Goal: Task Accomplishment & Management: Use online tool/utility

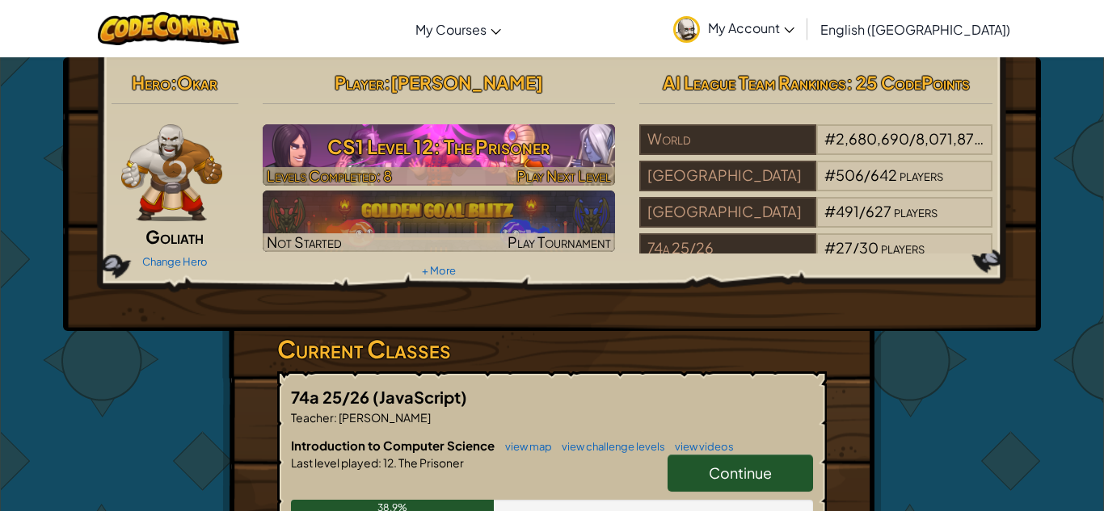
click at [547, 144] on h3 "CS1 Level 12: The Prisoner" at bounding box center [439, 146] width 353 height 36
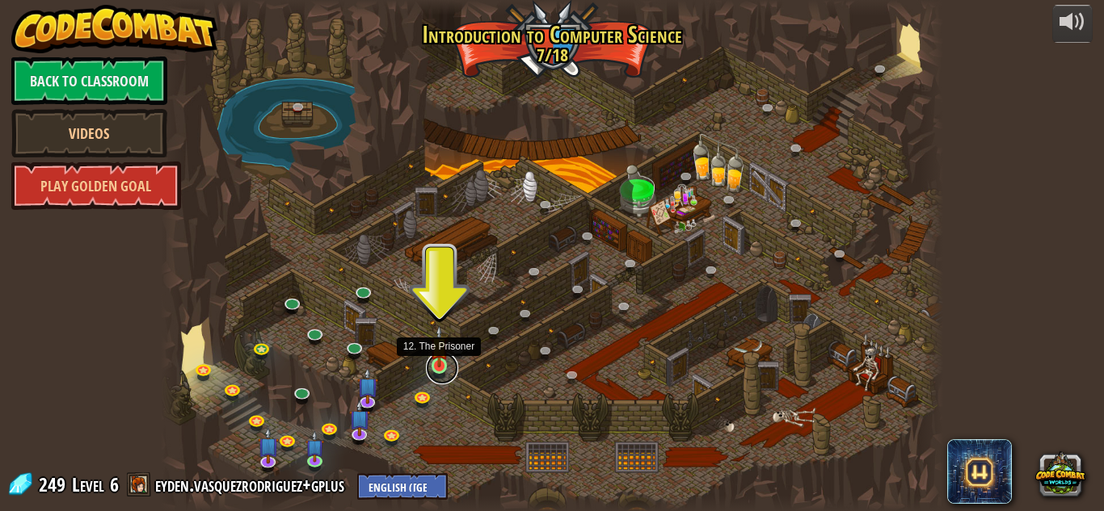
click at [439, 367] on link at bounding box center [442, 368] width 32 height 32
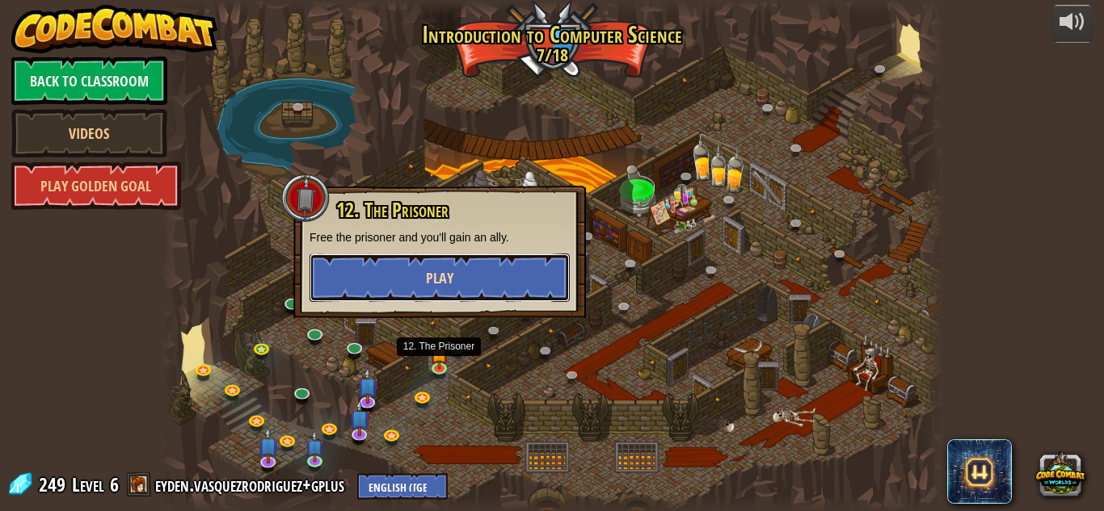
click at [411, 268] on button "Play" at bounding box center [439, 278] width 260 height 48
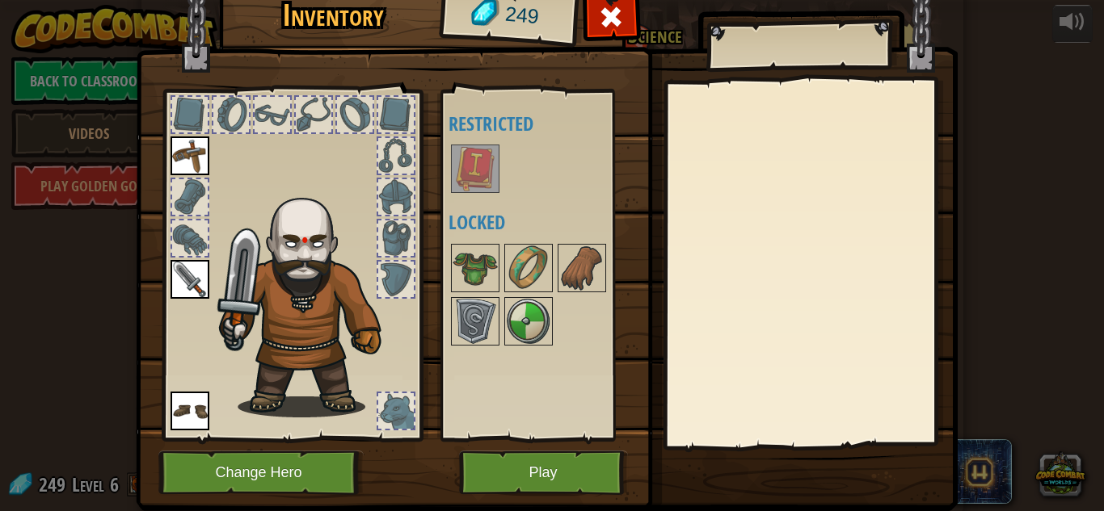
click at [476, 159] on img at bounding box center [474, 168] width 45 height 45
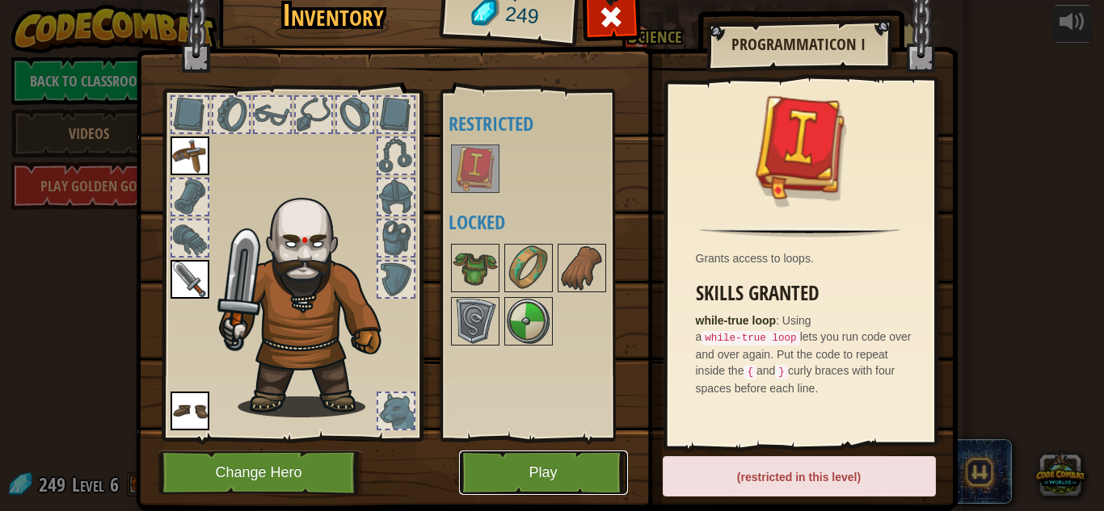
click at [486, 464] on button "Play" at bounding box center [543, 473] width 169 height 44
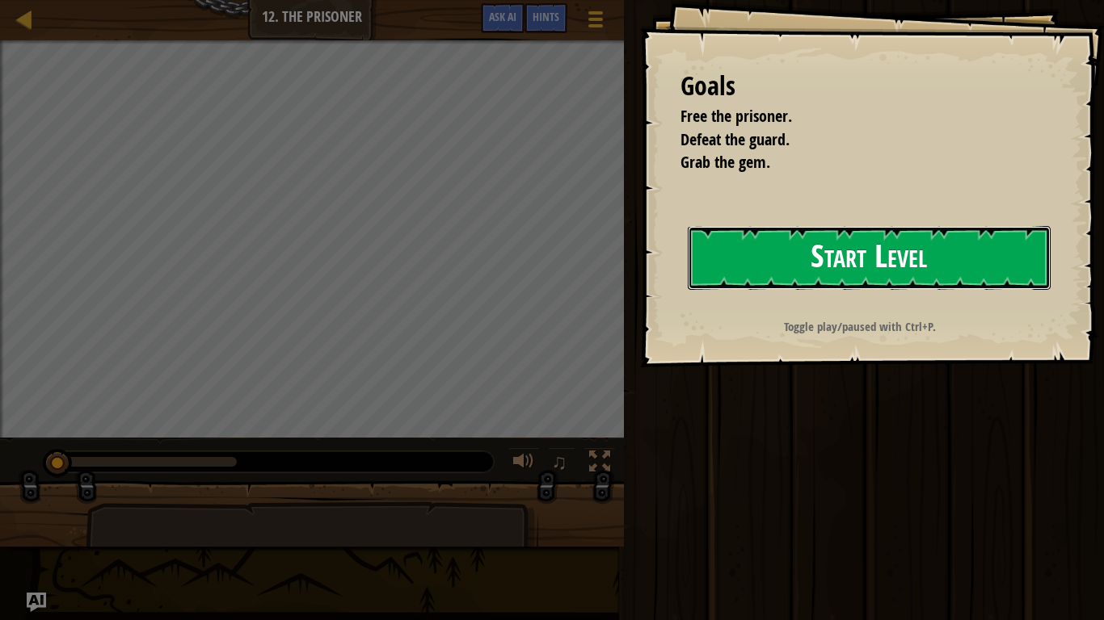
click at [793, 239] on button "Start Level" at bounding box center [869, 258] width 363 height 64
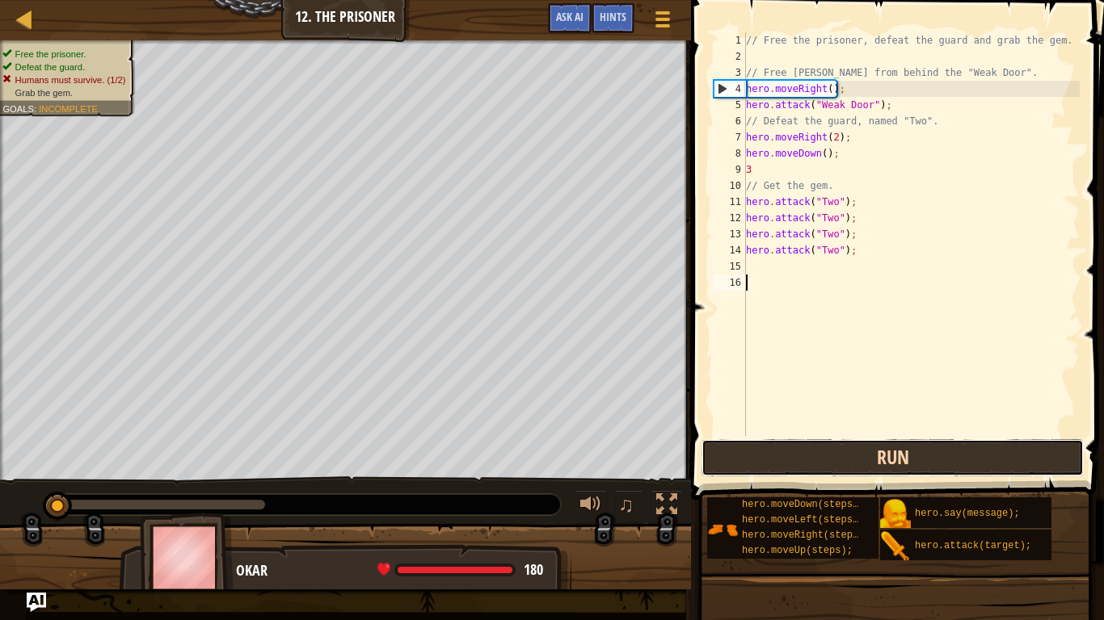
click at [827, 456] on button "Run" at bounding box center [892, 457] width 382 height 37
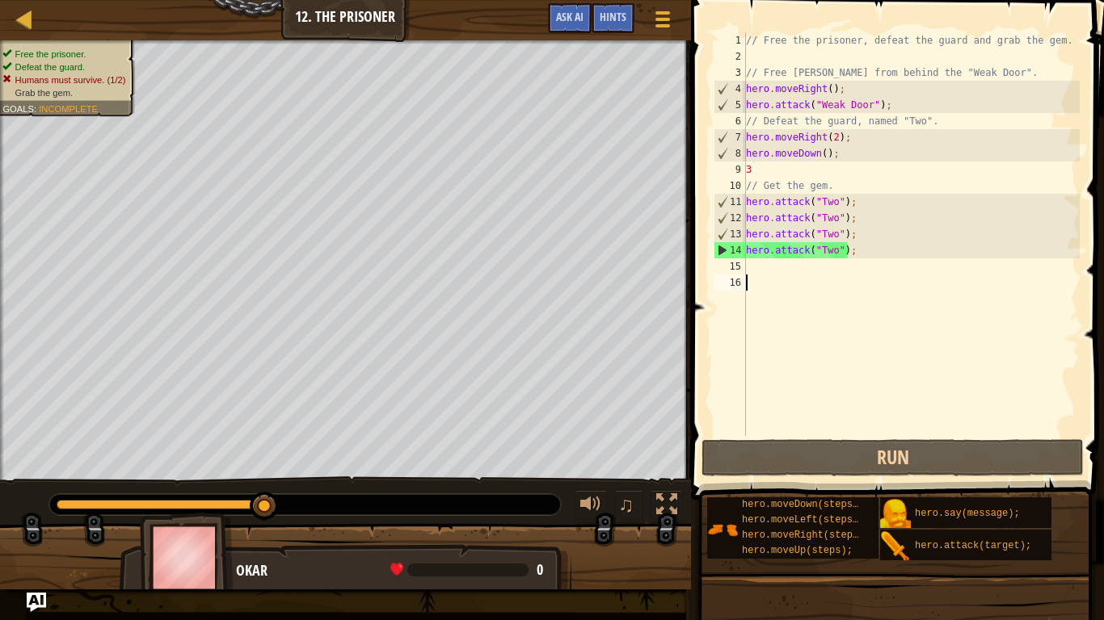
click at [762, 264] on div "// Free the prisoner, defeat the guard and grab the gem. // Free [PERSON_NAME] …" at bounding box center [910, 250] width 337 height 436
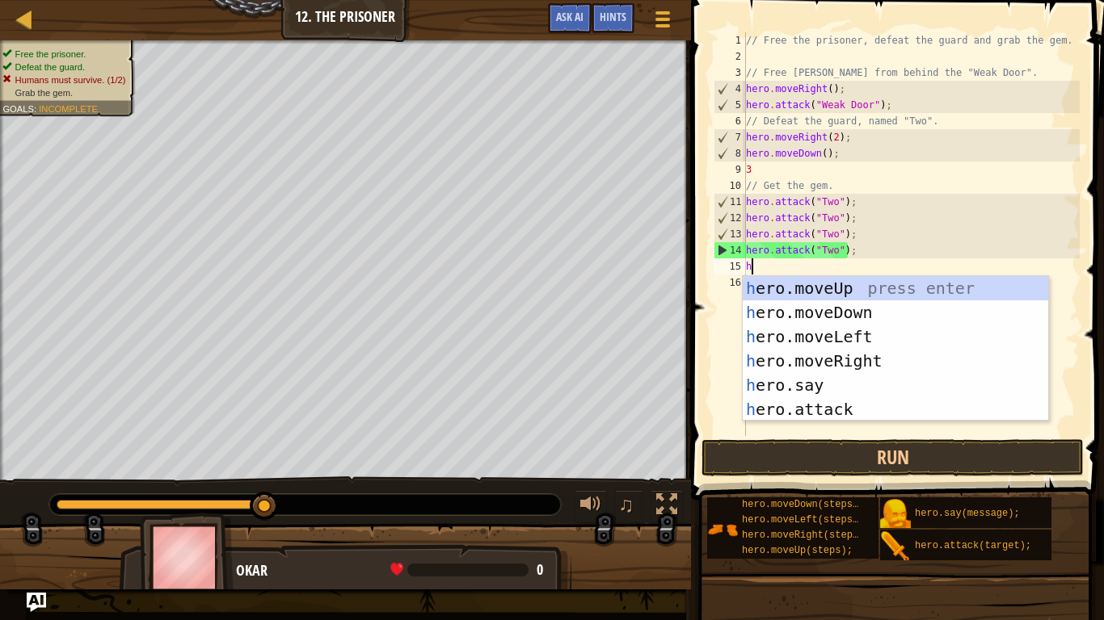
scroll to position [7, 0]
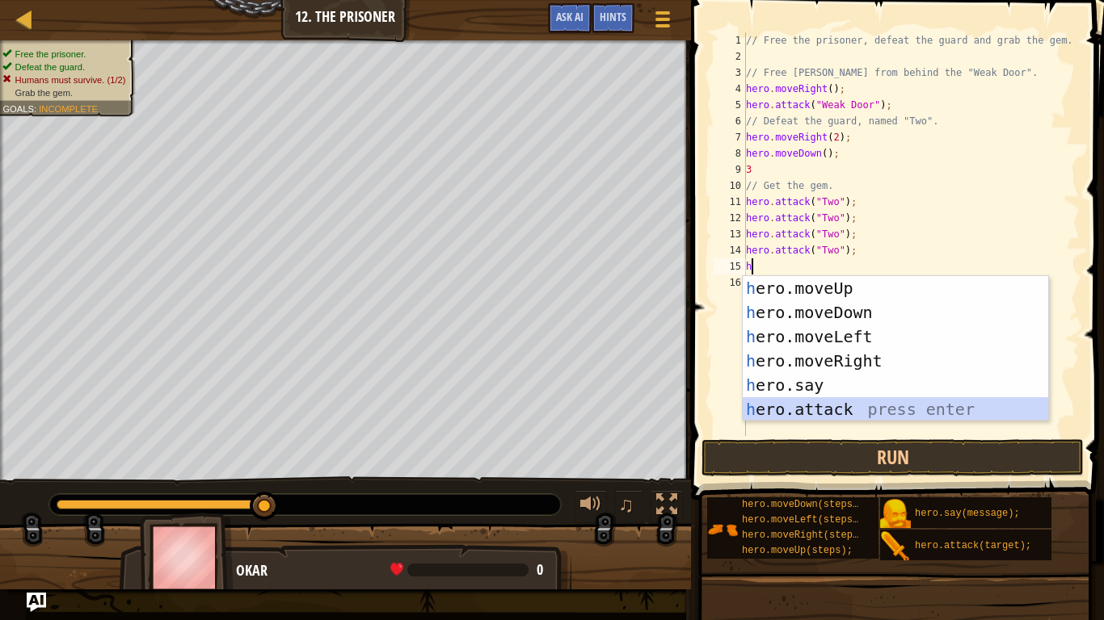
click at [802, 405] on div "h ero.moveUp press enter h ero.moveDown press enter h ero.moveLeft press enter …" at bounding box center [894, 373] width 305 height 194
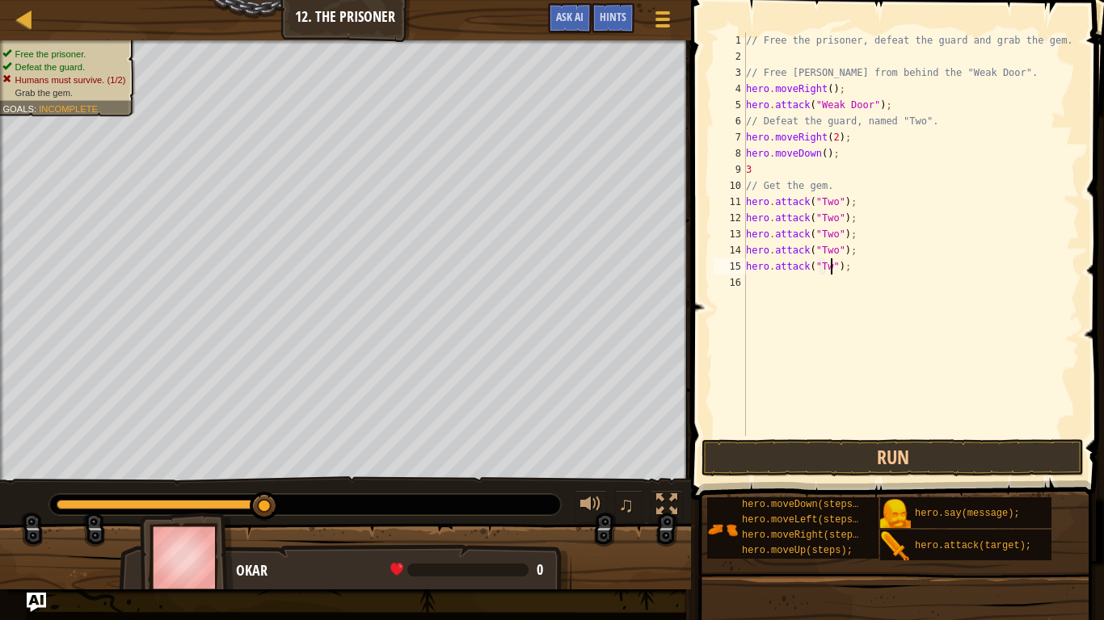
scroll to position [7, 13]
type textarea "hero.attack("Two");"
click at [943, 469] on button "Run" at bounding box center [892, 457] width 382 height 37
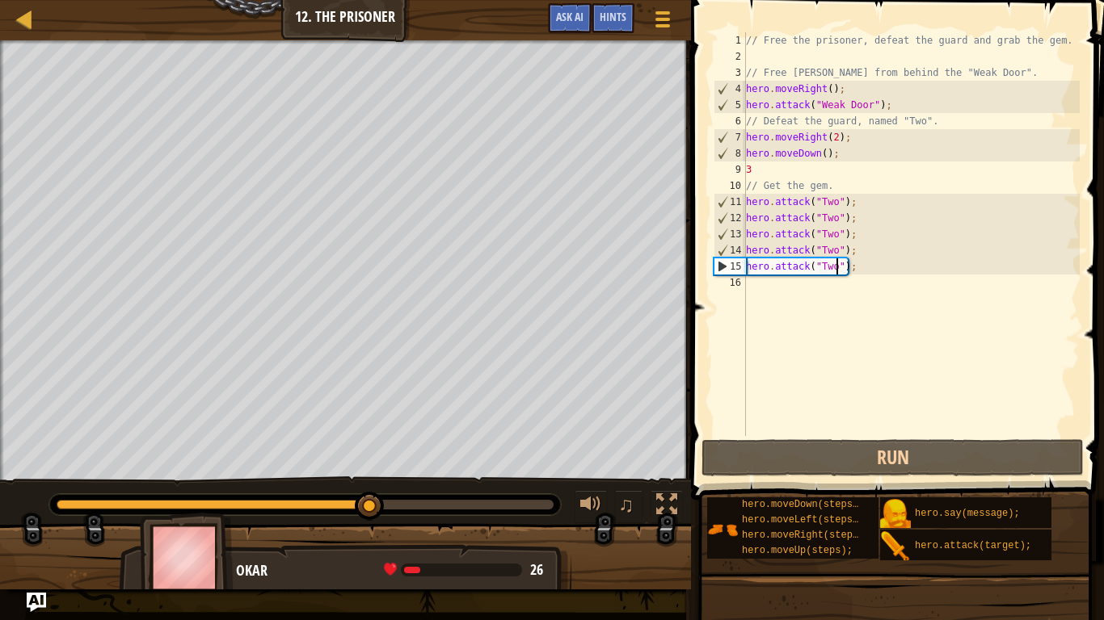
click at [755, 277] on div "// Free the prisoner, defeat the guard and grab the gem. // Free [PERSON_NAME] …" at bounding box center [910, 250] width 337 height 436
type textarea "m"
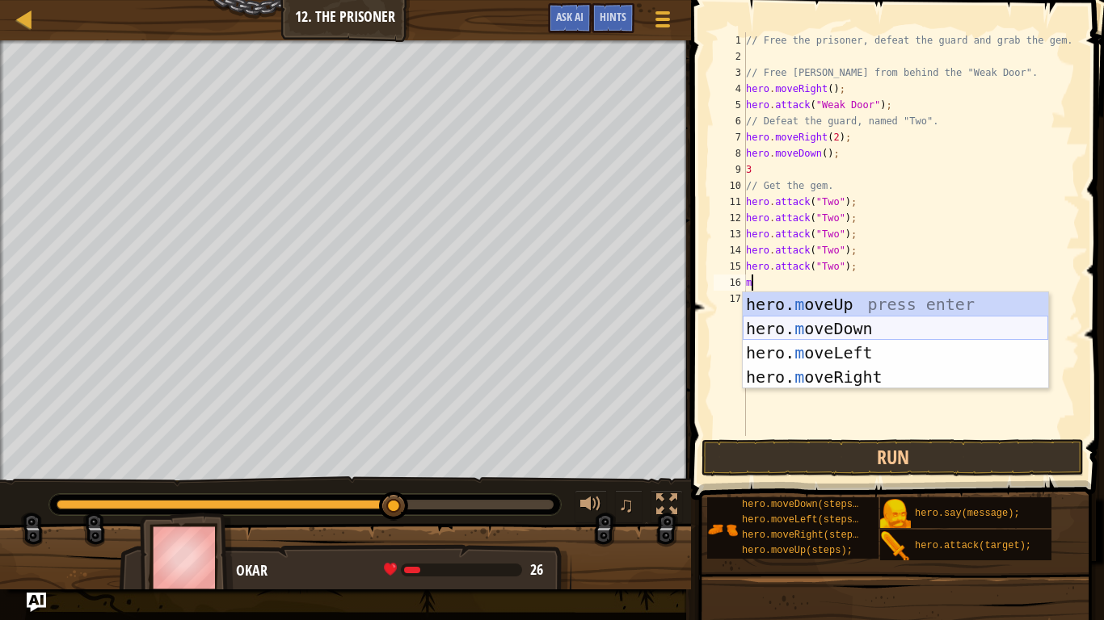
click at [826, 330] on div "hero. m oveUp press enter hero. m oveDown press enter hero. m oveLeft press ent…" at bounding box center [894, 364] width 305 height 145
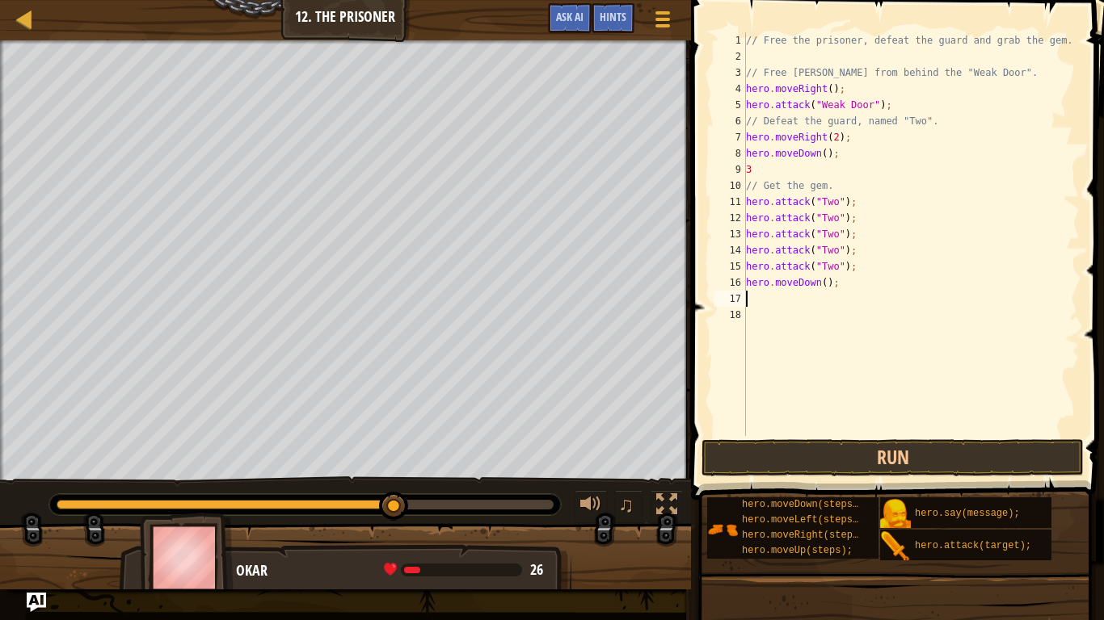
click at [824, 287] on div "// Free the prisoner, defeat the guard and grab the gem. // Free [PERSON_NAME] …" at bounding box center [910, 250] width 337 height 436
type textarea "hero.moveDown(2);"
click at [873, 460] on button "Run" at bounding box center [892, 457] width 382 height 37
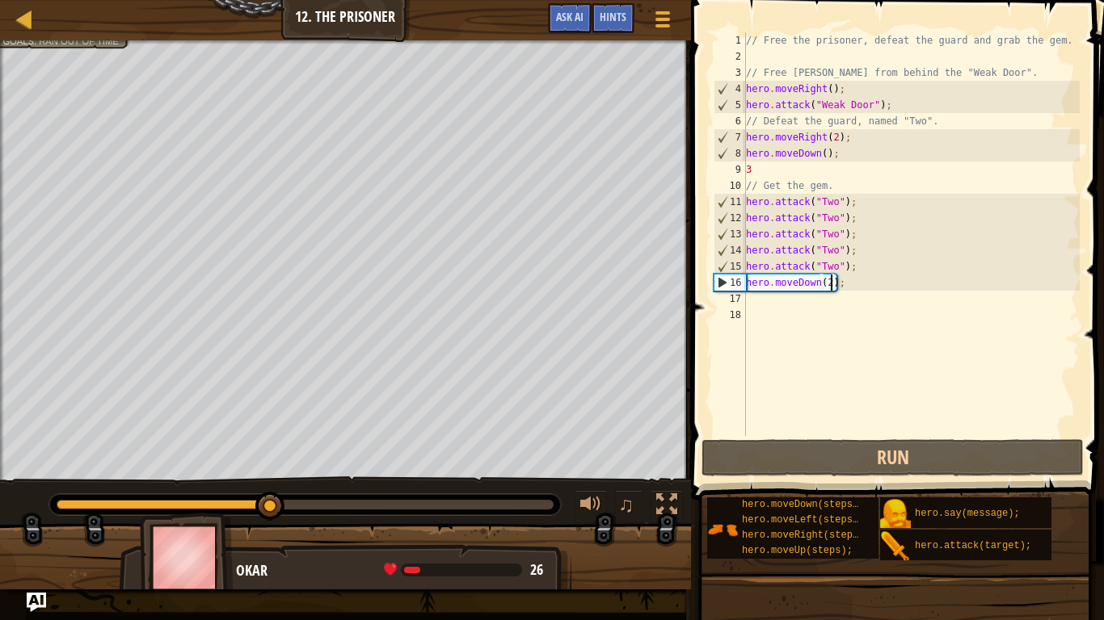
click at [942, 322] on div "// Free the prisoner, defeat the guard and grab the gem. // Free [PERSON_NAME] …" at bounding box center [910, 250] width 337 height 436
click at [915, 319] on div "// Free the prisoner, defeat the guard and grab the gem. // Free [PERSON_NAME] …" at bounding box center [910, 250] width 337 height 436
click at [869, 307] on div "// Free the prisoner, defeat the guard and grab the gem. // Free [PERSON_NAME] …" at bounding box center [910, 250] width 337 height 436
click at [769, 304] on div "// Free the prisoner, defeat the guard and grab the gem. // Free [PERSON_NAME] …" at bounding box center [910, 250] width 337 height 436
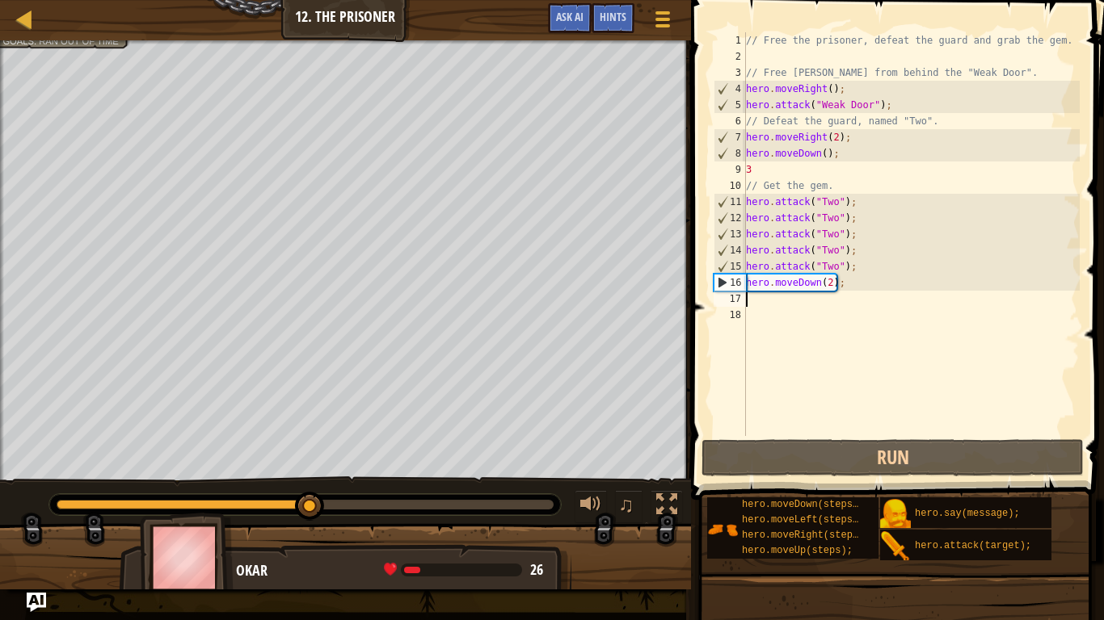
type textarea "m"
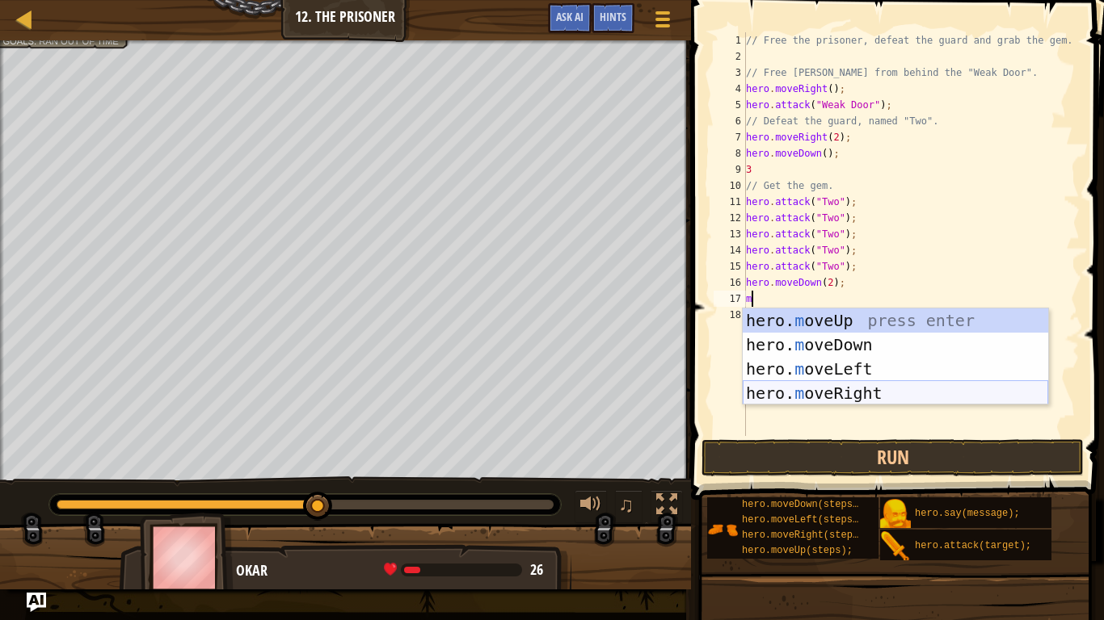
click at [801, 390] on div "hero. m oveUp press enter hero. m oveDown press enter hero. m oveLeft press ent…" at bounding box center [894, 381] width 305 height 145
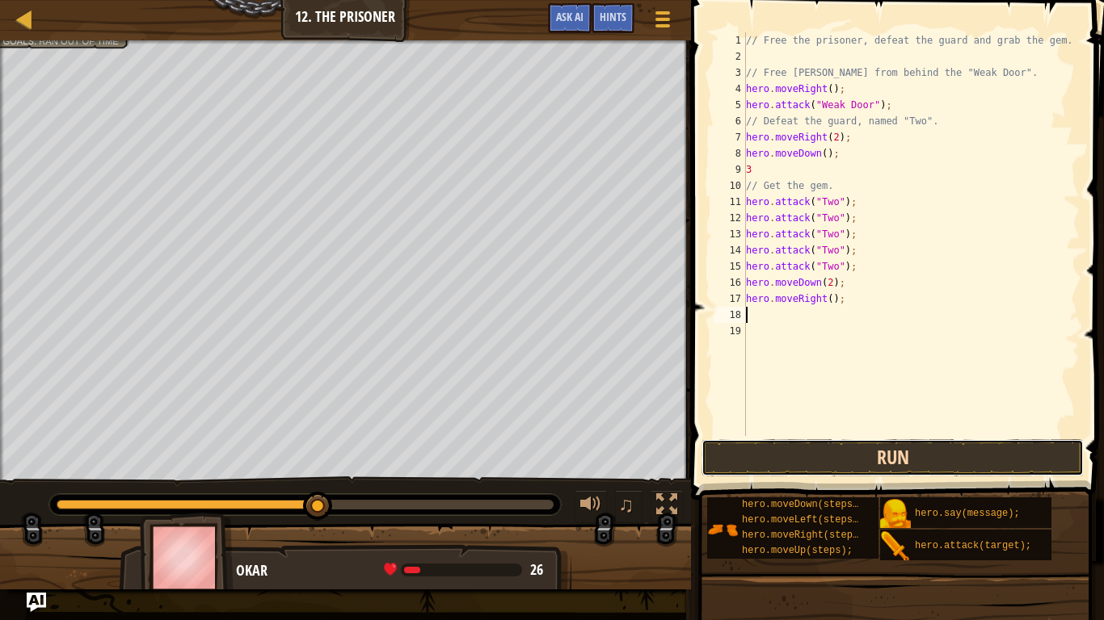
click at [823, 449] on button "Run" at bounding box center [892, 457] width 382 height 37
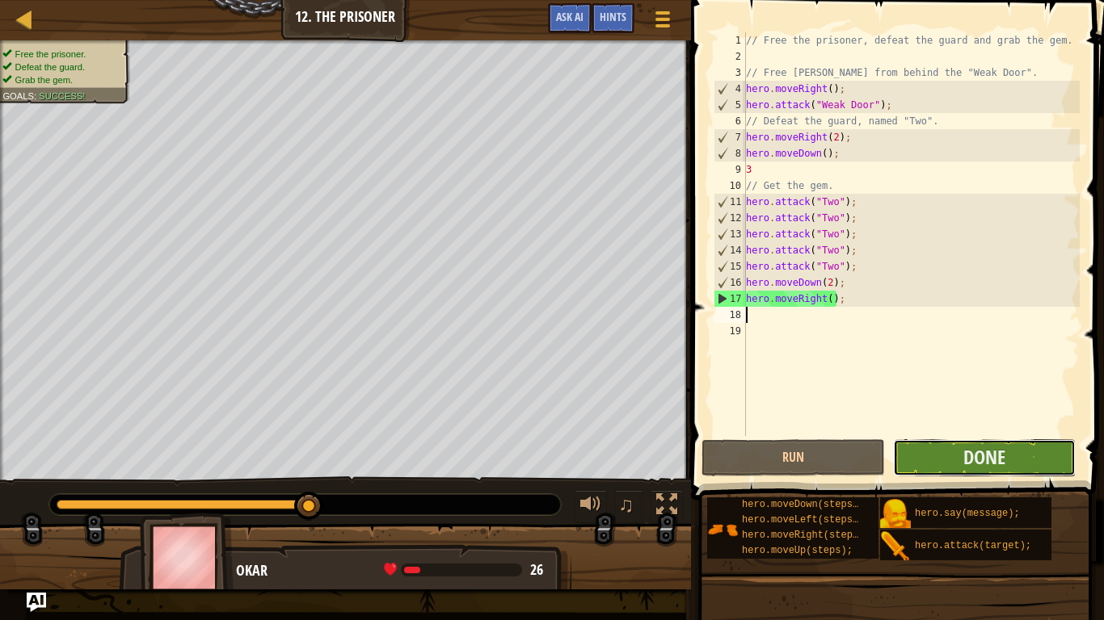
click at [1053, 458] on button "Done" at bounding box center [984, 457] width 183 height 37
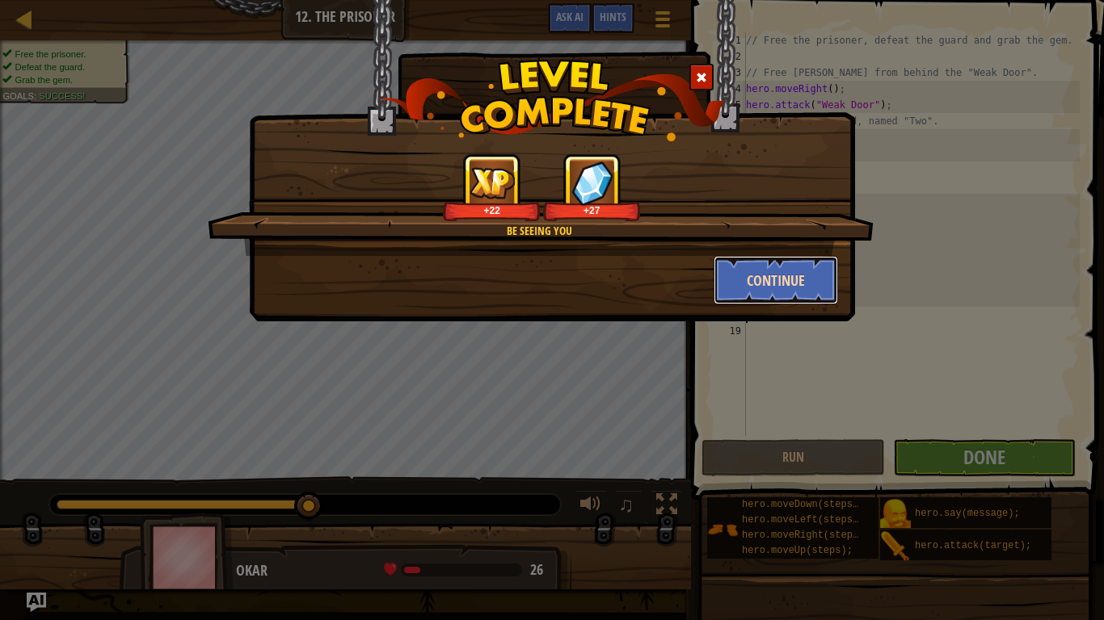
click at [781, 285] on button "Continue" at bounding box center [775, 280] width 125 height 48
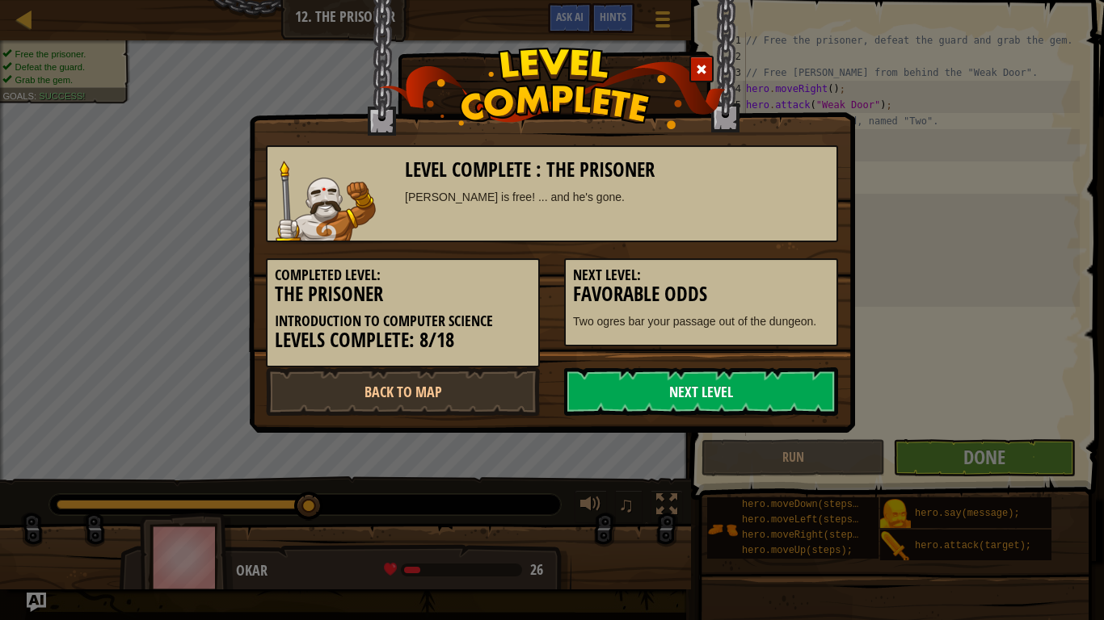
click at [662, 377] on link "Next Level" at bounding box center [701, 392] width 274 height 48
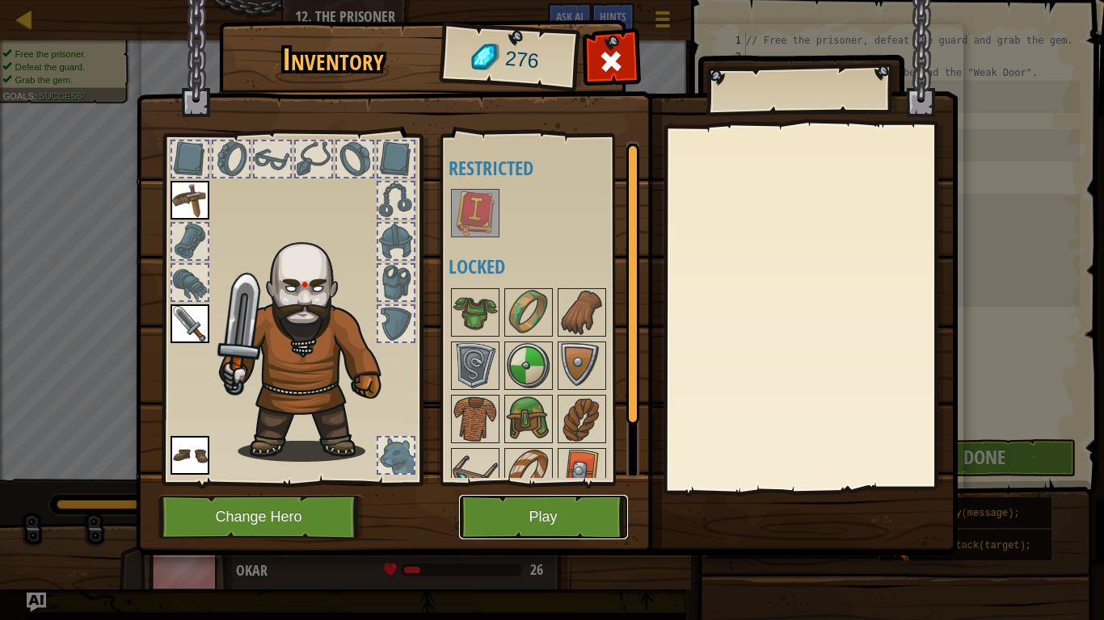
click at [556, 503] on button "Play" at bounding box center [543, 517] width 169 height 44
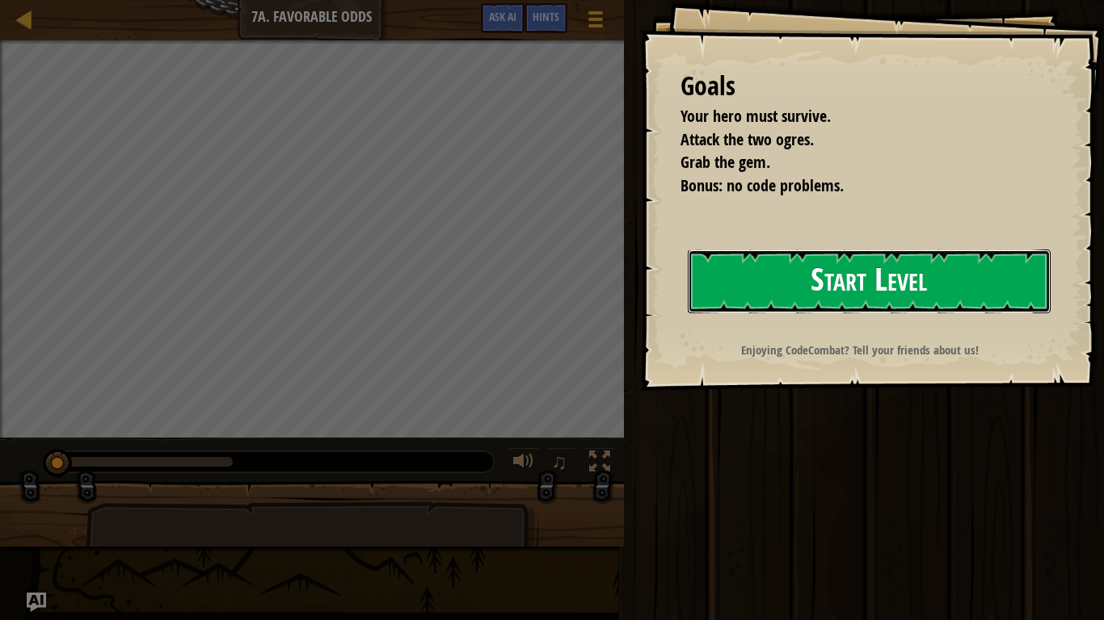
click at [823, 264] on button "Start Level" at bounding box center [869, 282] width 363 height 64
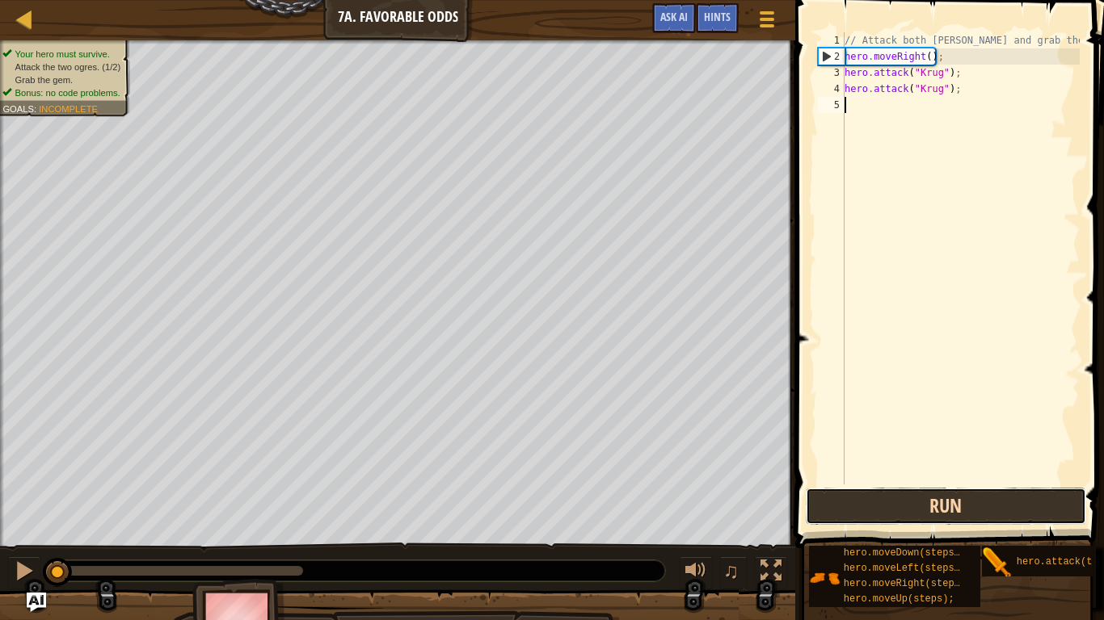
click at [891, 507] on button "Run" at bounding box center [945, 506] width 280 height 37
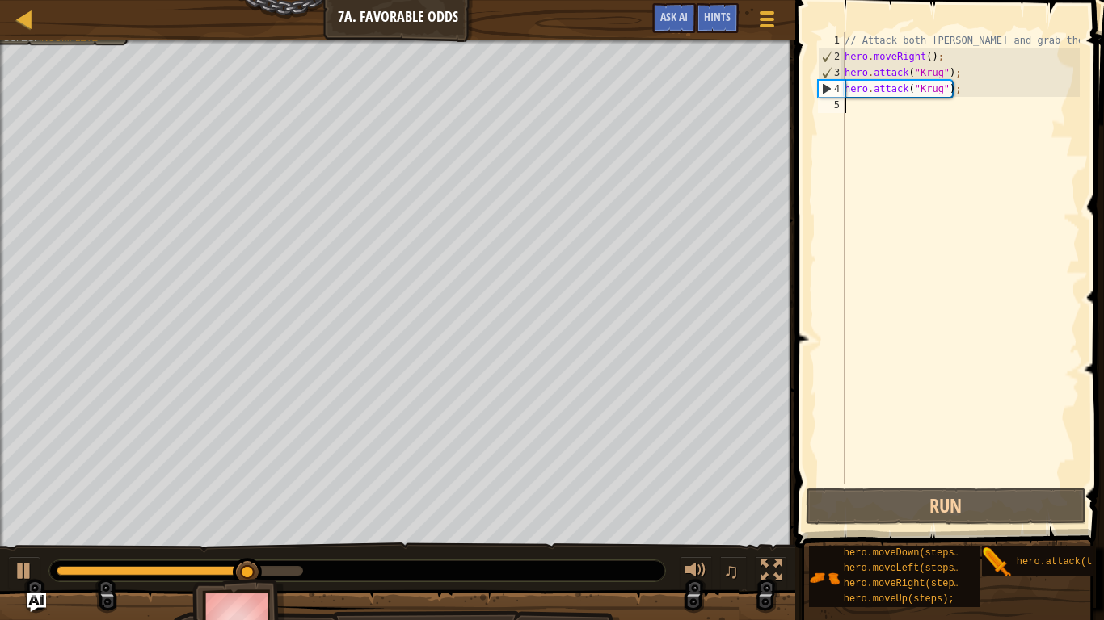
type textarea "m"
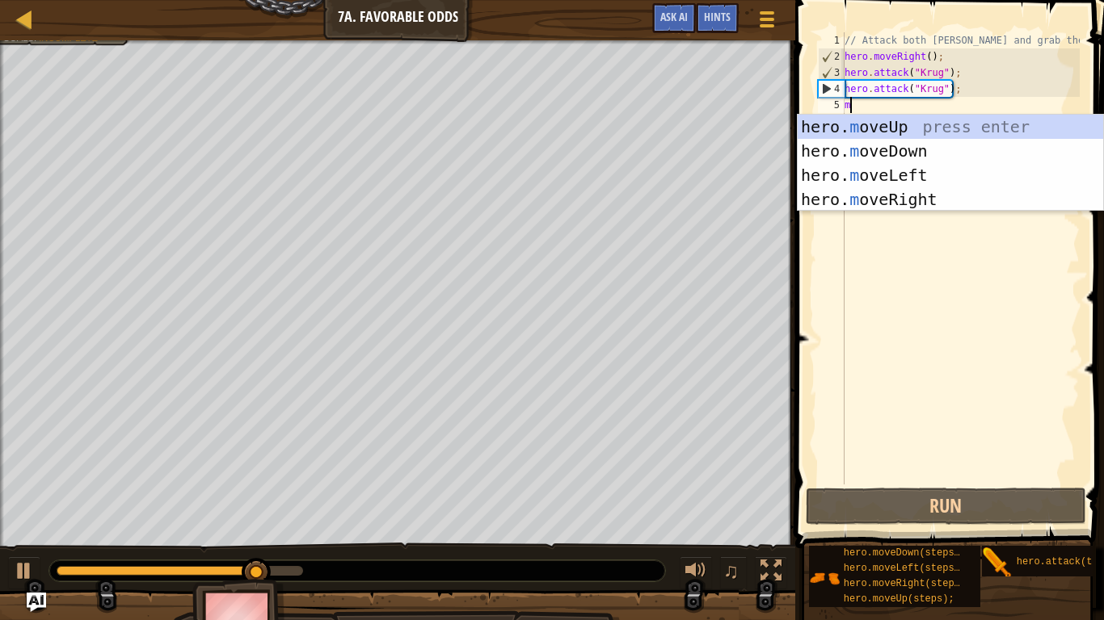
scroll to position [7, 0]
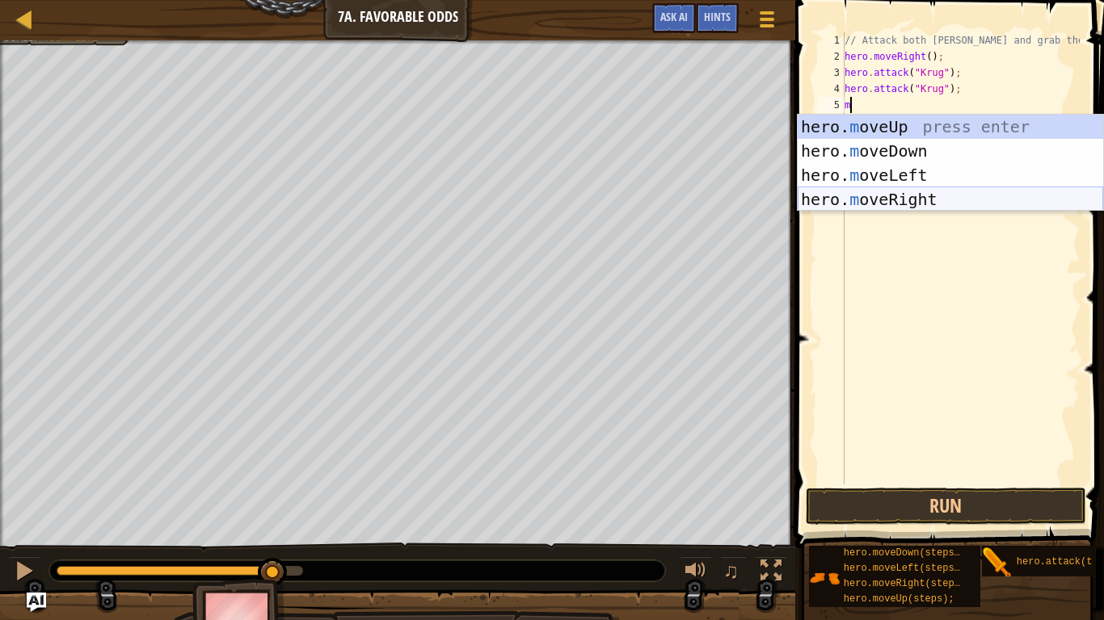
click at [1019, 204] on div "hero. m oveUp press enter hero. m oveDown press enter hero. m oveLeft press ent…" at bounding box center [949, 187] width 305 height 145
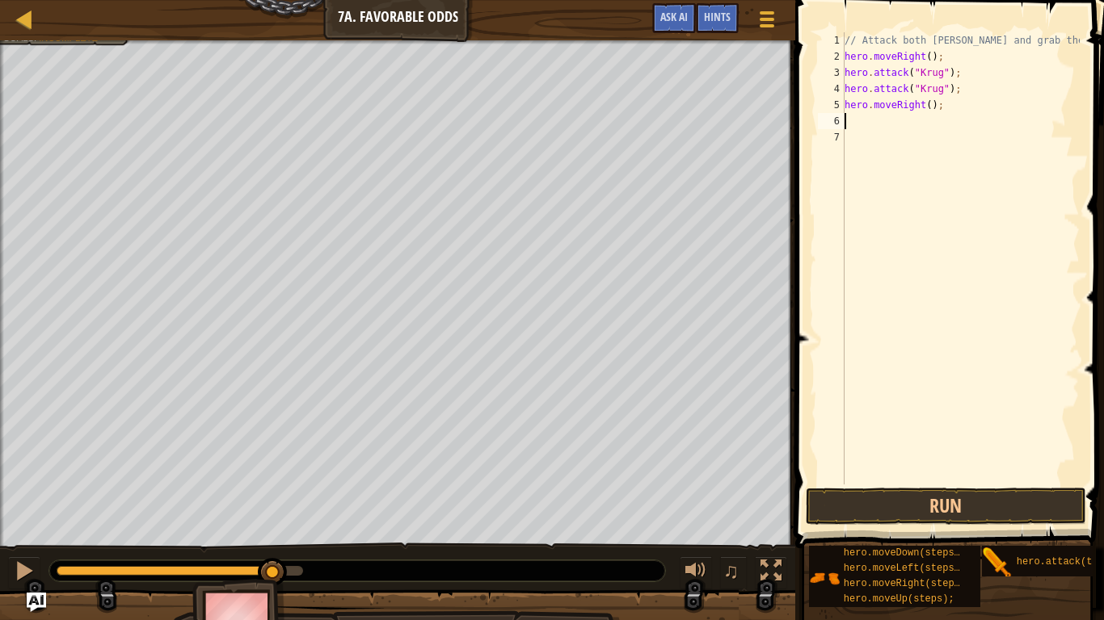
type textarea "m"
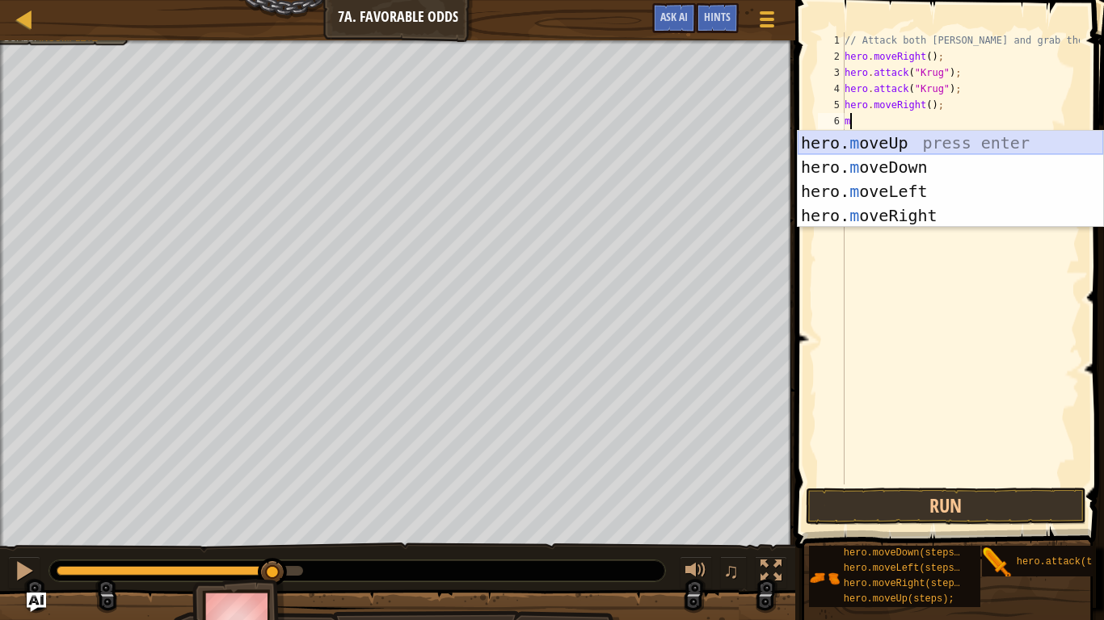
click at [921, 143] on div "hero. m oveUp press enter hero. m oveDown press enter hero. m oveLeft press ent…" at bounding box center [949, 203] width 305 height 145
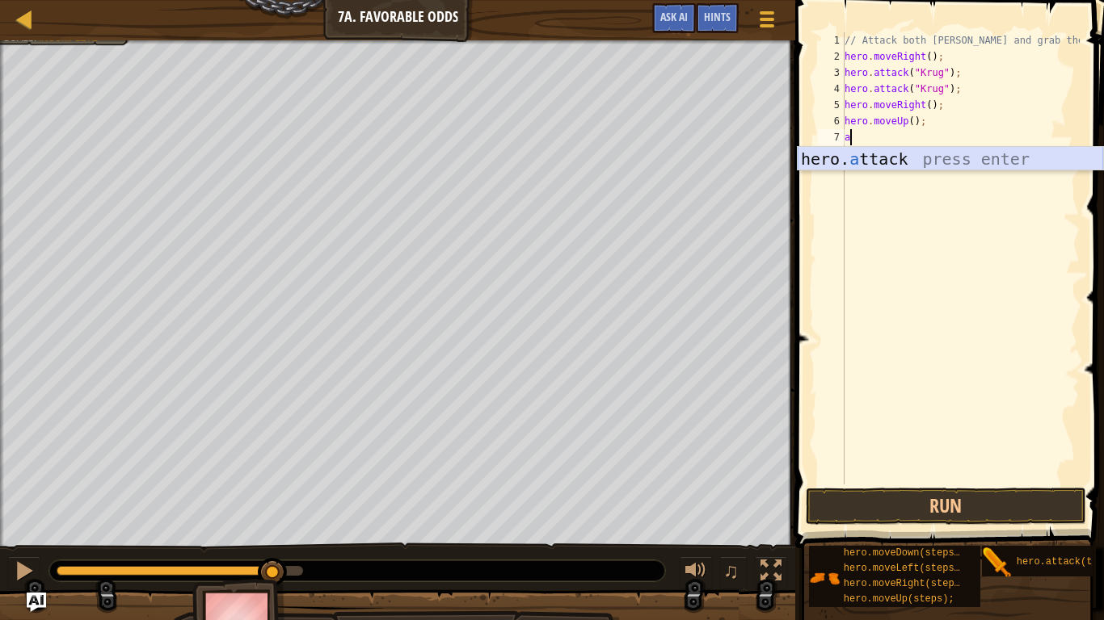
click at [971, 153] on div "hero. a ttack press enter" at bounding box center [949, 183] width 305 height 73
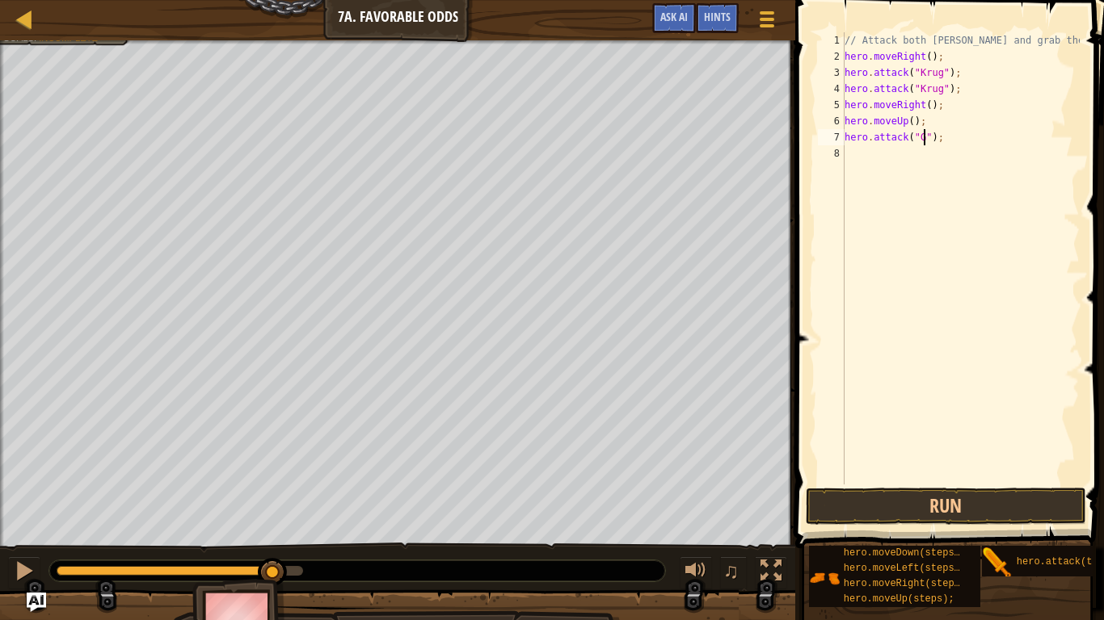
scroll to position [7, 13]
type textarea "hero.attack("Grump");"
click at [938, 162] on div "// Attack both [PERSON_NAME] and grab the gem. hero . moveRight ( ) ; hero . at…" at bounding box center [960, 274] width 238 height 485
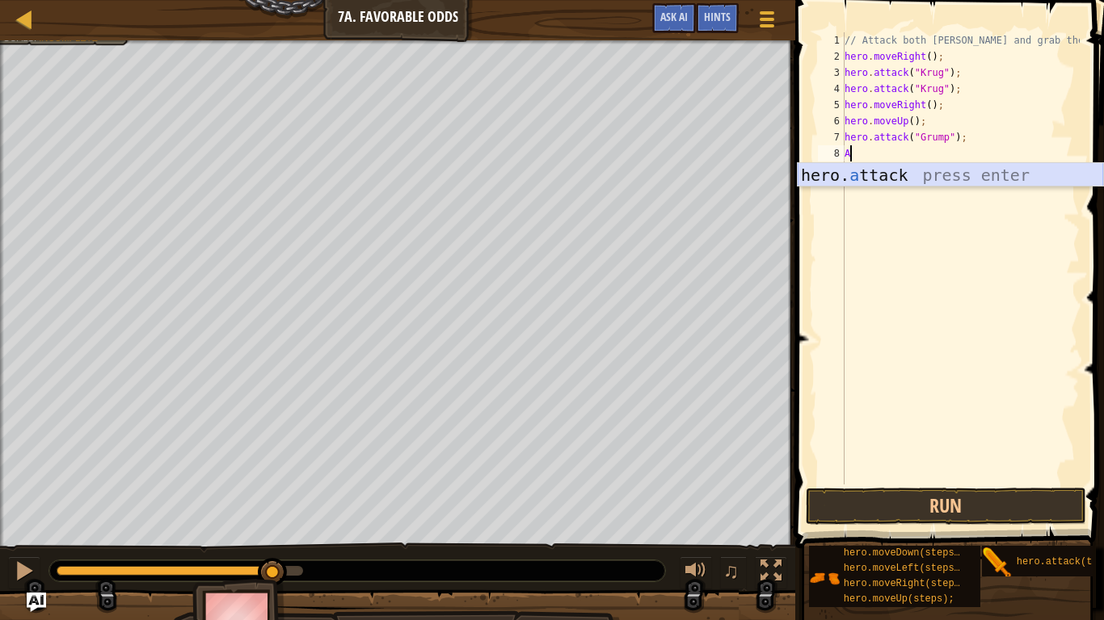
click at [999, 170] on div "hero. a ttack press enter" at bounding box center [949, 199] width 305 height 73
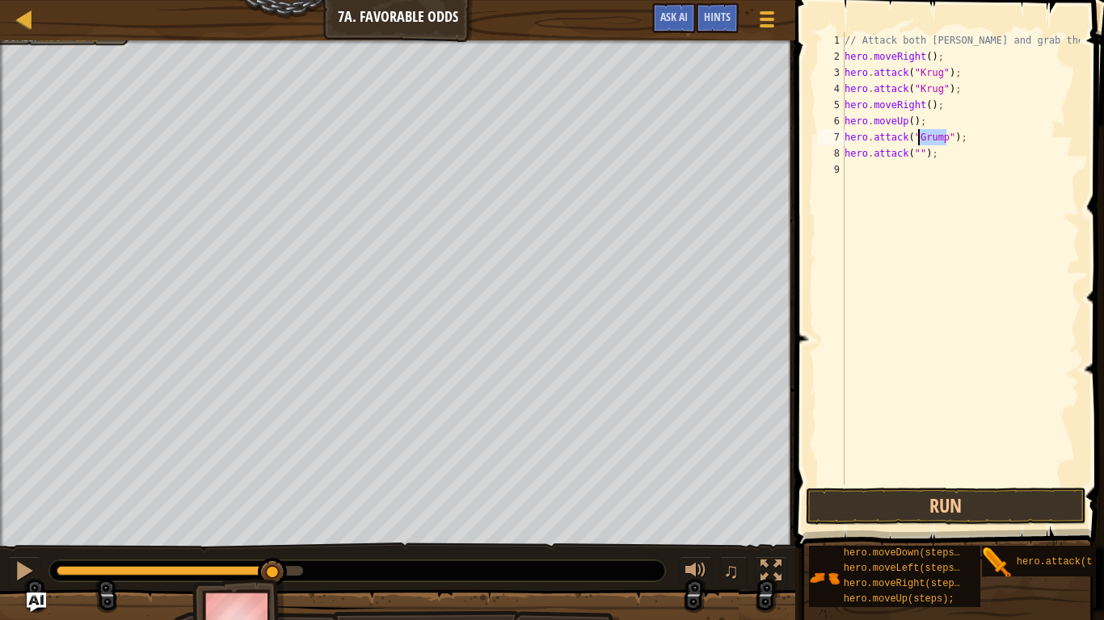
drag, startPoint x: 944, startPoint y: 137, endPoint x: 919, endPoint y: 145, distance: 27.1
click at [919, 145] on div "// Attack both [PERSON_NAME] and grab the gem. hero . moveRight ( ) ; hero . at…" at bounding box center [960, 274] width 238 height 485
click at [921, 158] on div "// Attack both [PERSON_NAME] and grab the gem. hero . moveRight ( ) ; hero . at…" at bounding box center [960, 274] width 238 height 485
paste textarea "Grump"
type textarea "hero.attack("Grump");"
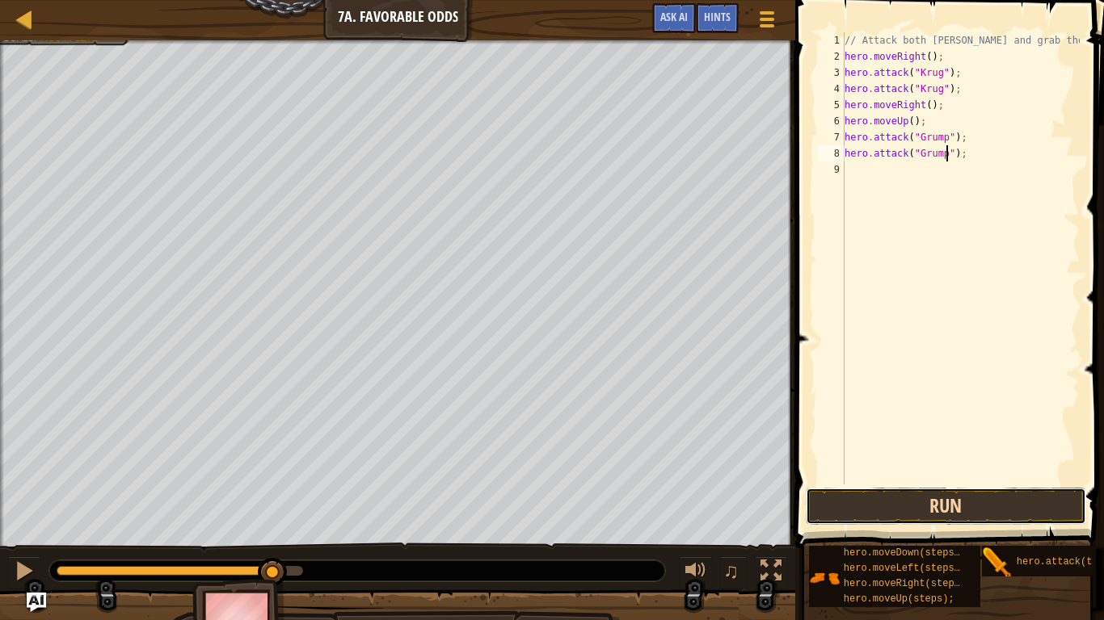
click at [970, 503] on button "Run" at bounding box center [945, 506] width 280 height 37
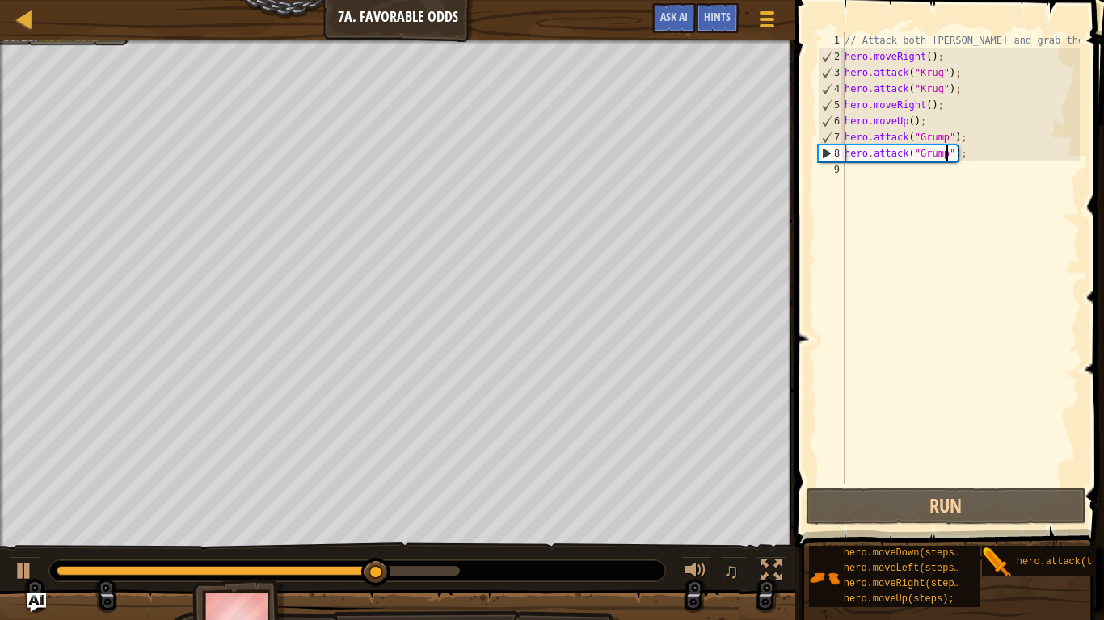
click at [945, 171] on div "// Attack both [PERSON_NAME] and grab the gem. hero . moveRight ( ) ; hero . at…" at bounding box center [960, 274] width 238 height 485
type textarea "m"
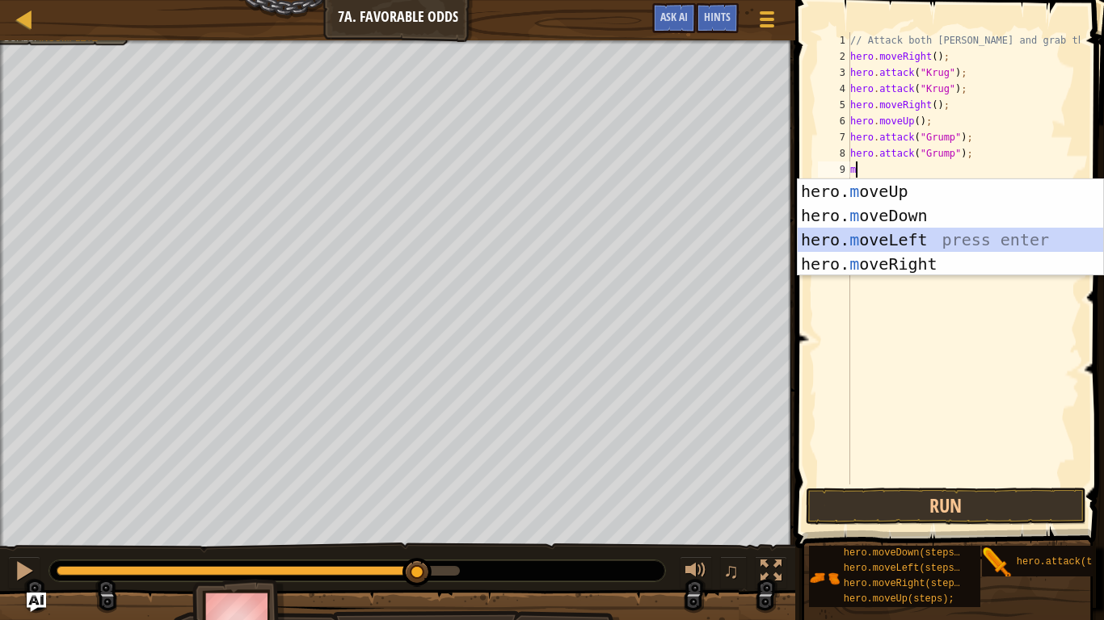
click at [933, 242] on div "hero. m oveUp press enter hero. m oveDown press enter hero. m oveLeft press ent…" at bounding box center [949, 251] width 305 height 145
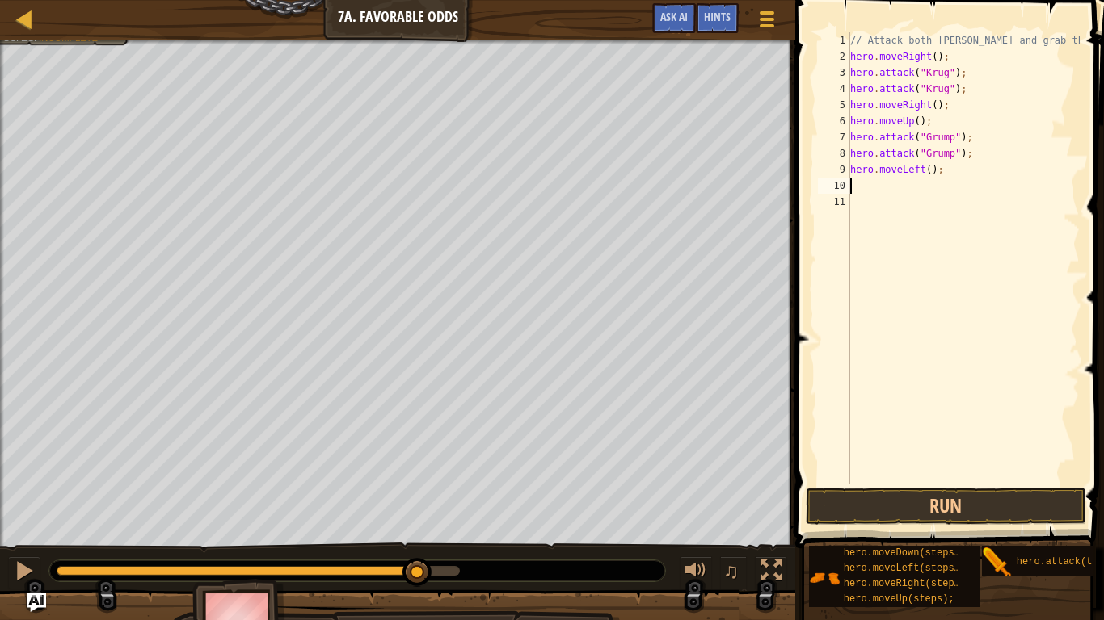
click at [929, 179] on div "// Attack both [PERSON_NAME] and grab the gem. hero . moveRight ( ) ; hero . at…" at bounding box center [963, 274] width 233 height 485
click at [927, 174] on div "// Attack both [PERSON_NAME] and grab the gem. hero . moveRight ( ) ; hero . at…" at bounding box center [963, 274] width 233 height 485
type textarea "hero.moveLeft(2);"
click at [999, 492] on button "Run" at bounding box center [945, 506] width 280 height 37
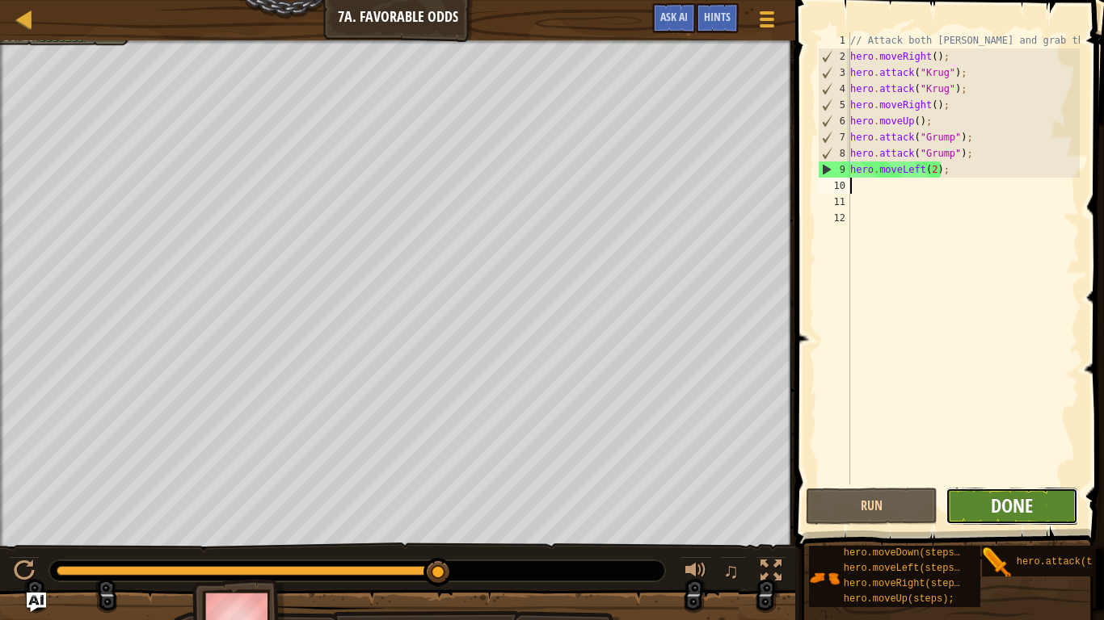
click at [1001, 511] on span "Done" at bounding box center [1011, 506] width 42 height 26
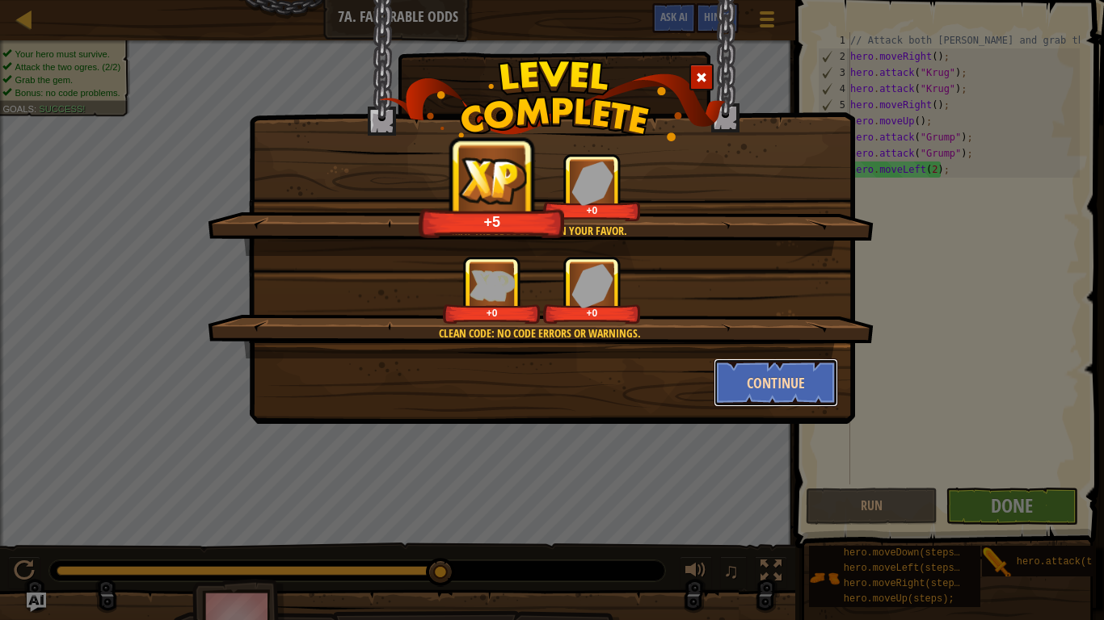
click at [814, 387] on button "Continue" at bounding box center [775, 383] width 125 height 48
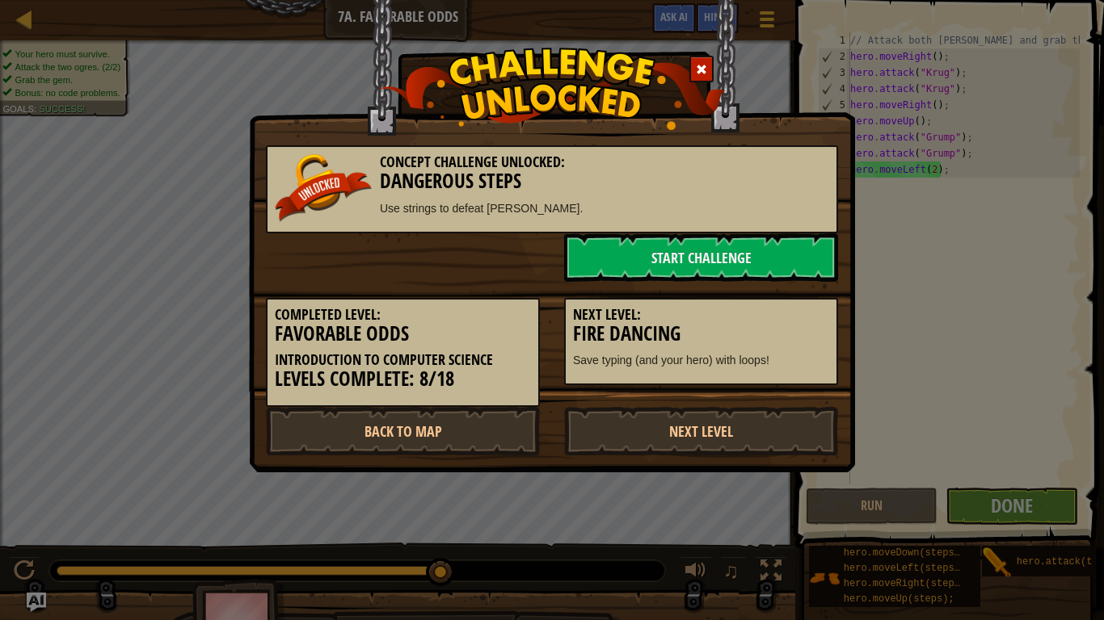
click at [761, 396] on div "Completed Level: Favorable Odds Introduction to Computer Science Levels Complet…" at bounding box center [552, 344] width 596 height 125
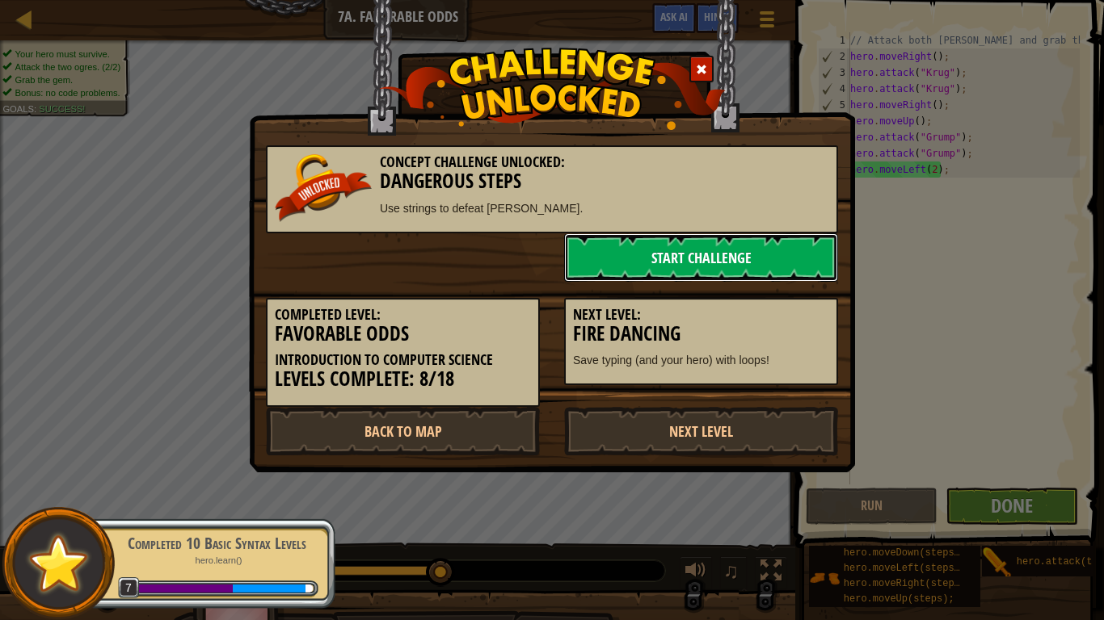
click at [760, 252] on link "Start Challenge" at bounding box center [701, 257] width 274 height 48
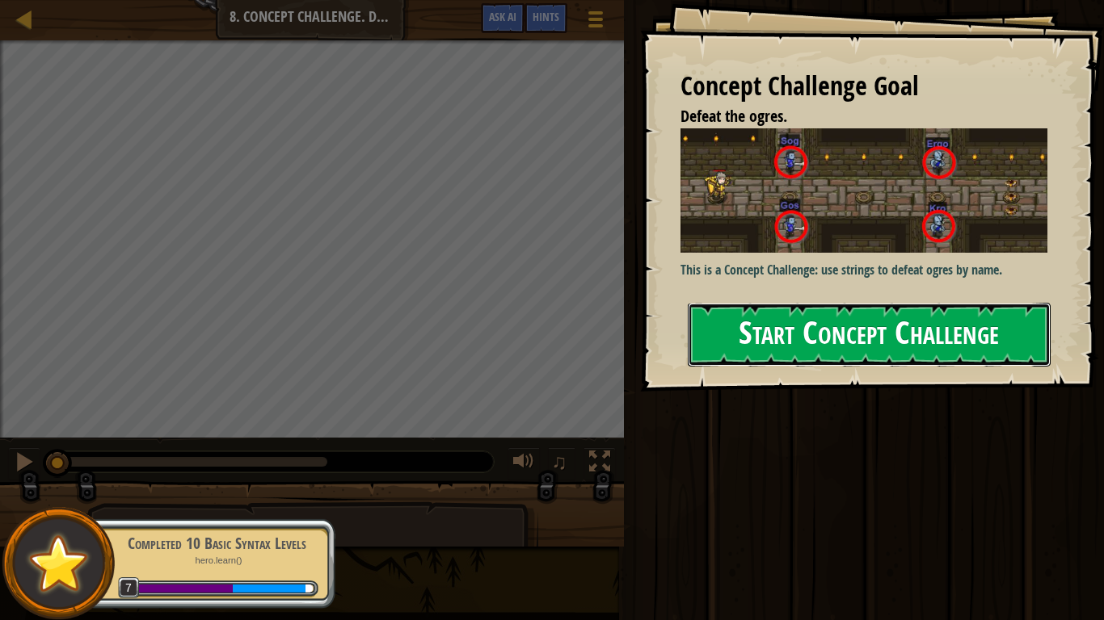
click at [899, 317] on button "Start Concept Challenge" at bounding box center [869, 335] width 363 height 64
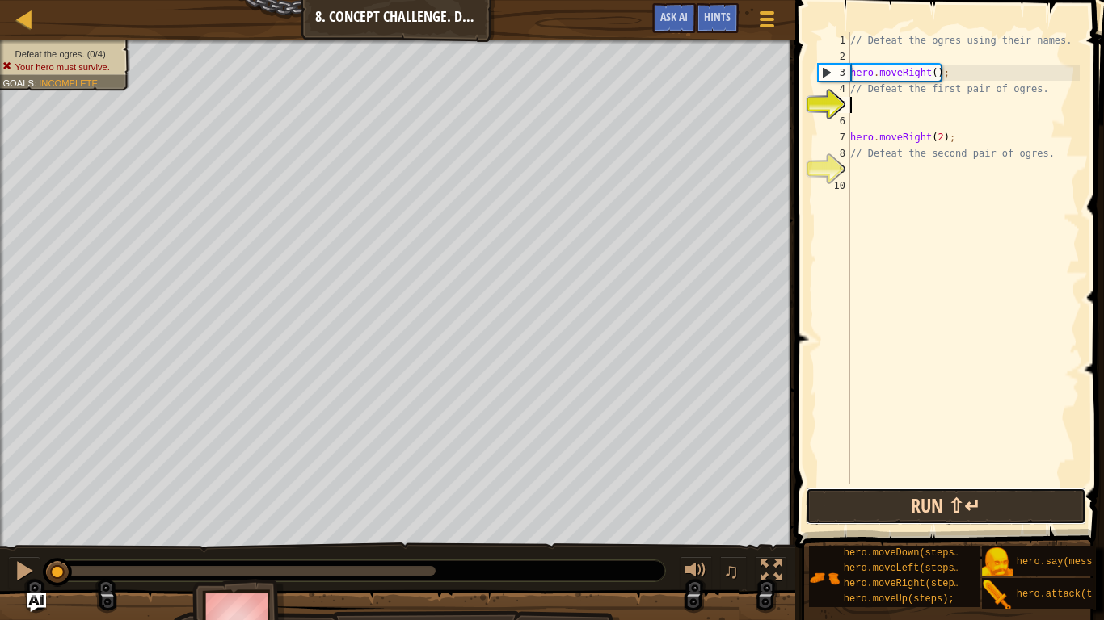
click at [969, 508] on button "Run ⇧↵" at bounding box center [945, 506] width 280 height 37
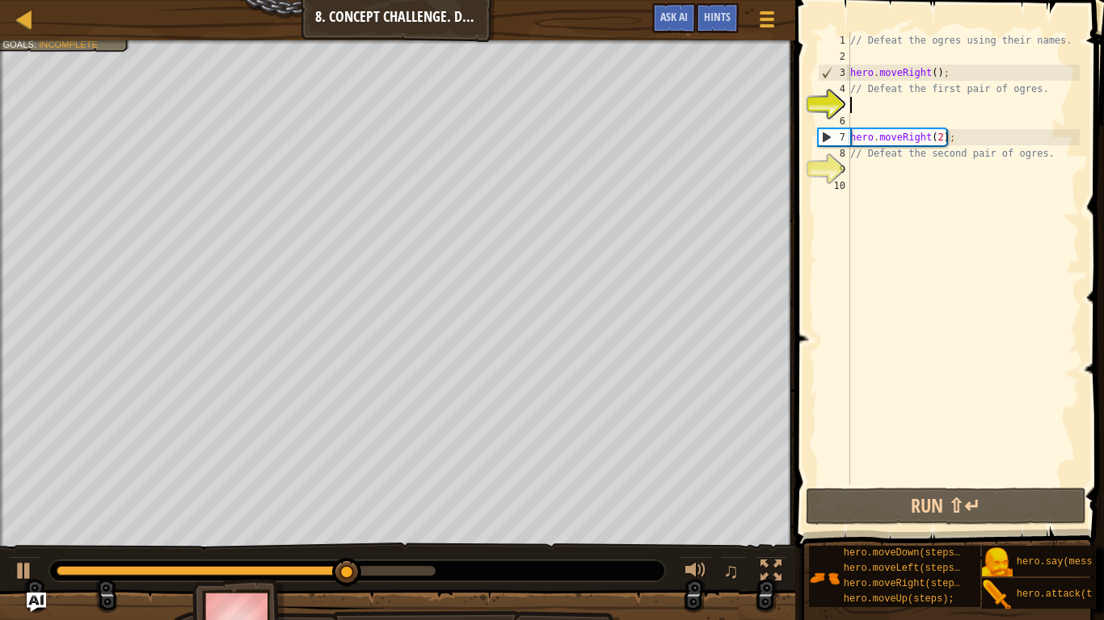
click at [944, 141] on div "// Defeat the ogres using their names. hero . moveRight ( ) ; // Defeat the fir…" at bounding box center [963, 274] width 233 height 485
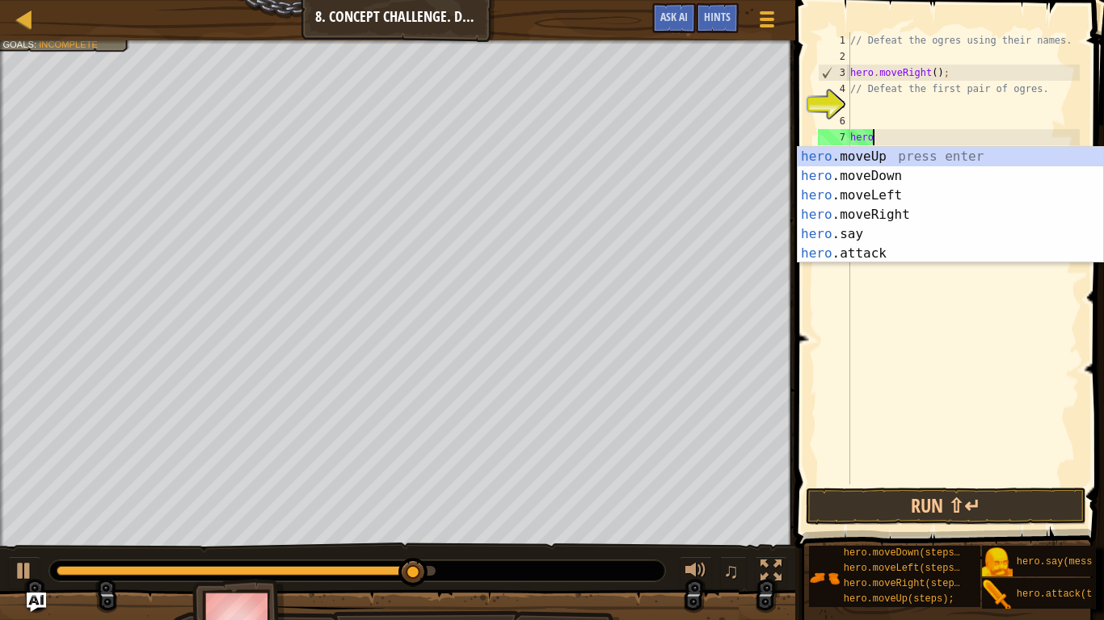
type textarea "h"
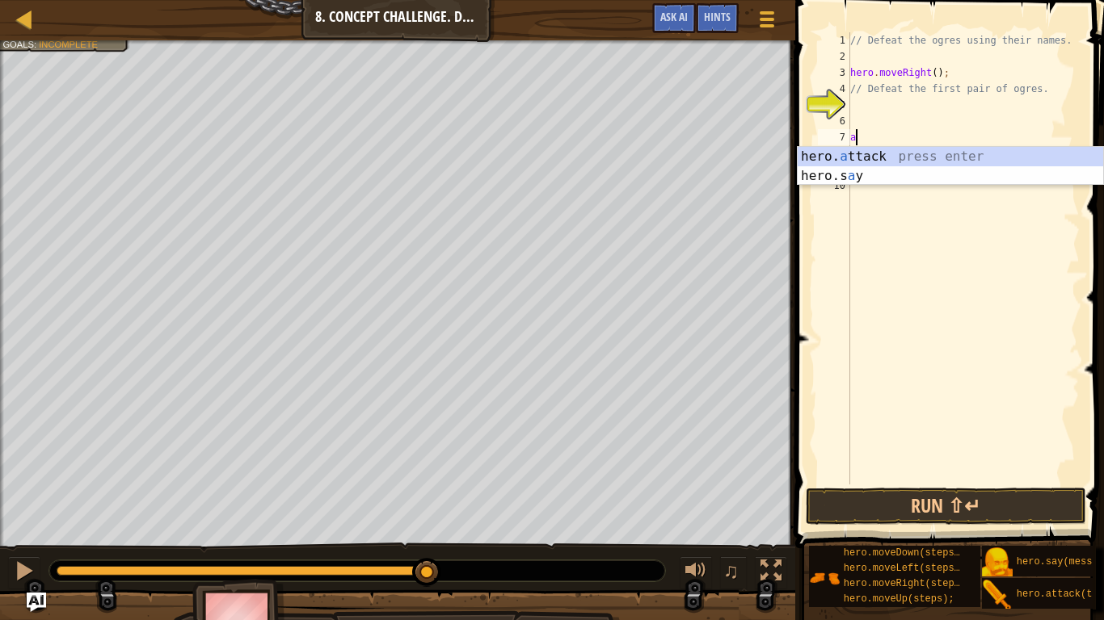
scroll to position [7, 0]
click at [959, 159] on div "hero. a ttack press enter hero.s a y press enter" at bounding box center [949, 186] width 305 height 78
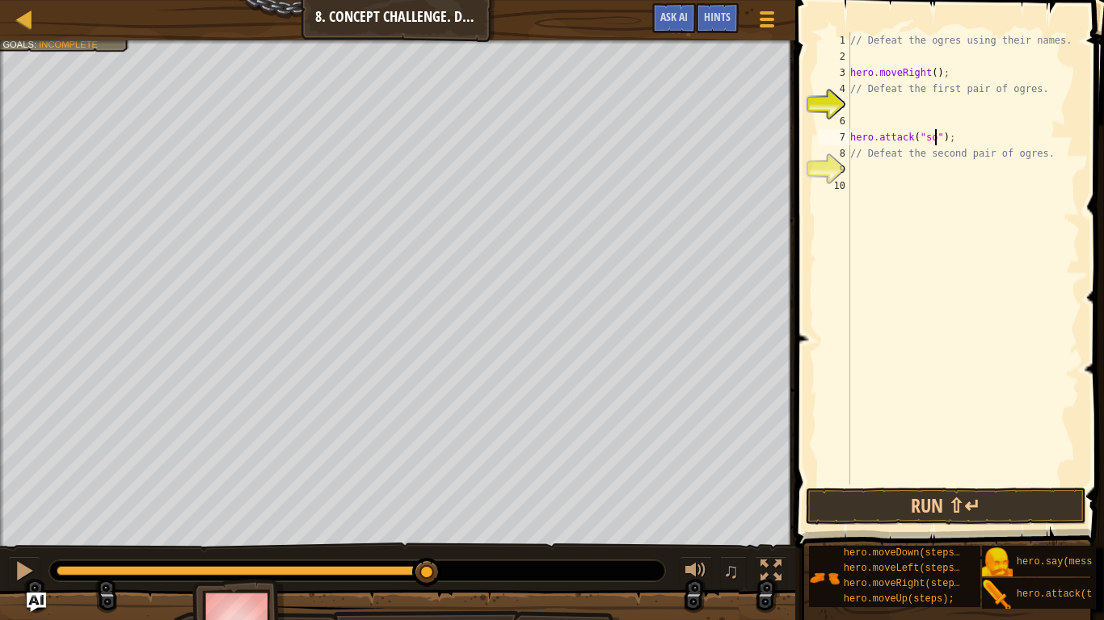
scroll to position [7, 14]
click at [957, 151] on div "// Defeat the ogres using their names. hero . moveRight ( ) ; // Defeat the fir…" at bounding box center [963, 274] width 233 height 485
type textarea "// Defeat the second pair of ogres."
click at [957, 151] on div "// Defeat the ogres using their names. hero . moveRight ( ) ; // Defeat the fir…" at bounding box center [963, 274] width 233 height 485
click at [931, 165] on div "// Defeat the ogres using their names. hero . moveRight ( ) ; // Defeat the fir…" at bounding box center [963, 274] width 233 height 485
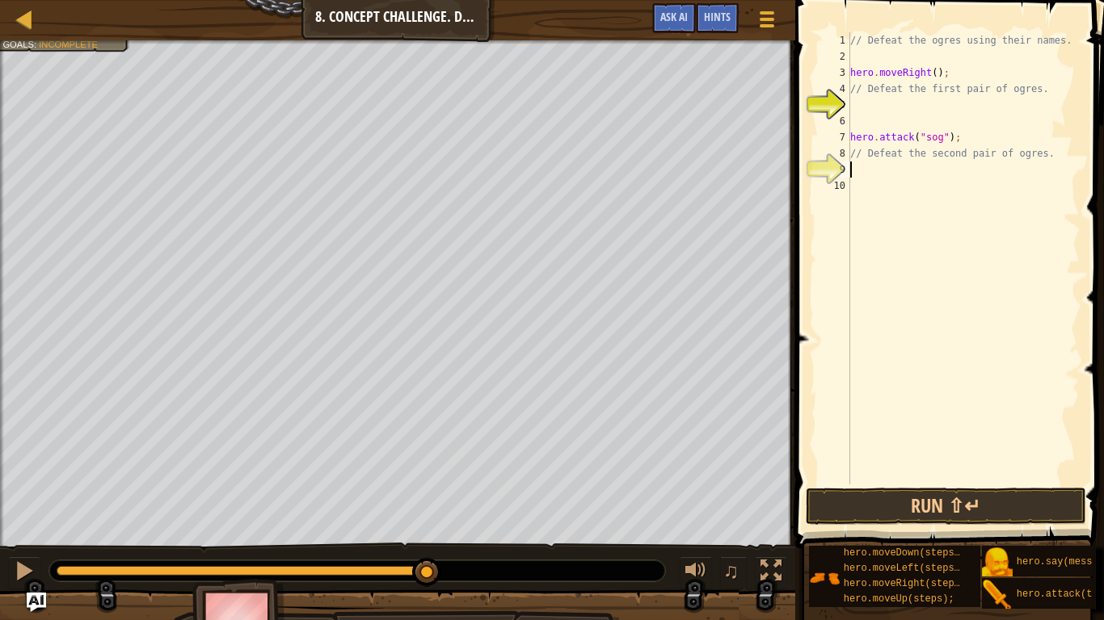
scroll to position [7, 0]
click at [957, 133] on div "// Defeat the ogres using their names. hero . moveRight ( ) ; // Defeat the fir…" at bounding box center [963, 274] width 233 height 485
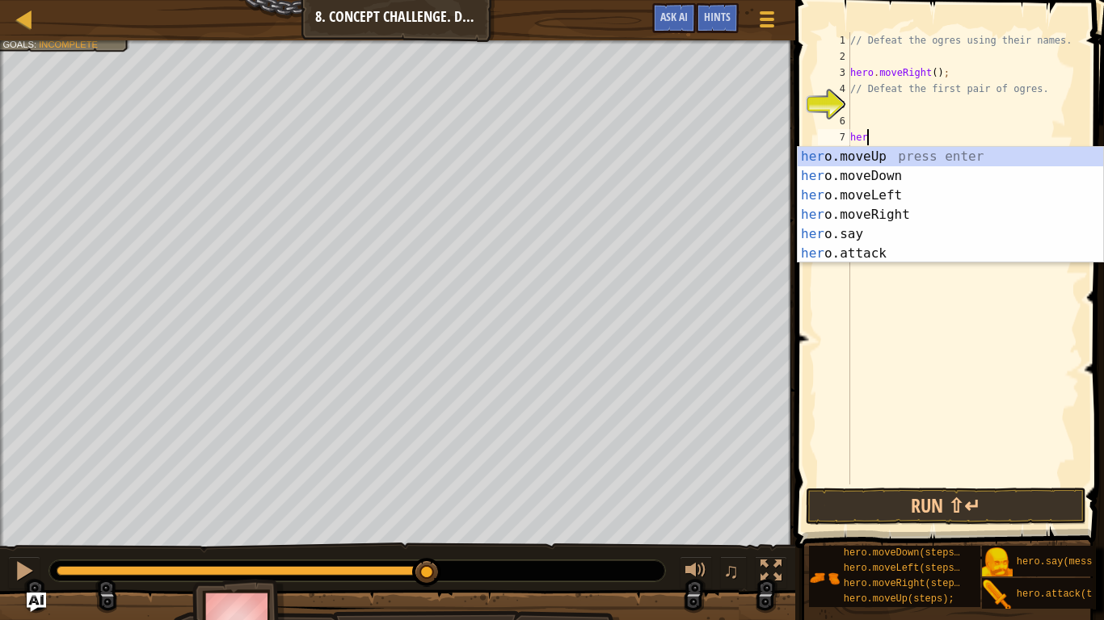
type textarea "h"
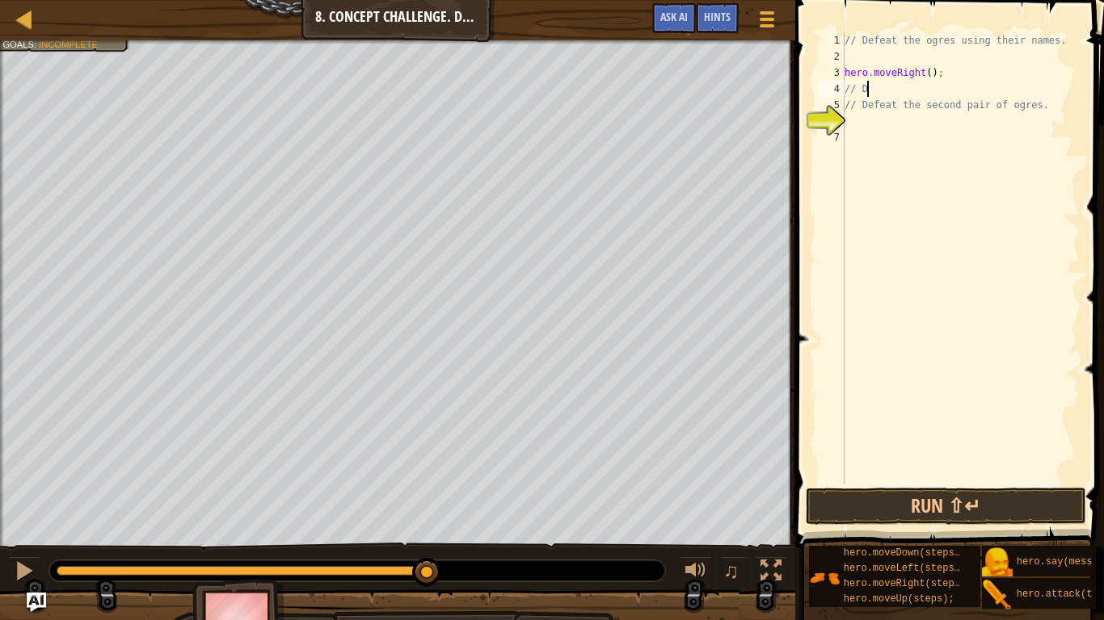
type textarea "/"
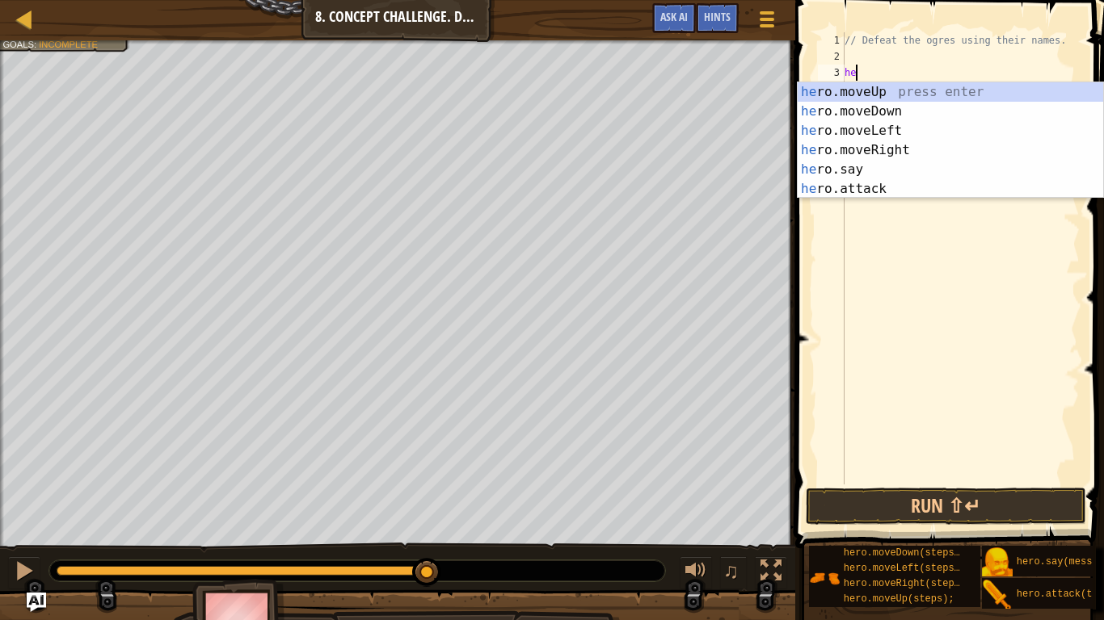
type textarea "h"
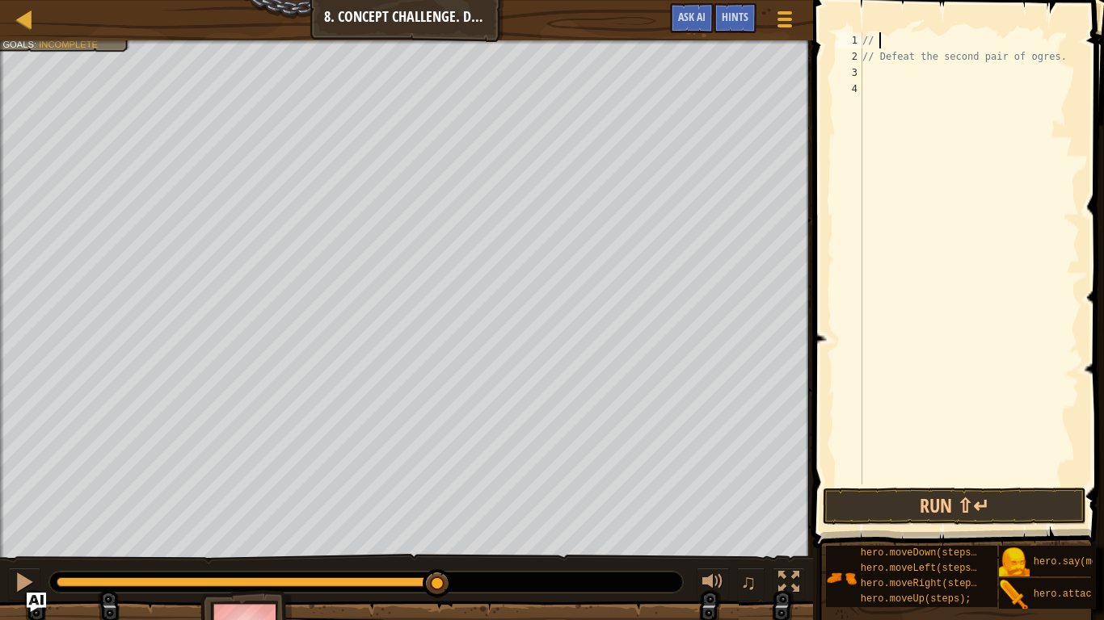
type textarea "/"
click at [1046, 74] on div "// Defeat the second pair of ogres." at bounding box center [969, 274] width 221 height 485
click at [1058, 67] on div "// Defeat the second pair of ogres." at bounding box center [969, 274] width 221 height 485
drag, startPoint x: 1047, startPoint y: 52, endPoint x: 927, endPoint y: 79, distance: 123.5
click at [927, 79] on div "// Defeat the second pair of ogres." at bounding box center [969, 274] width 221 height 485
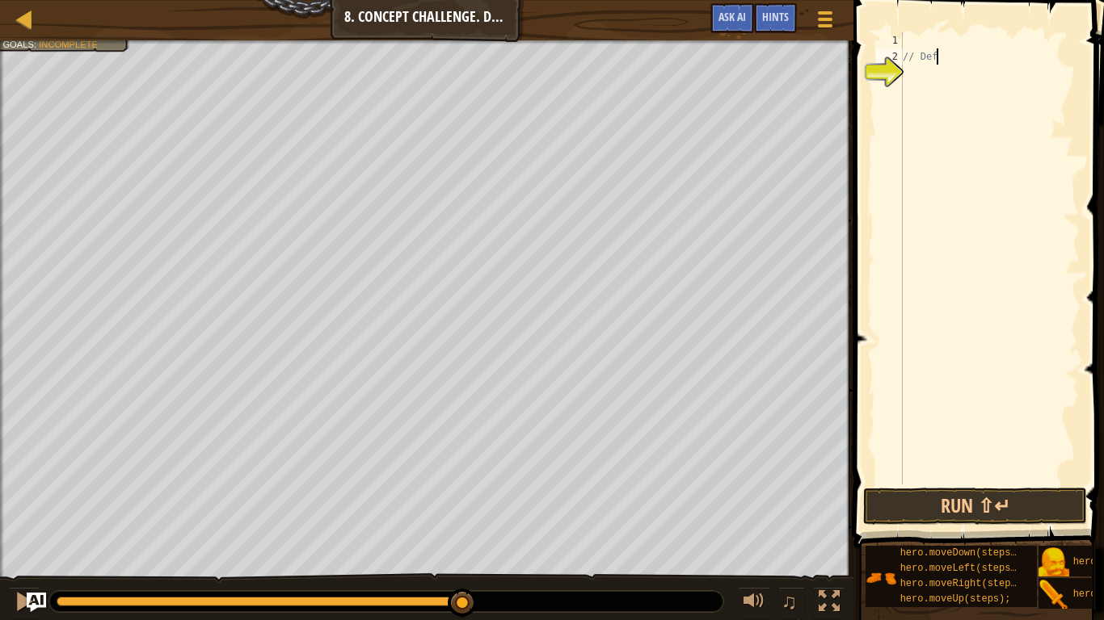
type textarea "/"
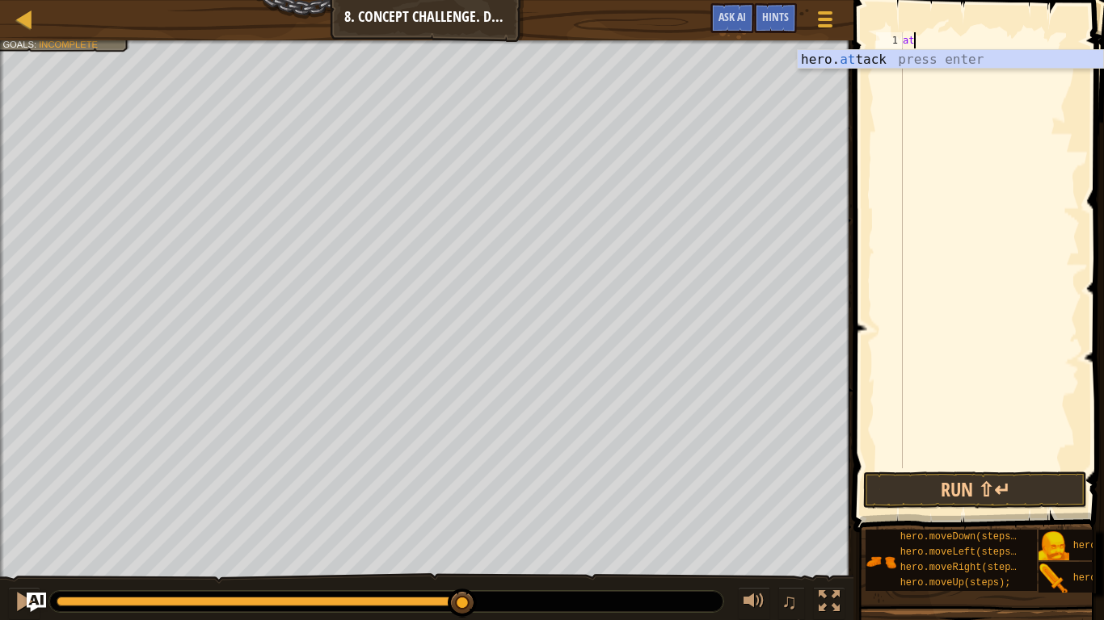
scroll to position [7, 1]
click at [969, 59] on div "hero. at tack press enter" at bounding box center [949, 79] width 305 height 58
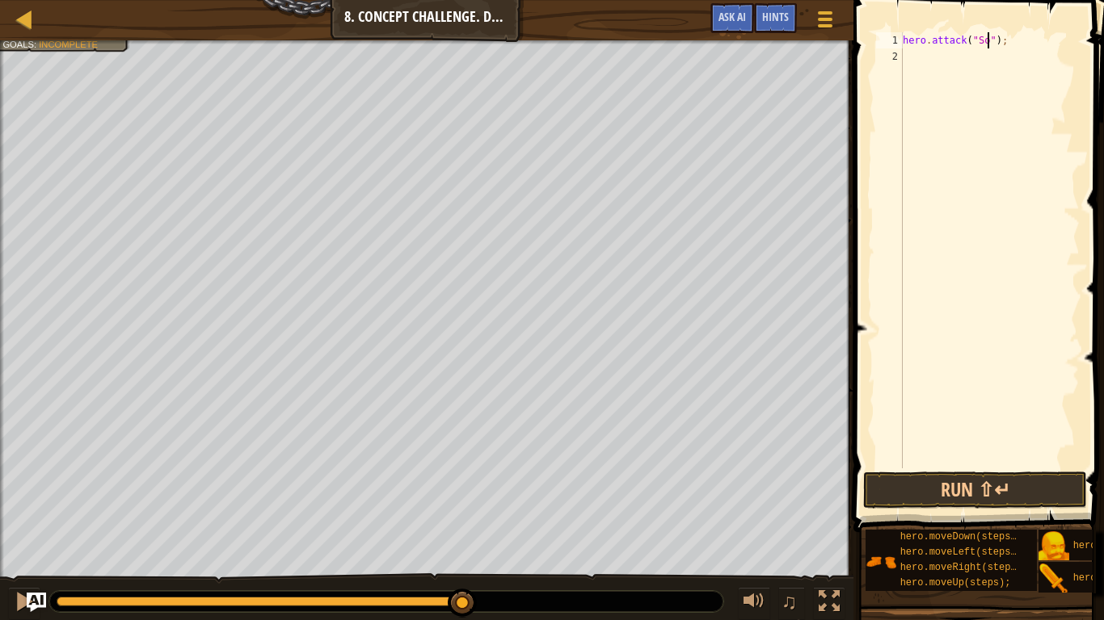
type textarea "hero.attack("Sog");"
click at [927, 87] on div "hero . attack ( "Sog" ) ;" at bounding box center [989, 266] width 180 height 469
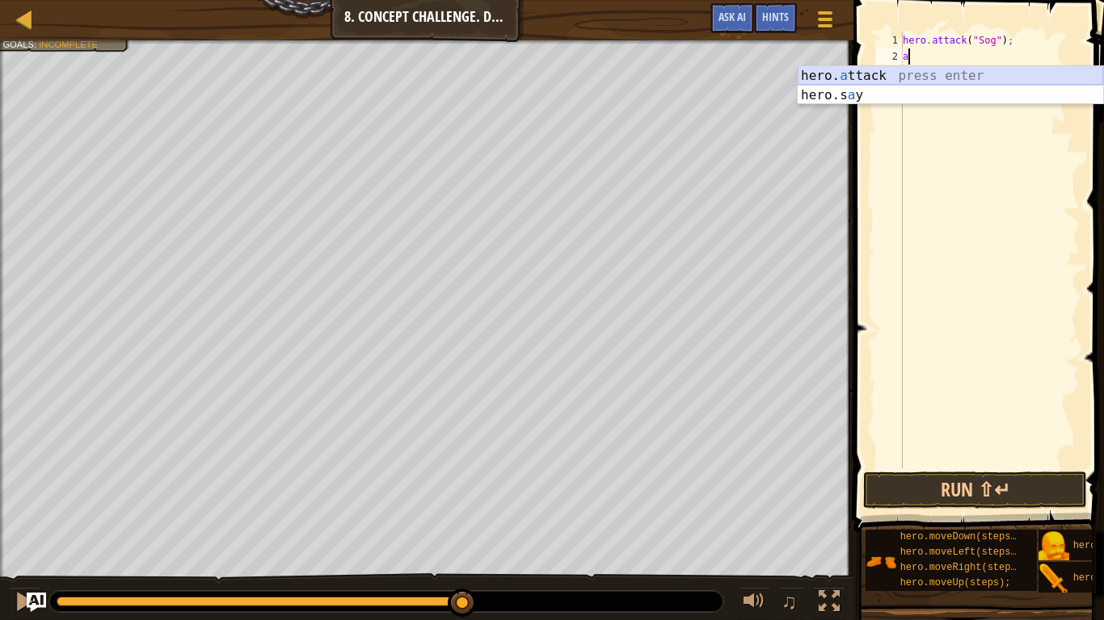
click at [1002, 68] on div "hero. a ttack press enter hero.s a y press enter" at bounding box center [949, 105] width 305 height 78
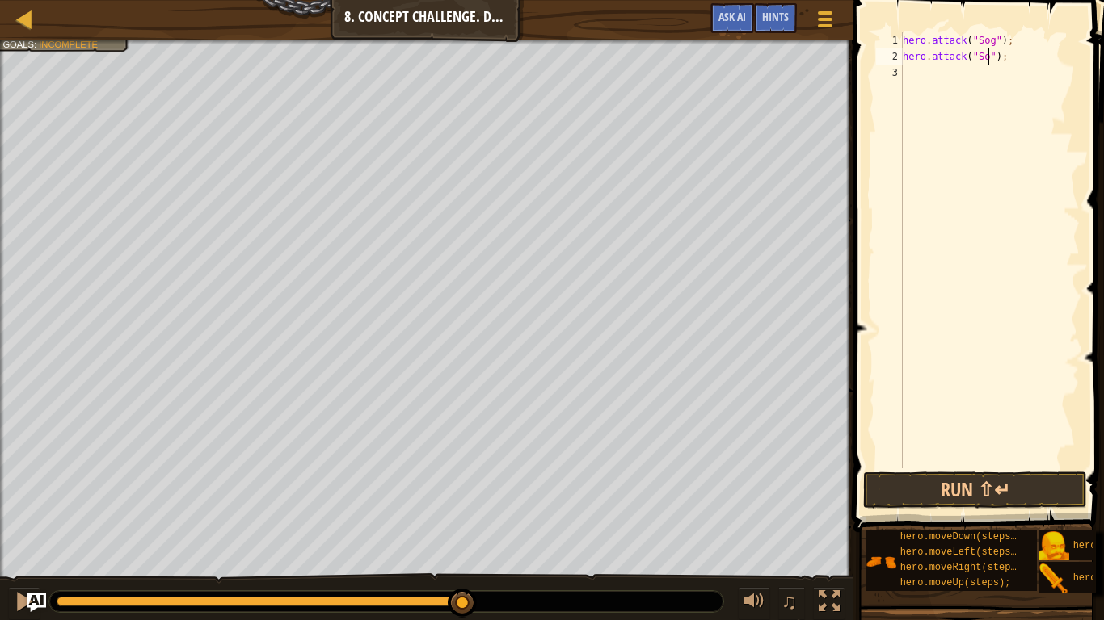
scroll to position [7, 14]
type textarea "hero.attack("Sog");"
click at [969, 489] on button "Run ⇧↵" at bounding box center [975, 490] width 224 height 37
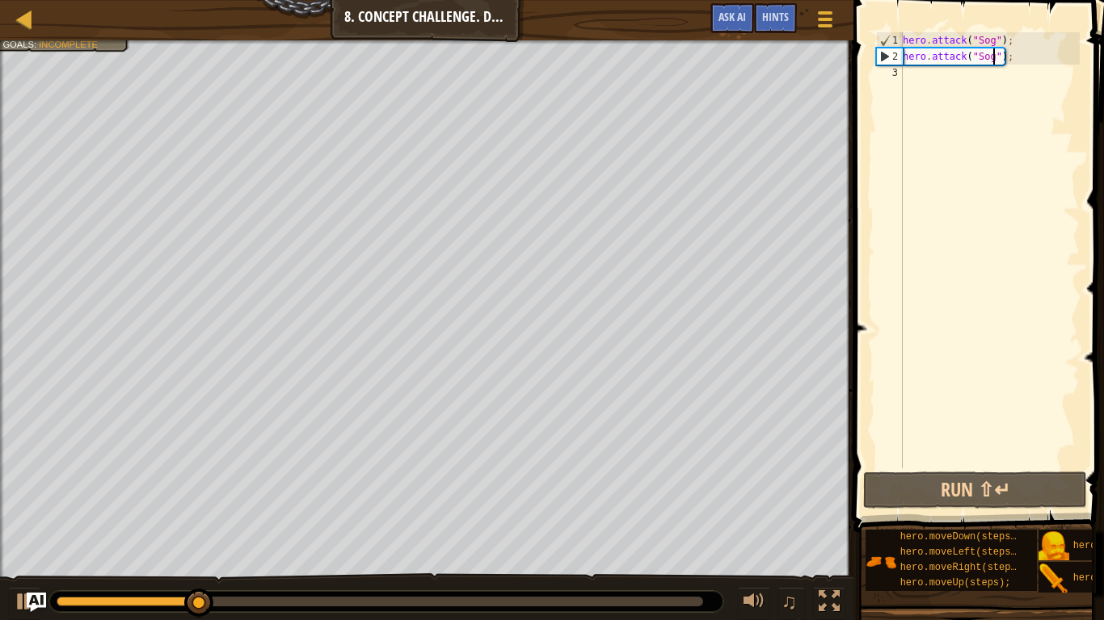
click at [919, 86] on div "hero . attack ( "Sog" ) ; hero . attack ( "Sog" ) ;" at bounding box center [989, 266] width 180 height 469
click at [963, 89] on div "hero . attack ( "Sog" ) ; hero . attack ( "Sog" ) ;" at bounding box center [989, 266] width 180 height 469
type textarea "at"
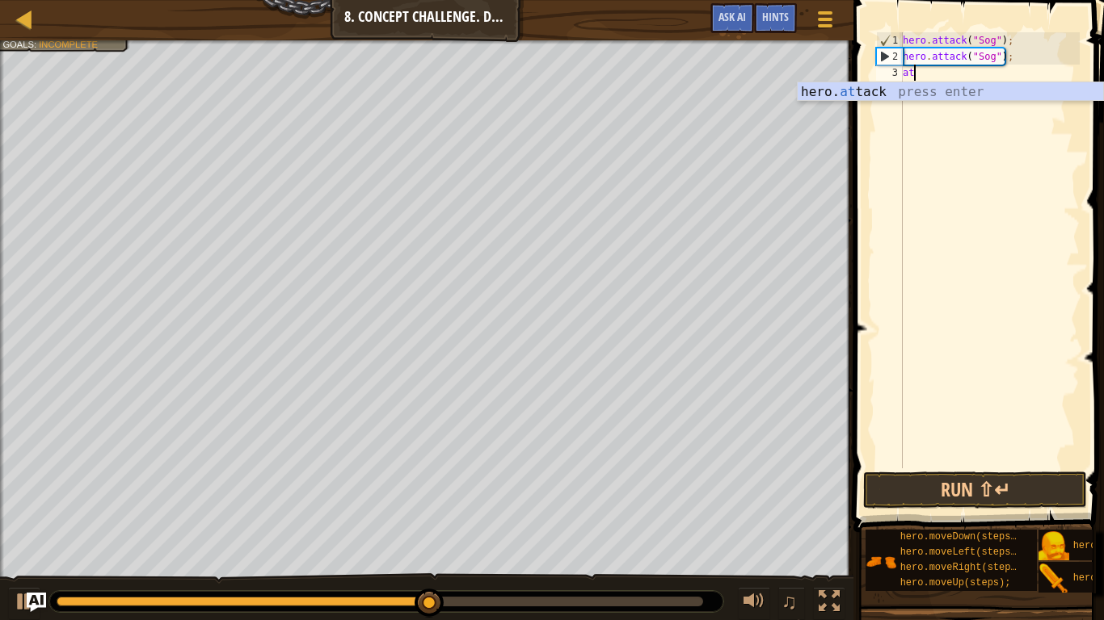
scroll to position [7, 1]
click at [1032, 102] on div "hero . attack ( "Sog" ) ; hero . attack ( "Sog" ) ; at" at bounding box center [989, 266] width 180 height 469
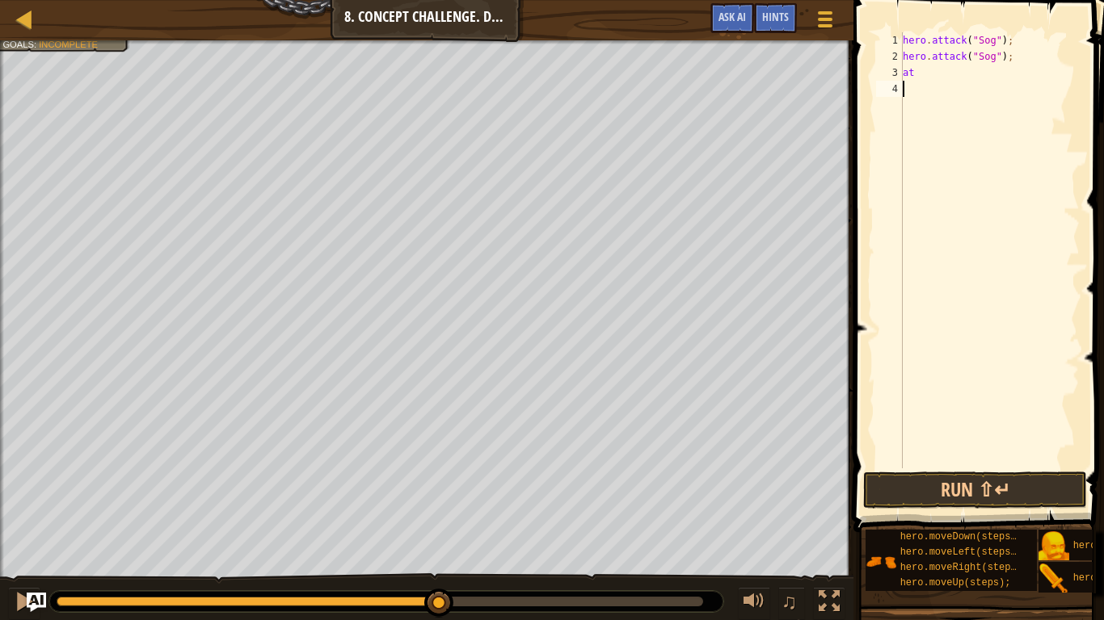
click at [951, 76] on div "hero . attack ( "Sog" ) ; hero . attack ( "Sog" ) ; at" at bounding box center [989, 266] width 180 height 469
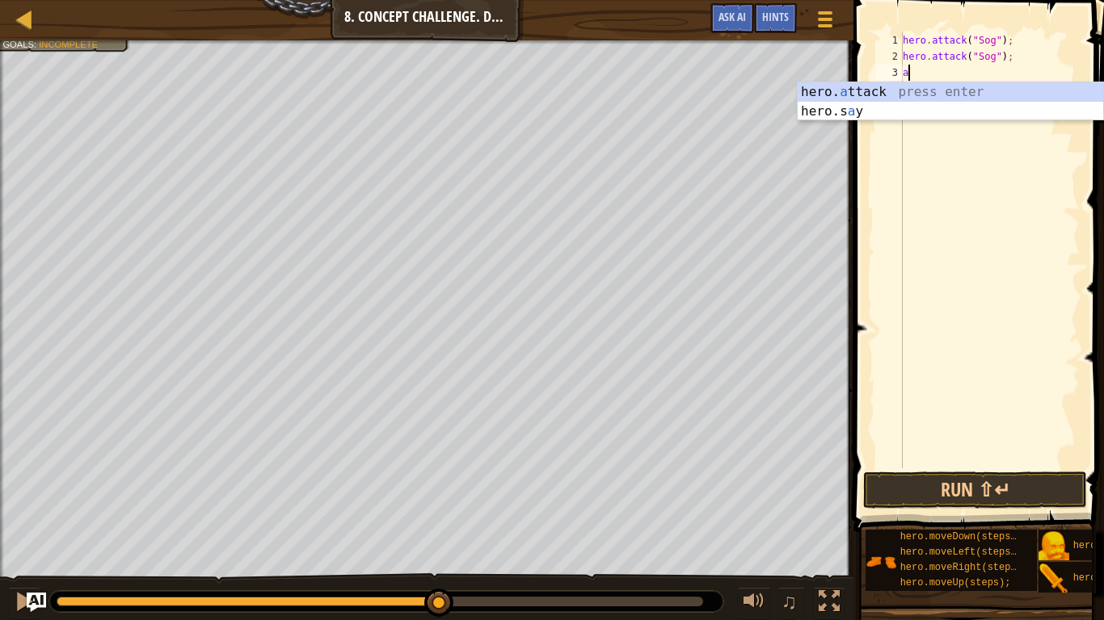
click at [945, 101] on div "hero. a ttack press enter hero.s a y press enter" at bounding box center [949, 121] width 305 height 78
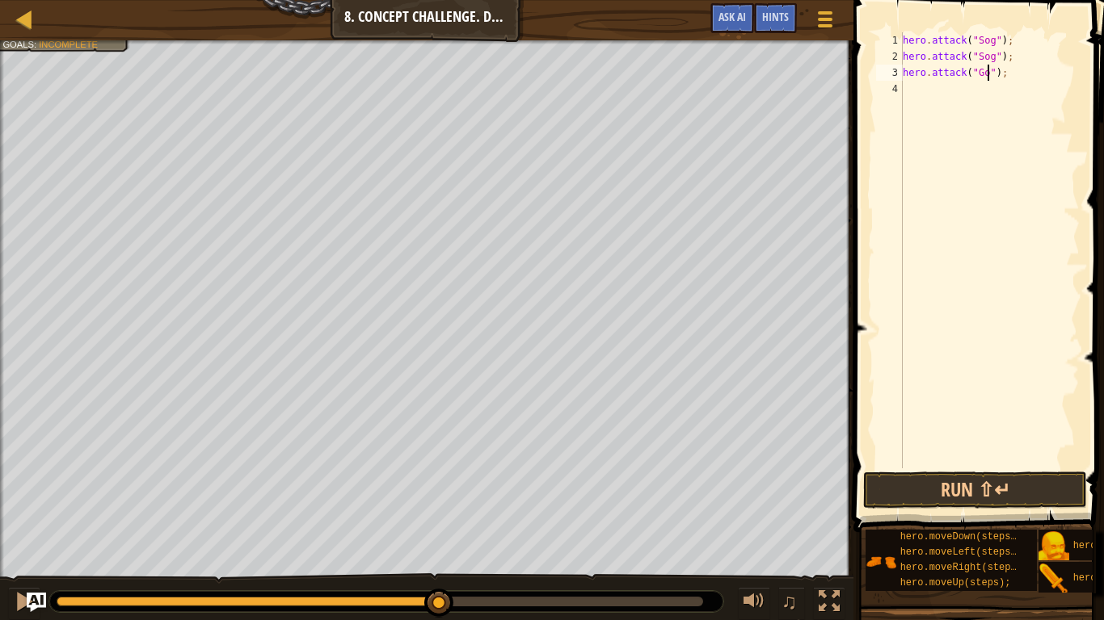
type textarea "hero.attack("Gos");"
click at [917, 99] on div "hero . attack ( "Sog" ) ; hero . attack ( "Sog" ) ; hero . attack ( "Gos" ) ;" at bounding box center [989, 266] width 180 height 469
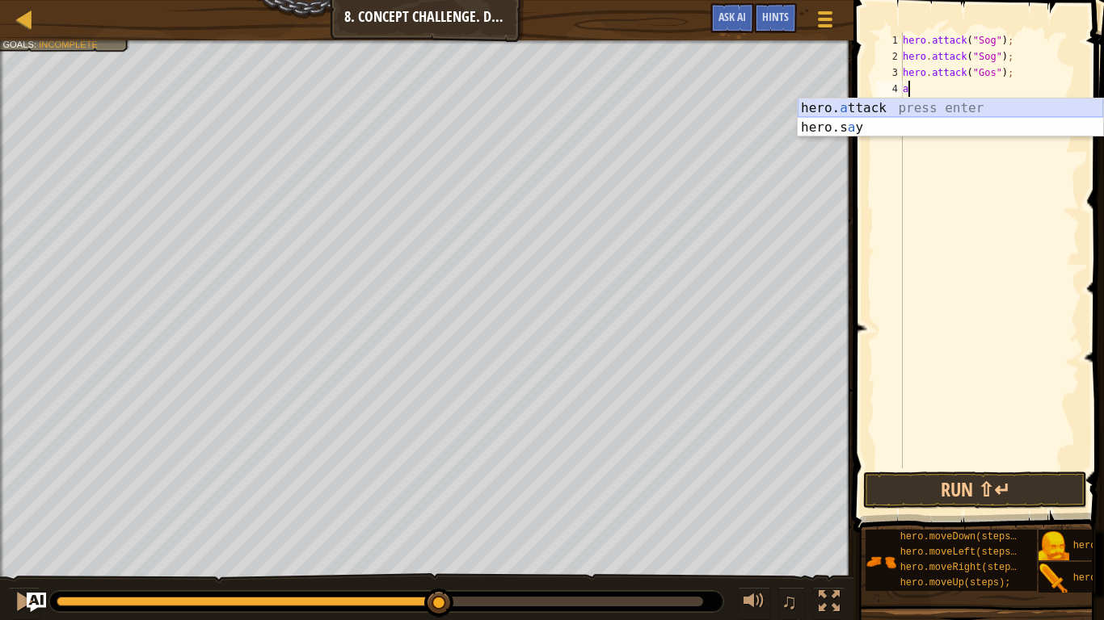
click at [983, 110] on div "hero. a ttack press enter hero.s a y press enter" at bounding box center [949, 138] width 305 height 78
type textarea "hero.attack("Enemy Name");"
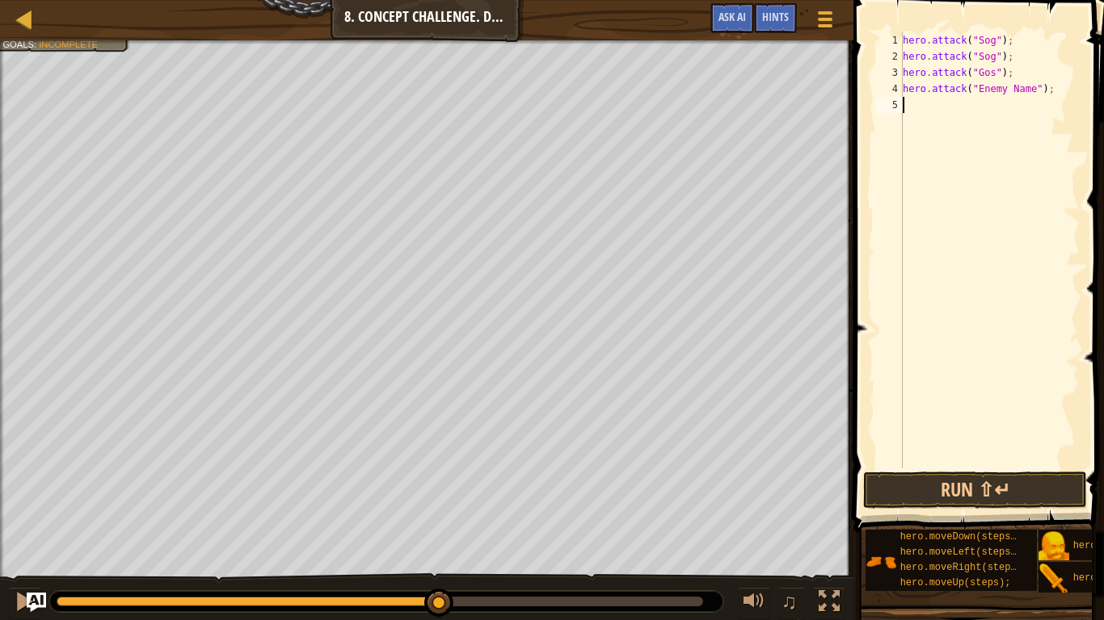
click at [965, 110] on div "hero . attack ( "Sog" ) ; hero . attack ( "Sog" ) ; hero . attack ( "Gos" ) ; h…" at bounding box center [989, 266] width 180 height 469
type textarea "g"
click at [1015, 89] on div "hero . attack ( "Sog" ) ; hero . attack ( "Sog" ) ; hero . attack ( "Gos" ) ; h…" at bounding box center [989, 266] width 180 height 469
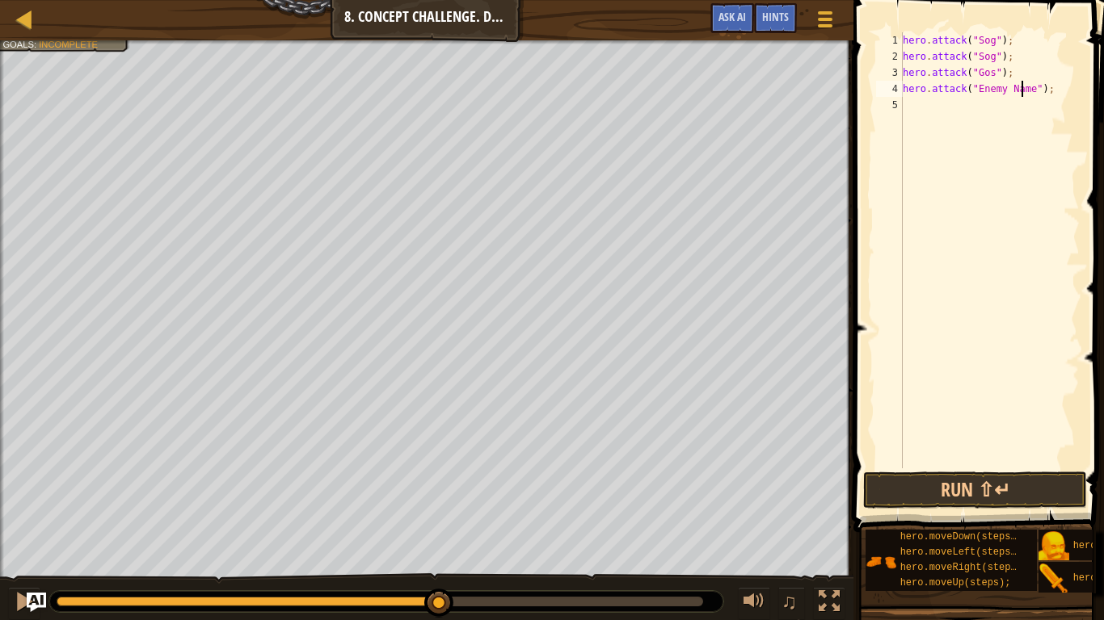
click at [1020, 90] on div "hero . attack ( "Sog" ) ; hero . attack ( "Sog" ) ; hero . attack ( "Gos" ) ; h…" at bounding box center [989, 266] width 180 height 469
click at [1030, 94] on div "hero . attack ( "Sog" ) ; hero . attack ( "Sog" ) ; hero . attack ( "Gos" ) ; h…" at bounding box center [989, 266] width 180 height 469
type textarea "hero.attack("Gos");"
click at [972, 495] on button "Run ⇧↵" at bounding box center [975, 490] width 224 height 37
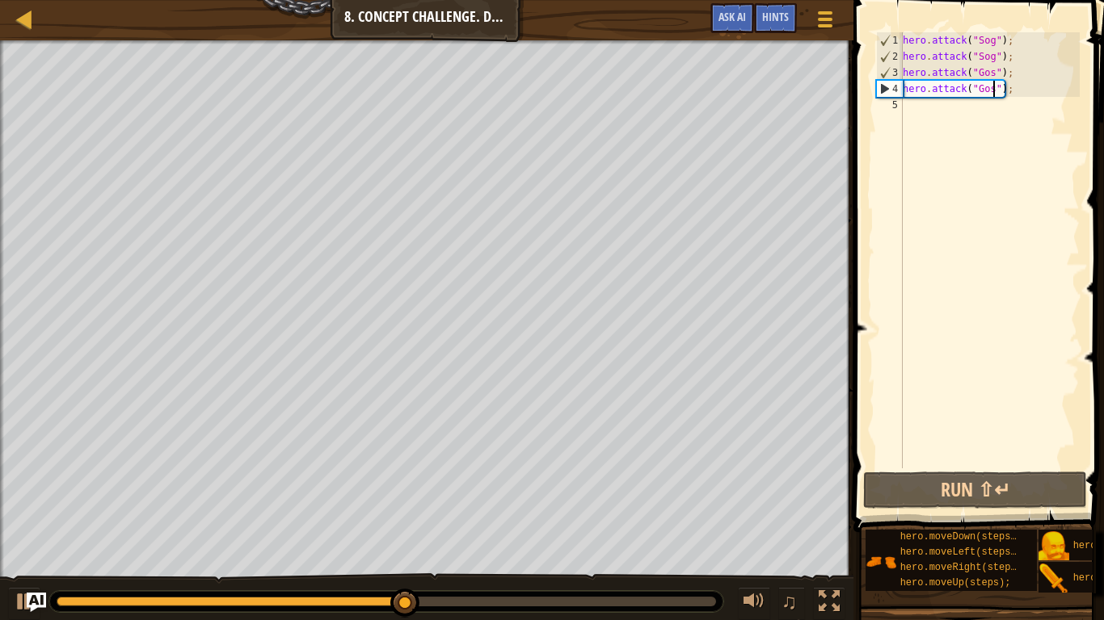
click at [939, 105] on div "hero . attack ( "Sog" ) ; hero . attack ( "Sog" ) ; hero . attack ( "Gos" ) ; h…" at bounding box center [989, 266] width 180 height 469
type textarea "r"
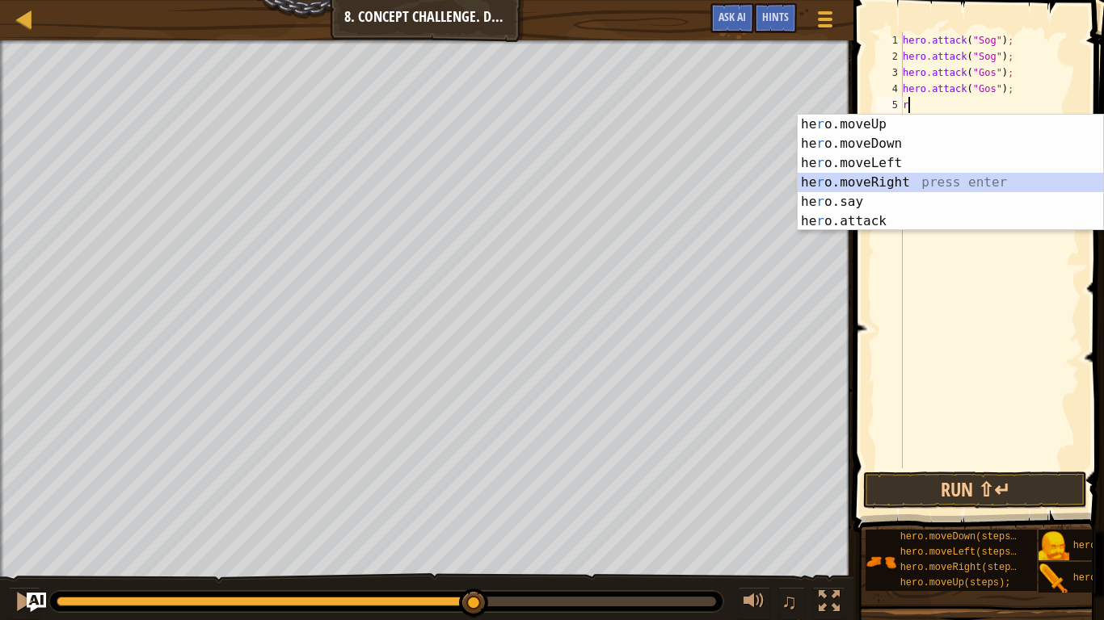
click at [911, 182] on div "he r o.moveUp press enter he r o.moveDown press enter he r o.moveLeft press ent…" at bounding box center [949, 192] width 305 height 155
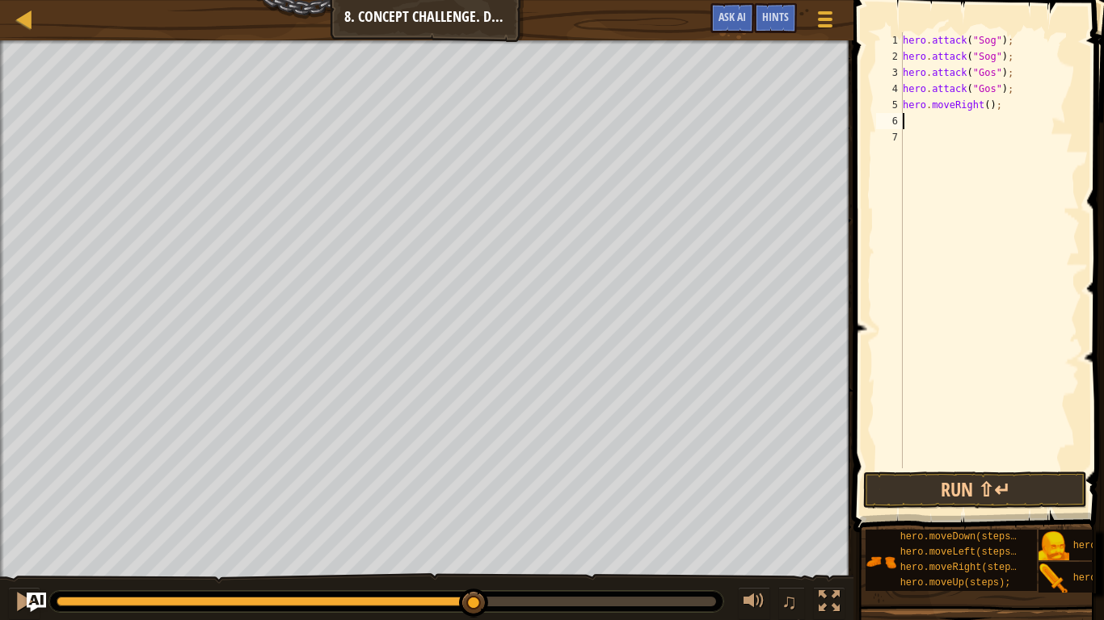
click at [986, 110] on div "hero . attack ( "Sog" ) ; hero . attack ( "Sog" ) ; hero . attack ( "Gos" ) ; h…" at bounding box center [989, 266] width 180 height 469
type textarea "hero.moveRight(2);"
click at [944, 120] on div "hero . attack ( "Sog" ) ; hero . attack ( "Sog" ) ; hero . attack ( "Gos" ) ; h…" at bounding box center [989, 266] width 180 height 469
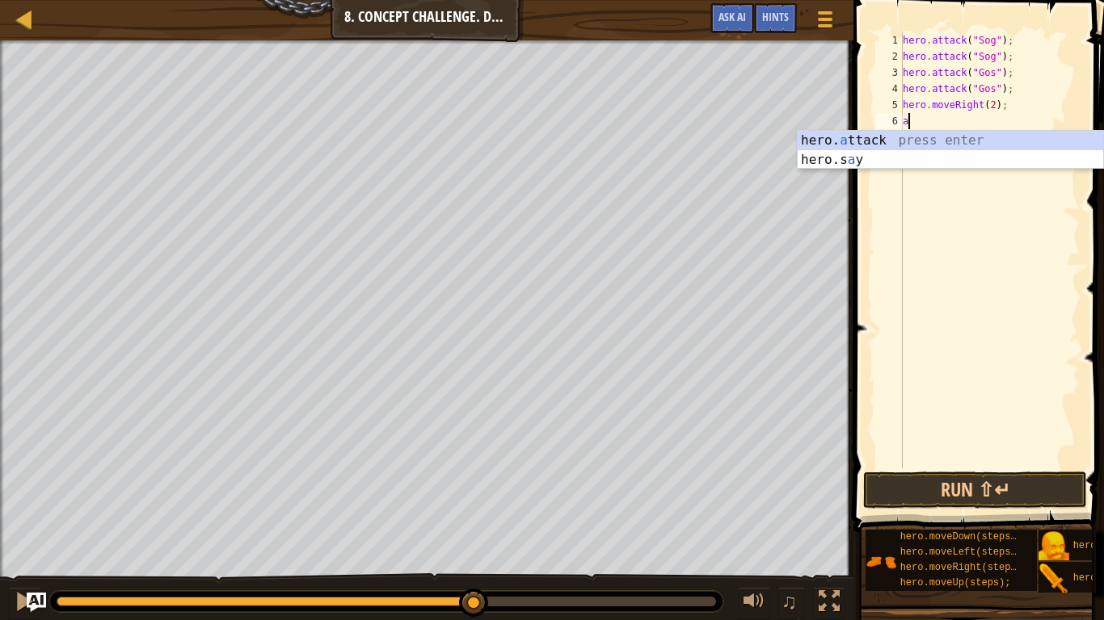
scroll to position [7, 1]
click at [865, 137] on div "hero. at tack press enter" at bounding box center [949, 160] width 305 height 58
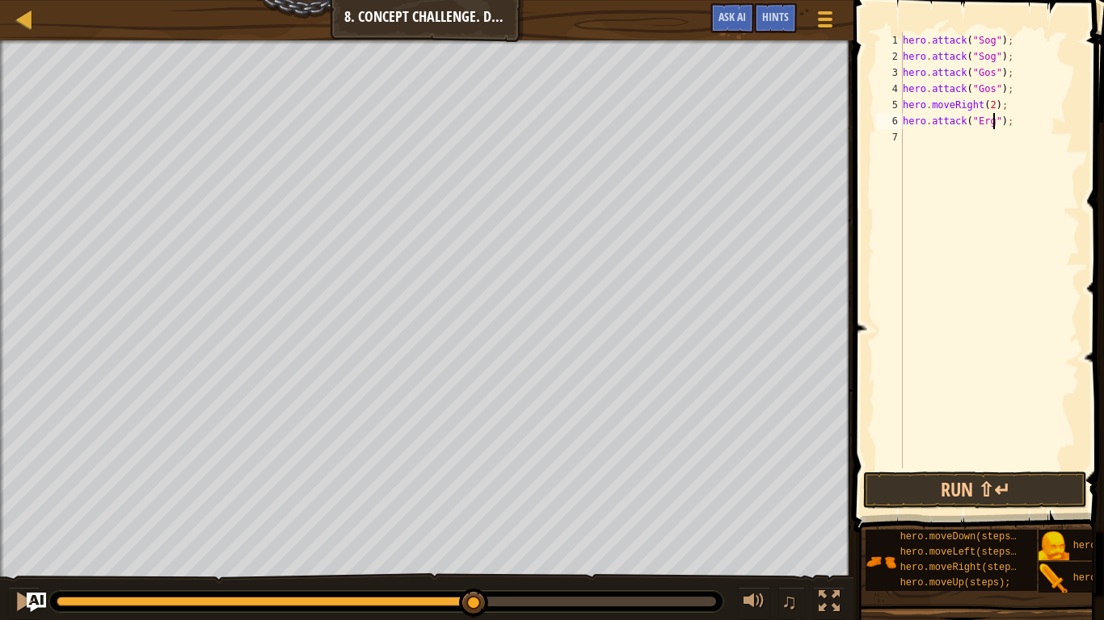
scroll to position [7, 14]
type textarea "hero.attack("Ergo");"
click at [927, 153] on div "hero . attack ( "Sog" ) ; hero . attack ( "Sog" ) ; hero . attack ( "Gos" ) ; h…" at bounding box center [989, 266] width 180 height 469
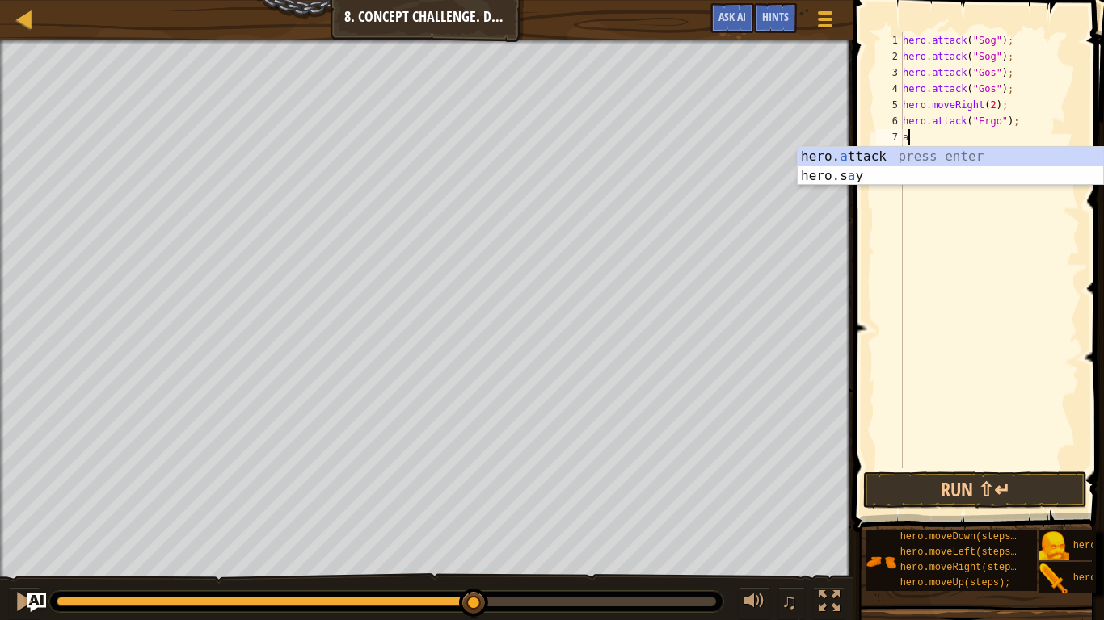
click at [915, 163] on div "hero. a ttack press enter hero.s a y press enter" at bounding box center [949, 186] width 305 height 78
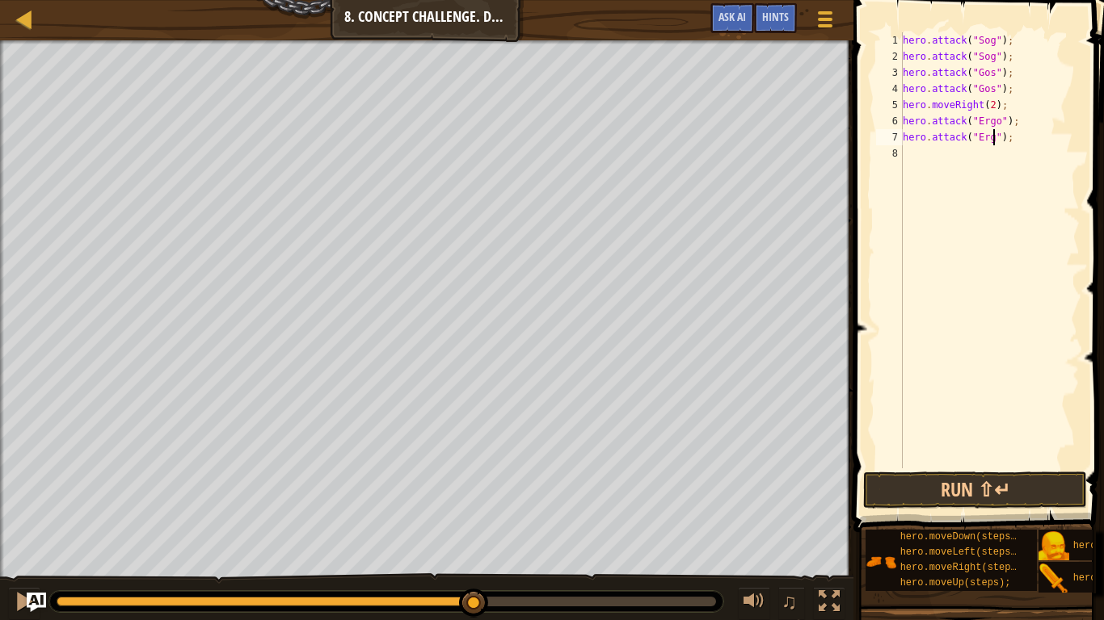
scroll to position [7, 14]
type textarea "hero.attack("Ergo");"
click at [923, 152] on div "hero . attack ( "Sog" ) ; hero . attack ( "Sog" ) ; hero . attack ( "Gos" ) ; h…" at bounding box center [989, 266] width 180 height 469
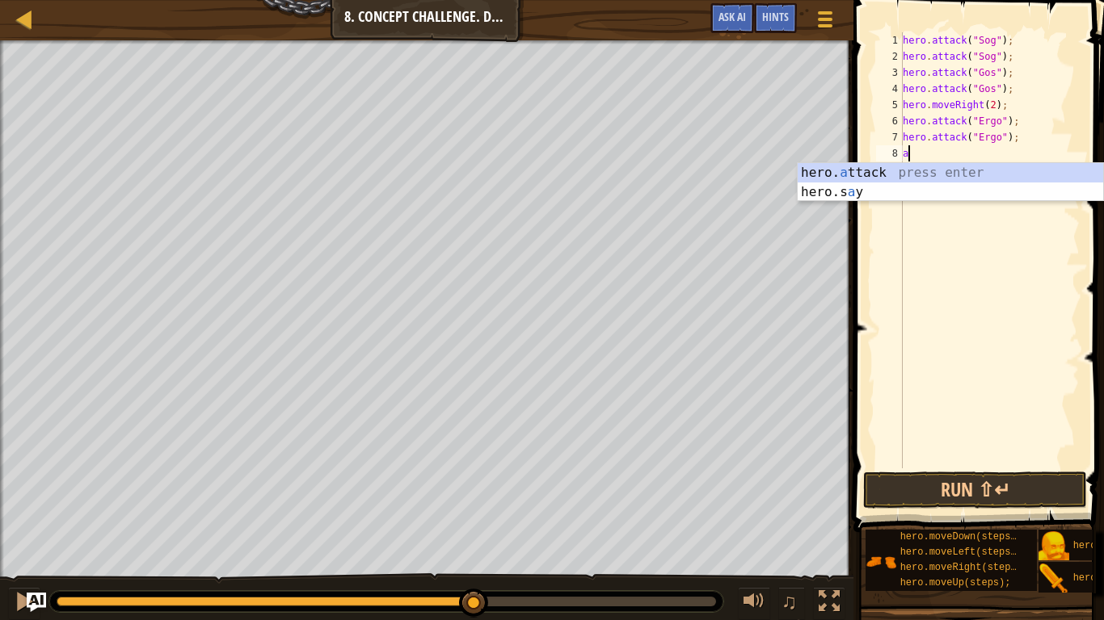
click at [939, 177] on div "hero. a ttack press enter hero.s a y press enter" at bounding box center [949, 202] width 305 height 78
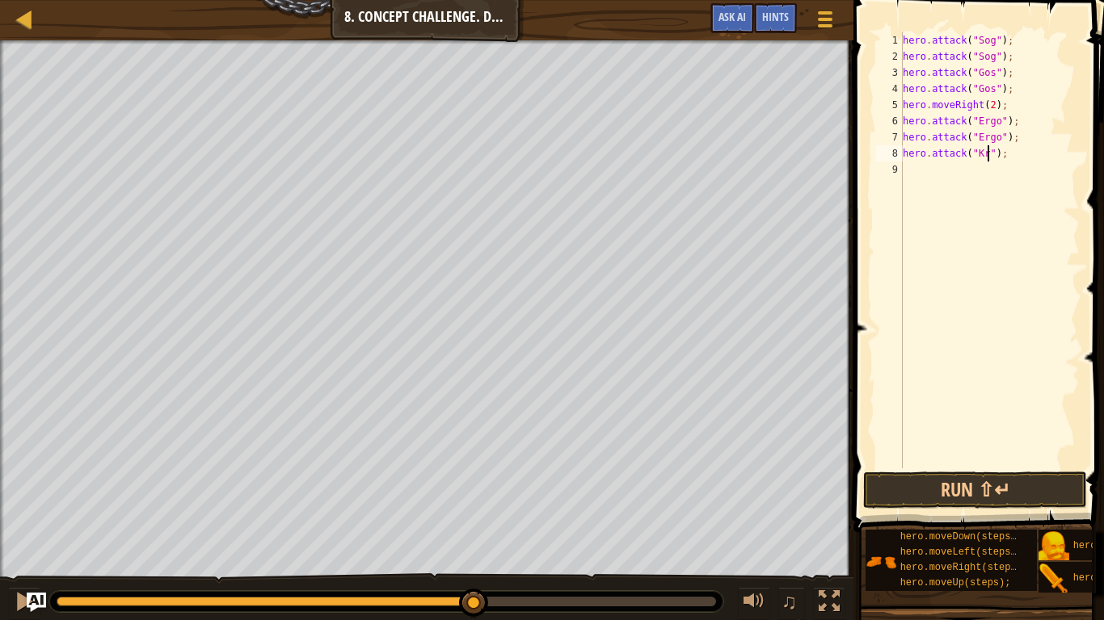
scroll to position [7, 14]
type textarea "hero.attack("Kro");"
click at [948, 183] on div "hero . attack ( "Sog" ) ; hero . attack ( "Sog" ) ; hero . attack ( "Gos" ) ; h…" at bounding box center [989, 266] width 180 height 469
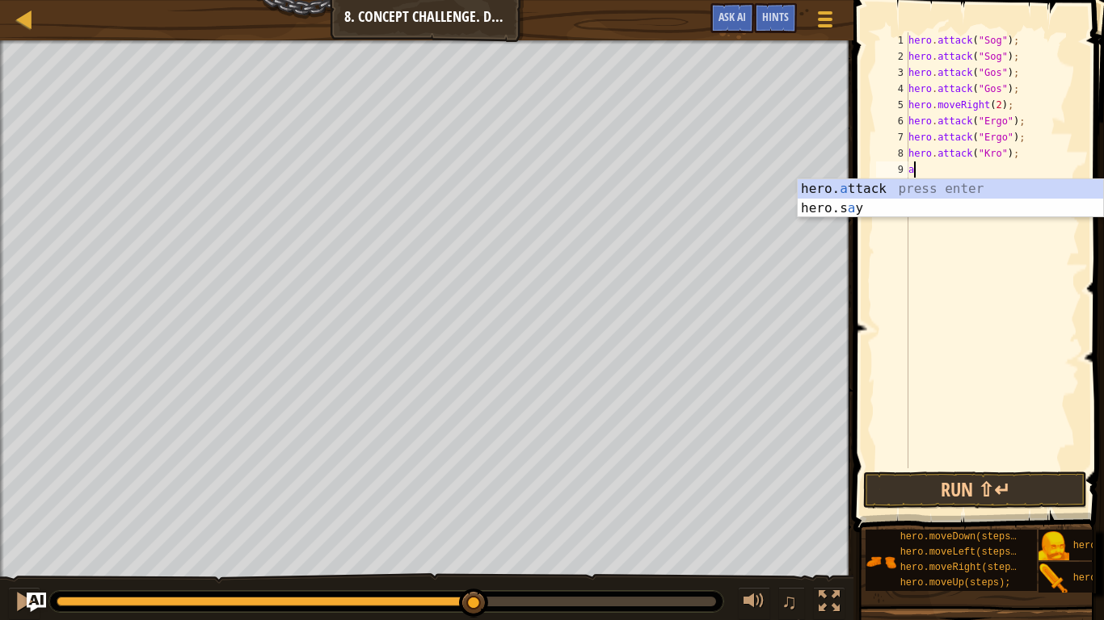
click at [942, 196] on div "hero. a ttack press enter hero.s a y press enter" at bounding box center [949, 218] width 305 height 78
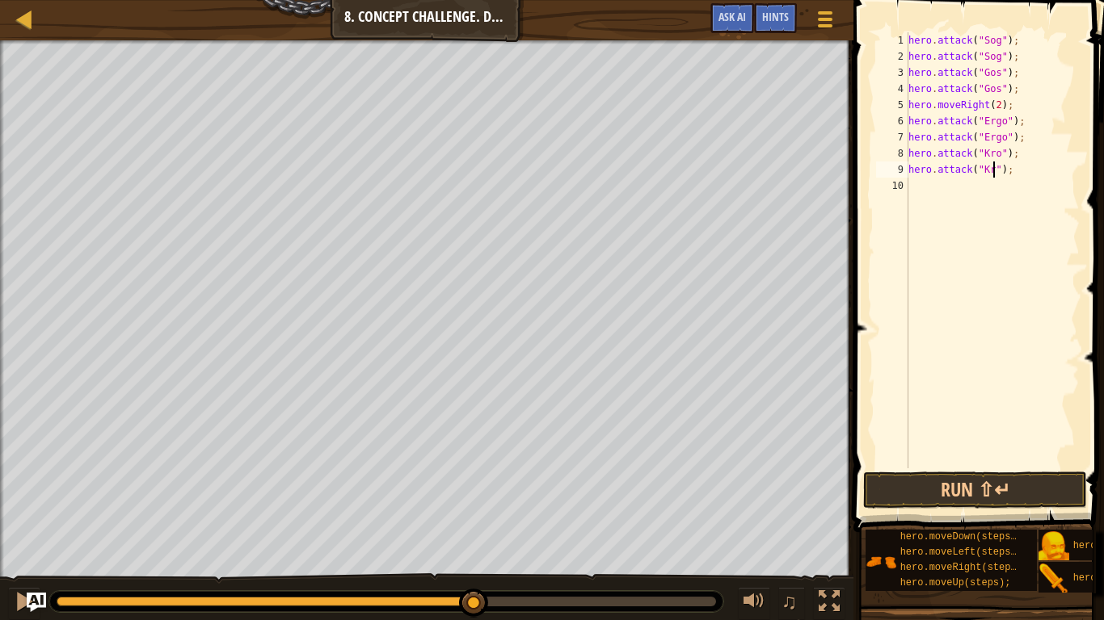
scroll to position [7, 14]
type textarea "hero.attack("Kro");"
click at [1021, 495] on button "Run ⇧↵" at bounding box center [975, 490] width 224 height 37
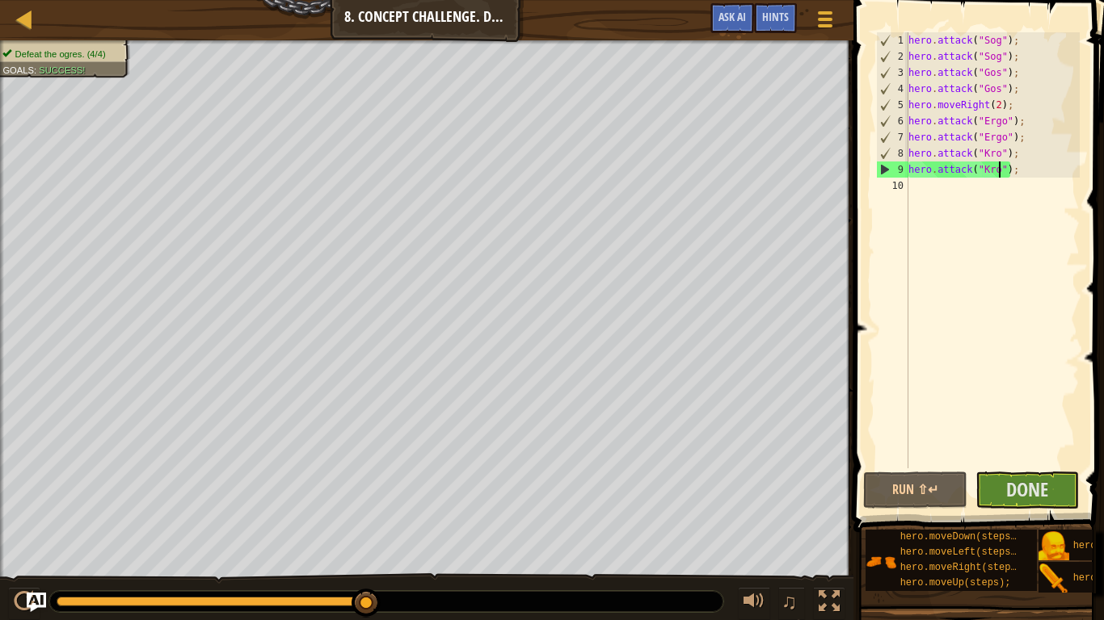
click at [926, 194] on div "hero . attack ( "Sog" ) ; hero . attack ( "Sog" ) ; hero . attack ( "Gos" ) ; h…" at bounding box center [992, 266] width 175 height 469
type textarea "m"
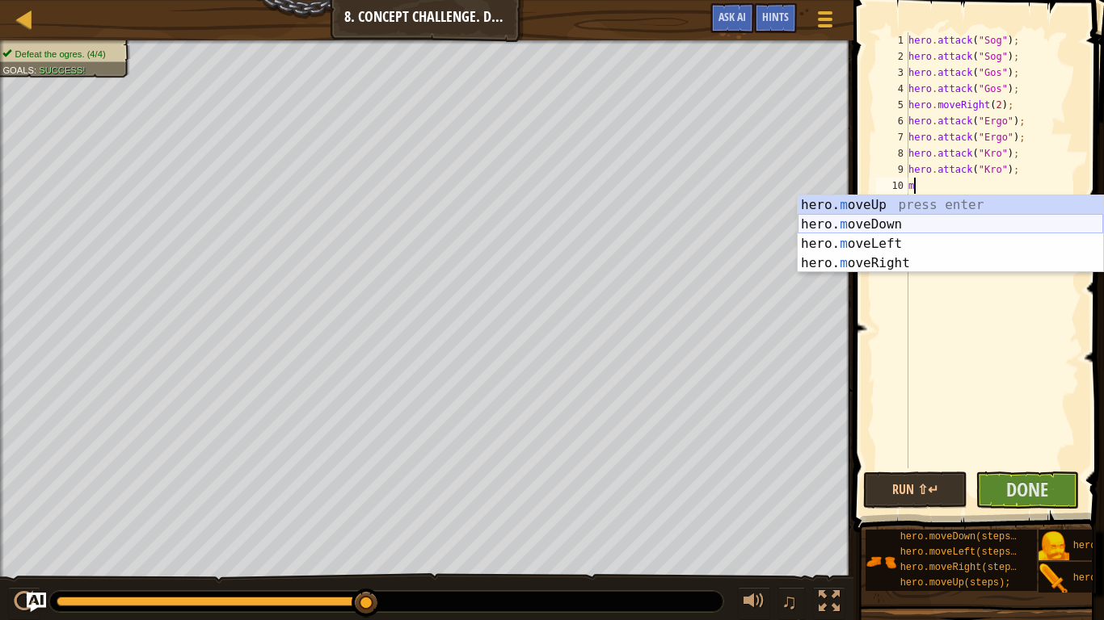
click at [921, 222] on div "hero. m oveUp press enter hero. m oveDown press enter hero. m oveLeft press ent…" at bounding box center [949, 254] width 305 height 116
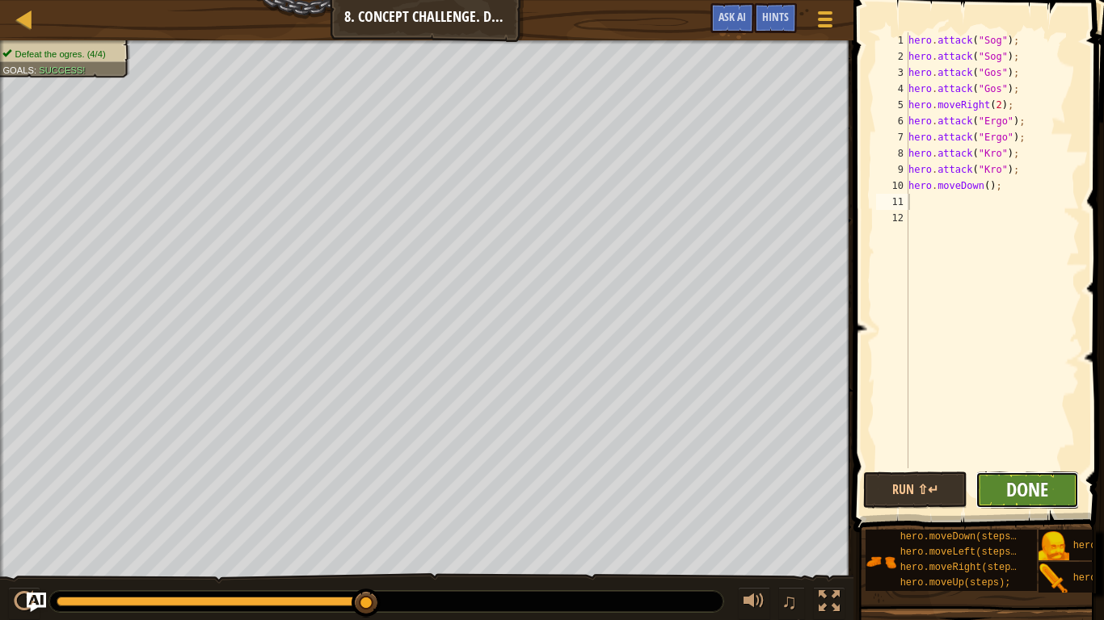
click at [1041, 487] on span "Done" at bounding box center [1027, 490] width 42 height 26
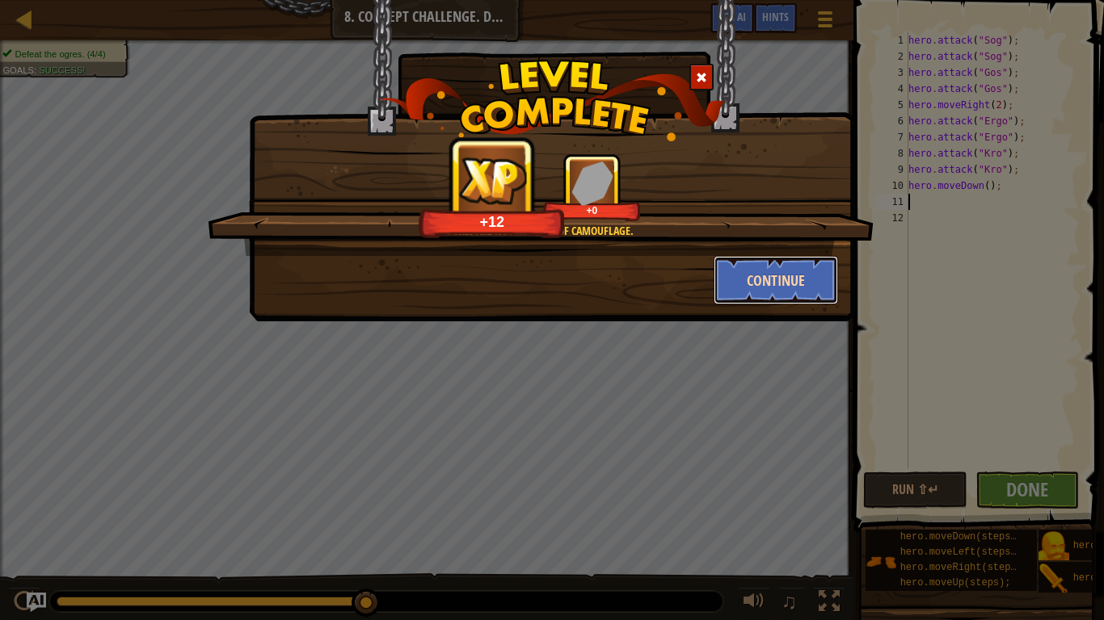
click at [755, 272] on button "Continue" at bounding box center [775, 280] width 125 height 48
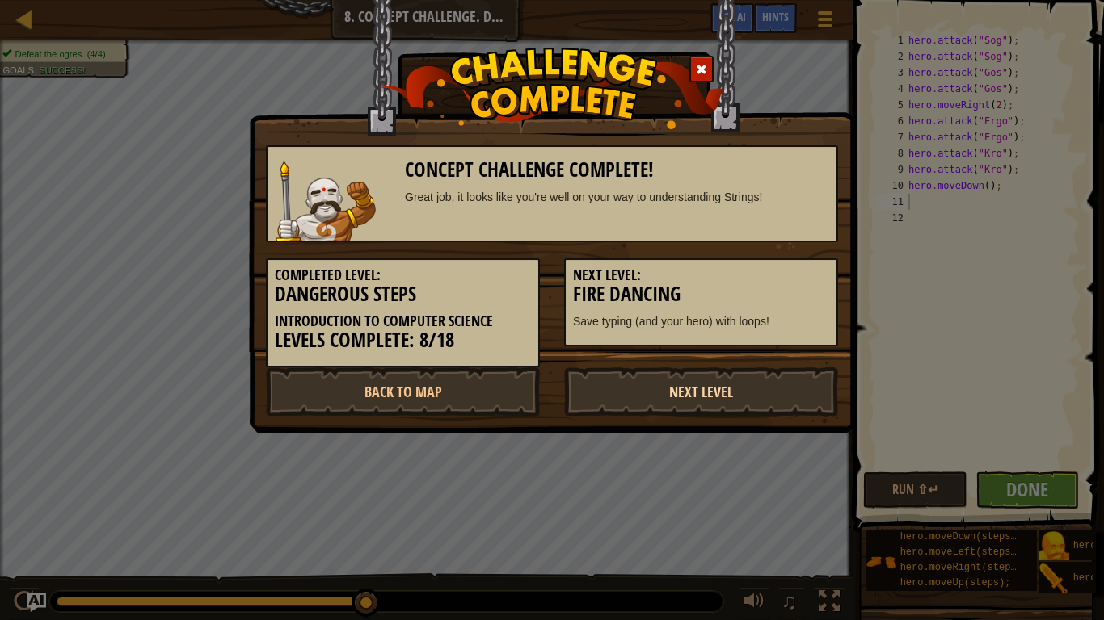
click at [730, 389] on link "Next Level" at bounding box center [701, 392] width 274 height 48
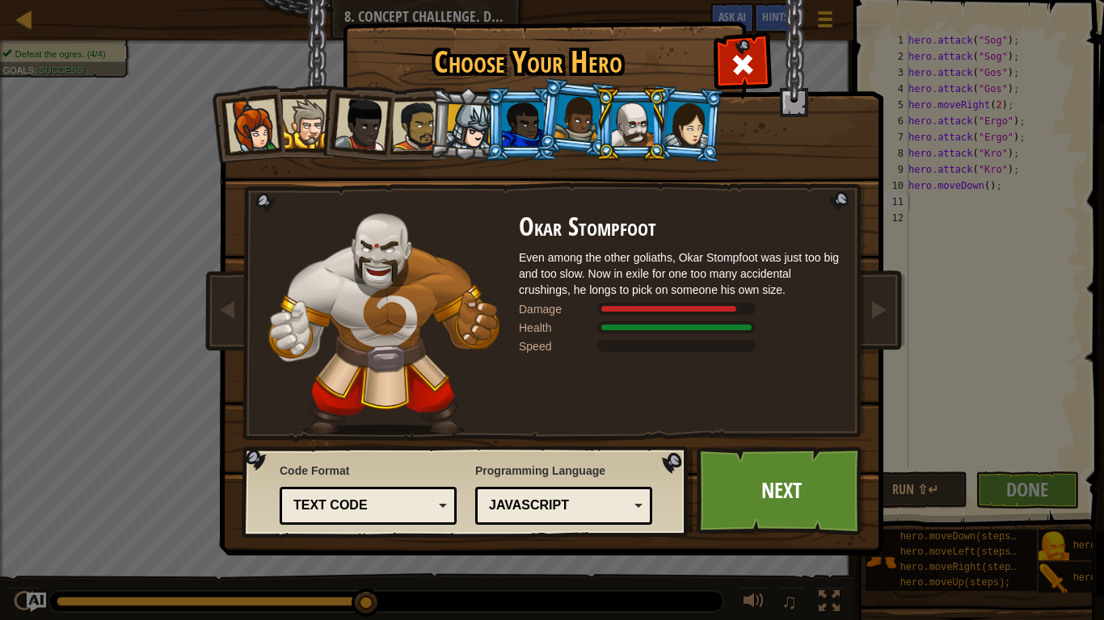
click at [619, 141] on div at bounding box center [633, 125] width 42 height 44
click at [544, 103] on li at bounding box center [576, 118] width 80 height 81
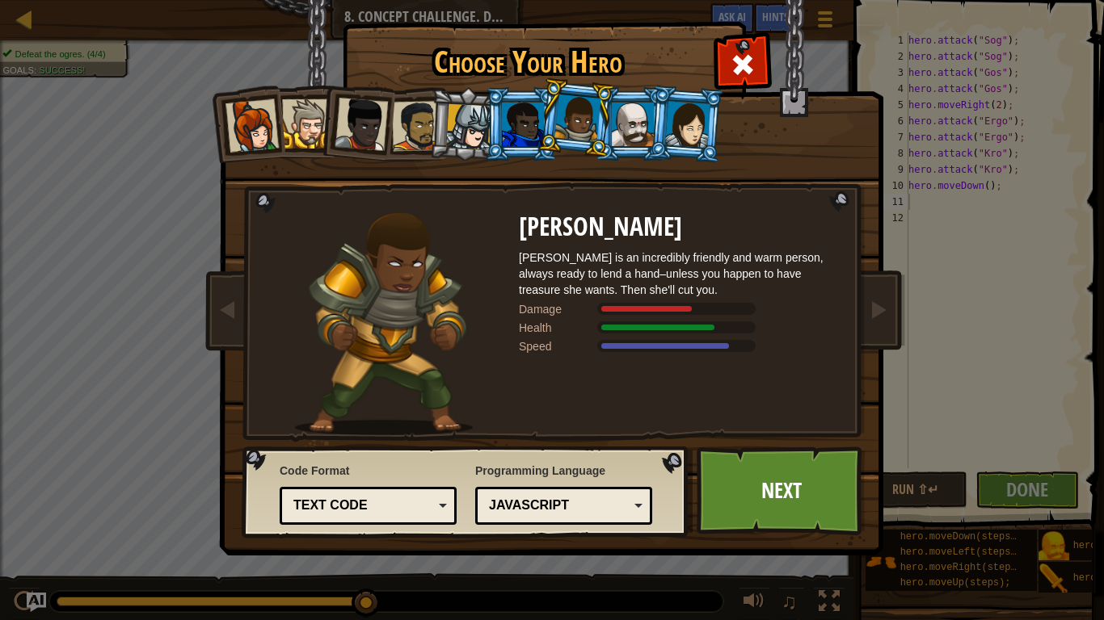
click at [534, 116] on div at bounding box center [523, 125] width 42 height 44
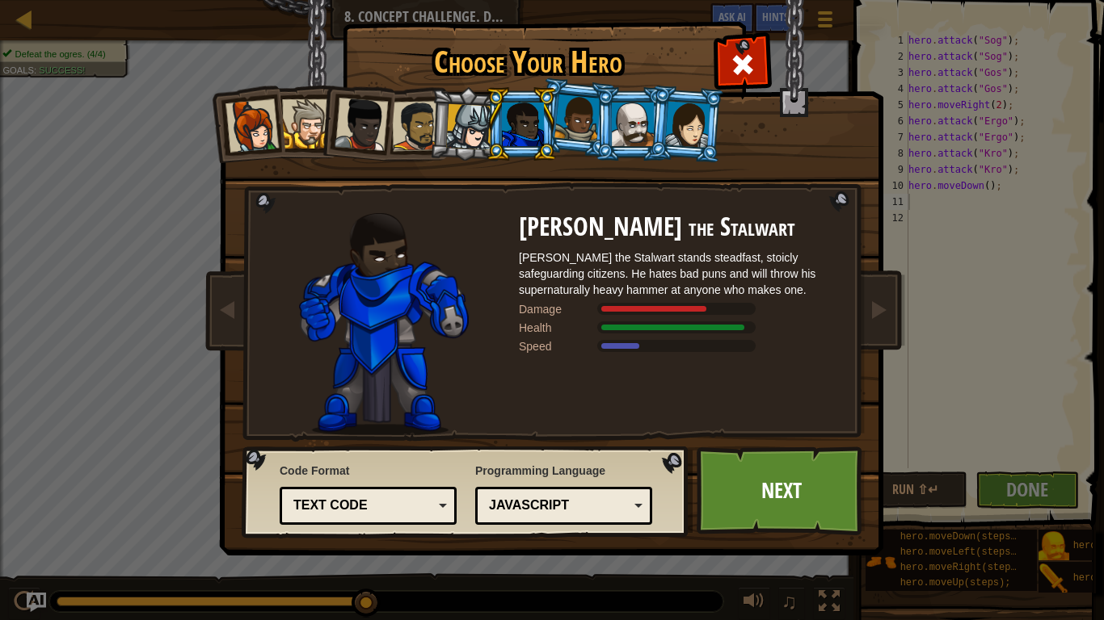
click at [604, 116] on li at bounding box center [631, 124] width 73 height 74
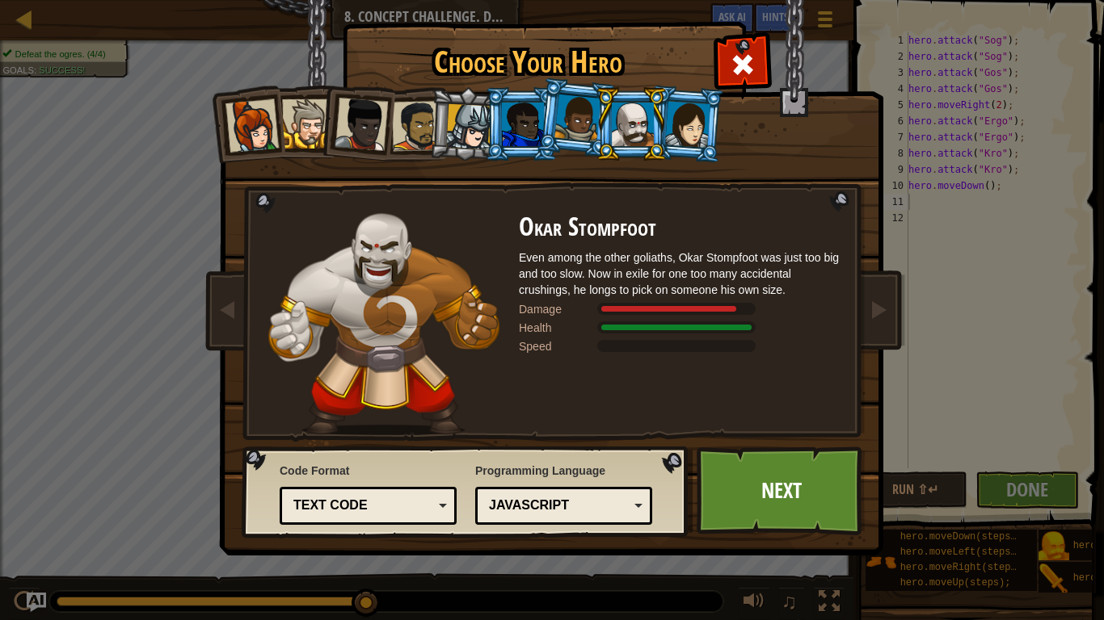
click at [632, 124] on div at bounding box center [633, 125] width 42 height 44
click at [789, 504] on link "Next" at bounding box center [780, 491] width 169 height 89
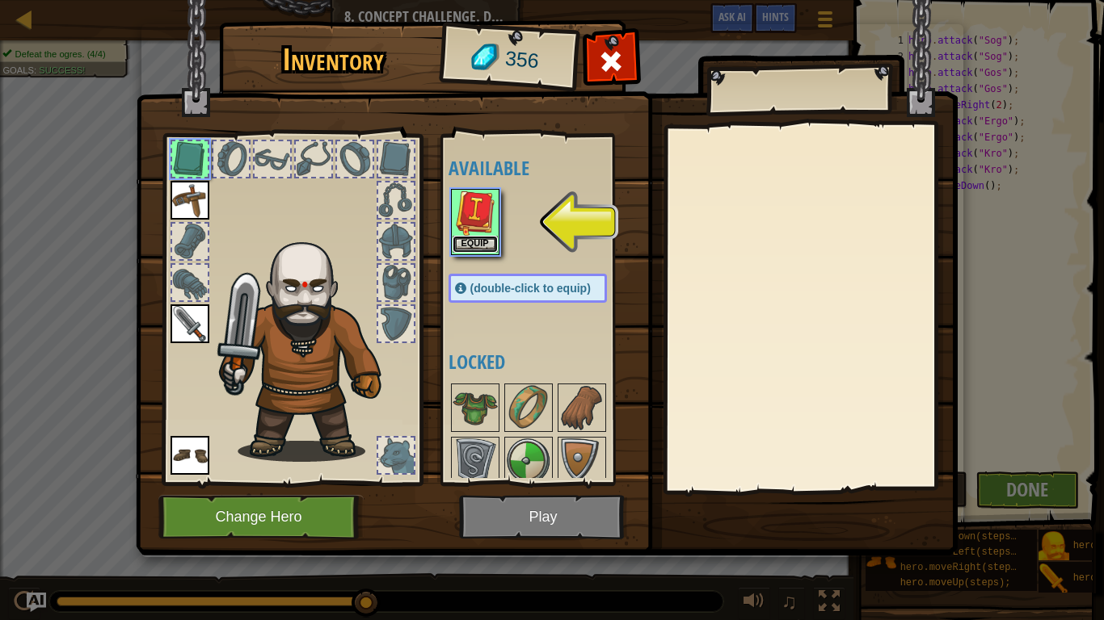
click at [478, 245] on button "Equip" at bounding box center [474, 244] width 45 height 17
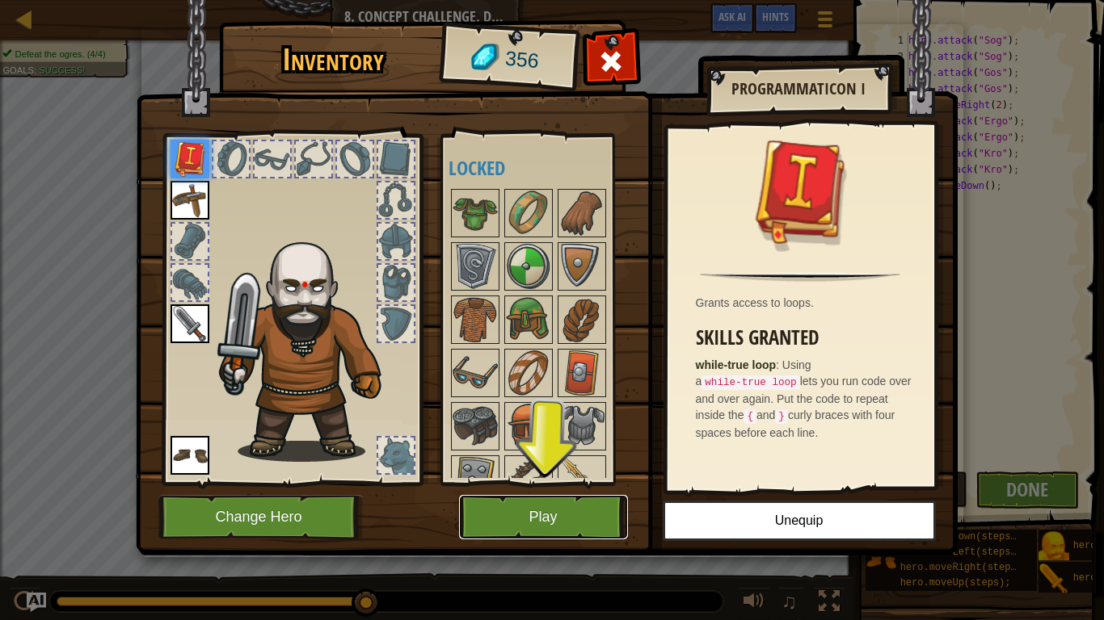
click at [552, 501] on button "Play" at bounding box center [543, 517] width 169 height 44
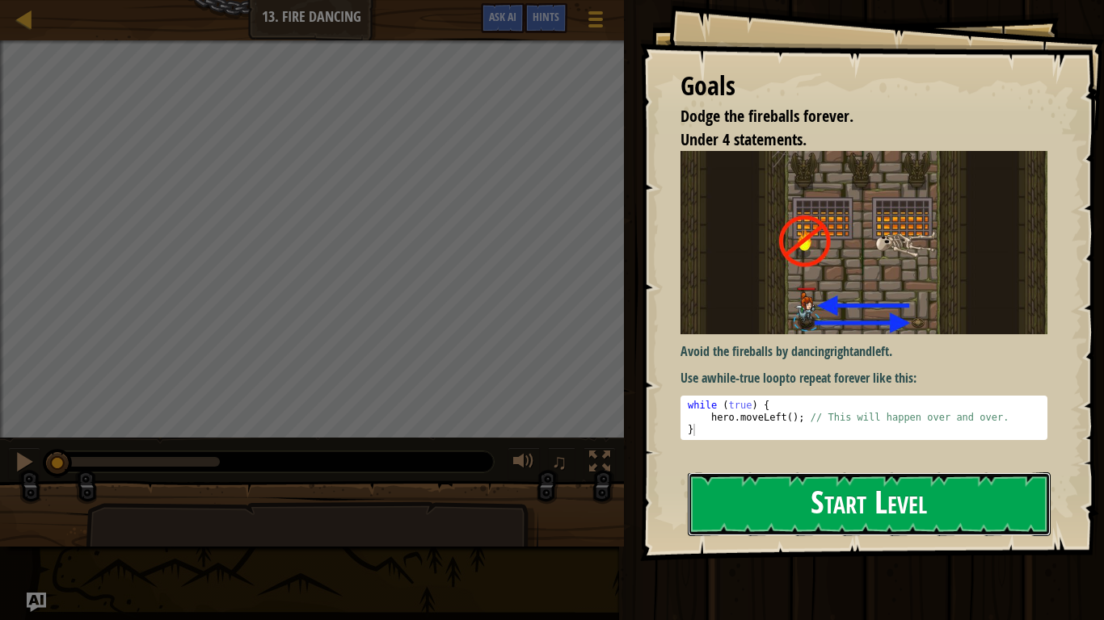
click at [743, 511] on button "Start Level" at bounding box center [869, 505] width 363 height 64
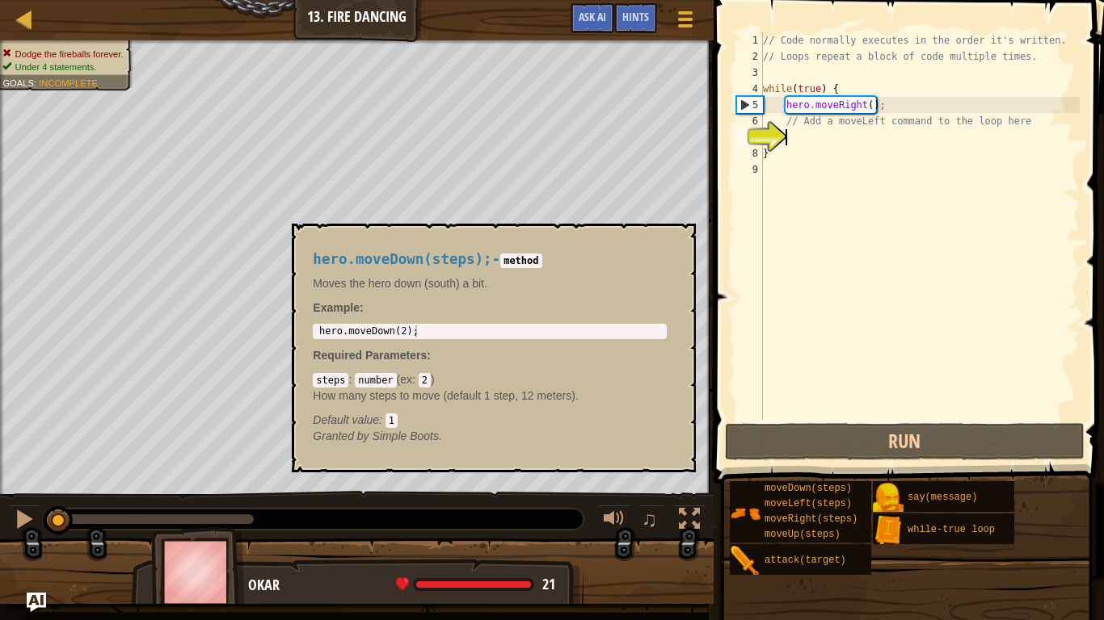
type textarea "m"
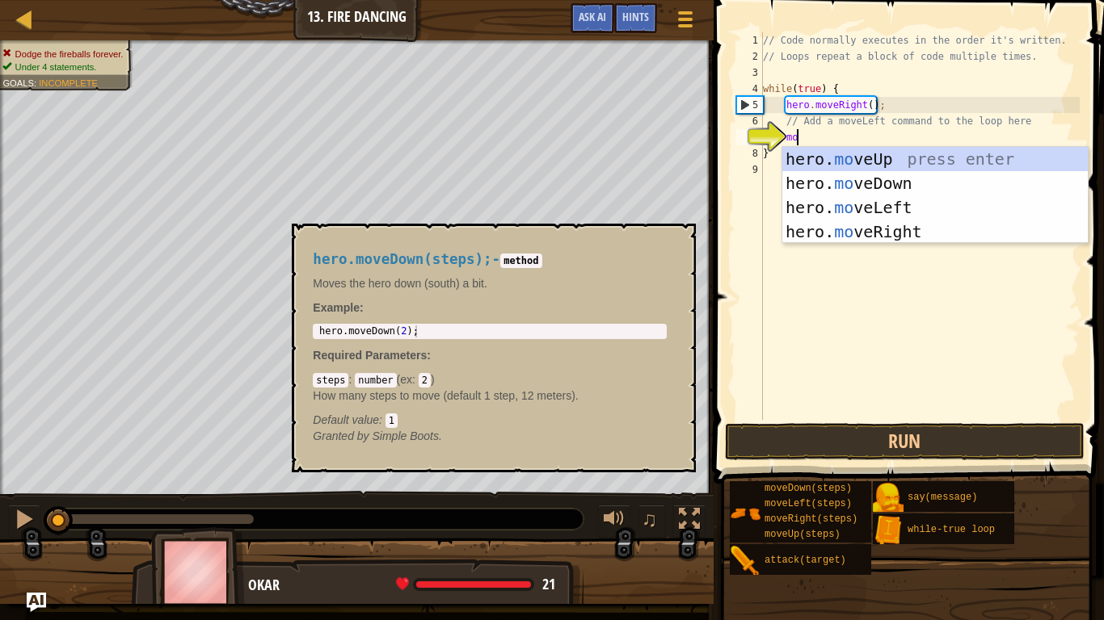
type textarea "movd"
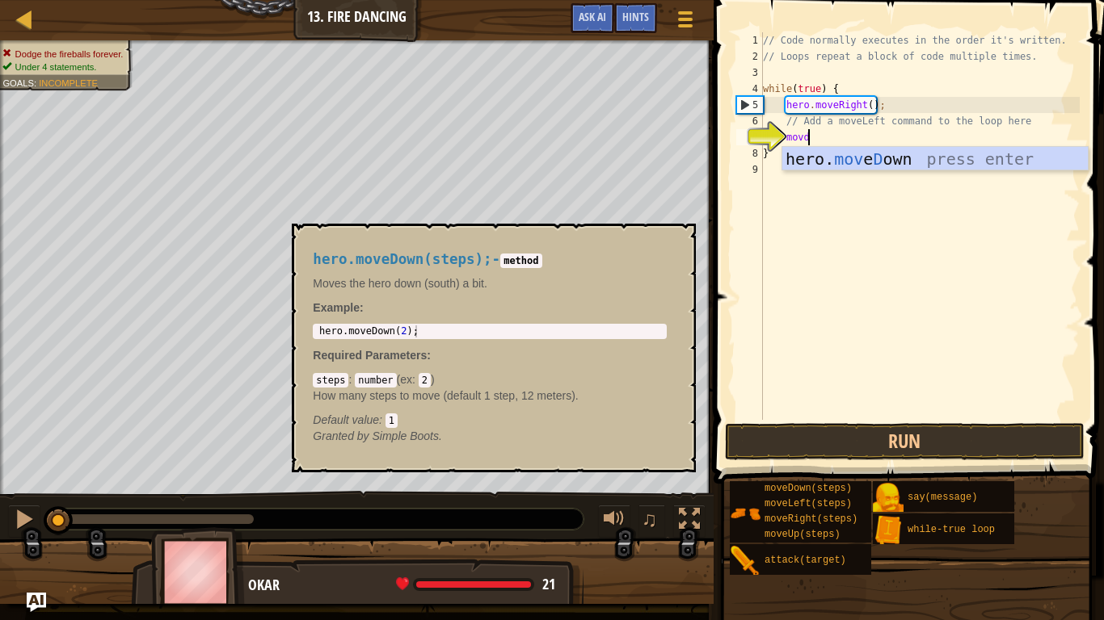
scroll to position [7, 6]
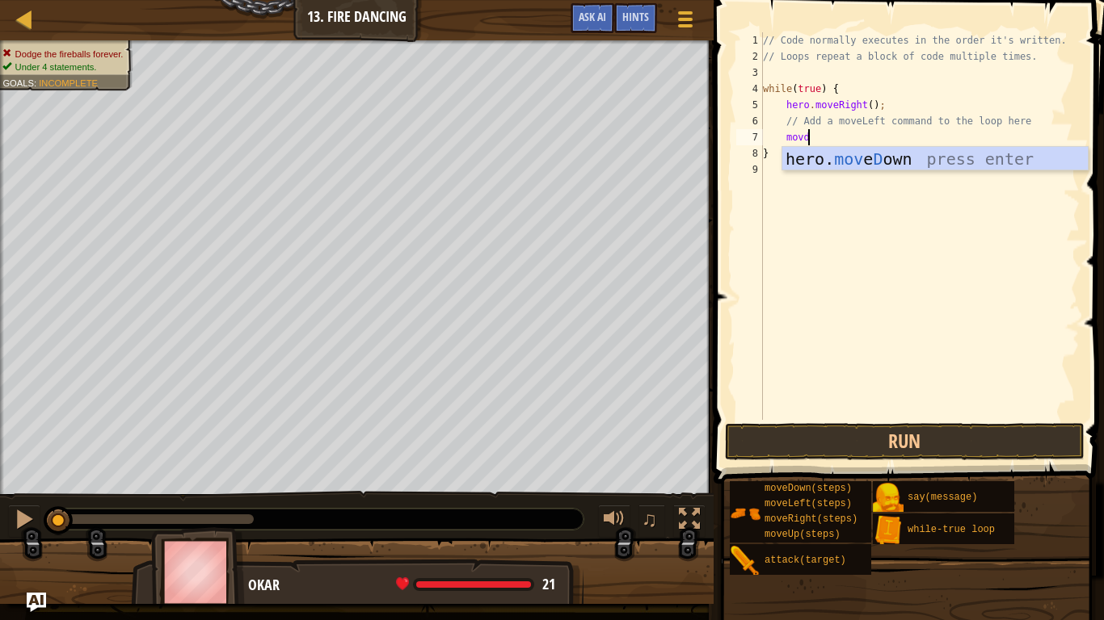
click at [864, 271] on div "// Code normally executes in the order it's written. // Loops repeat a block of…" at bounding box center [919, 242] width 320 height 420
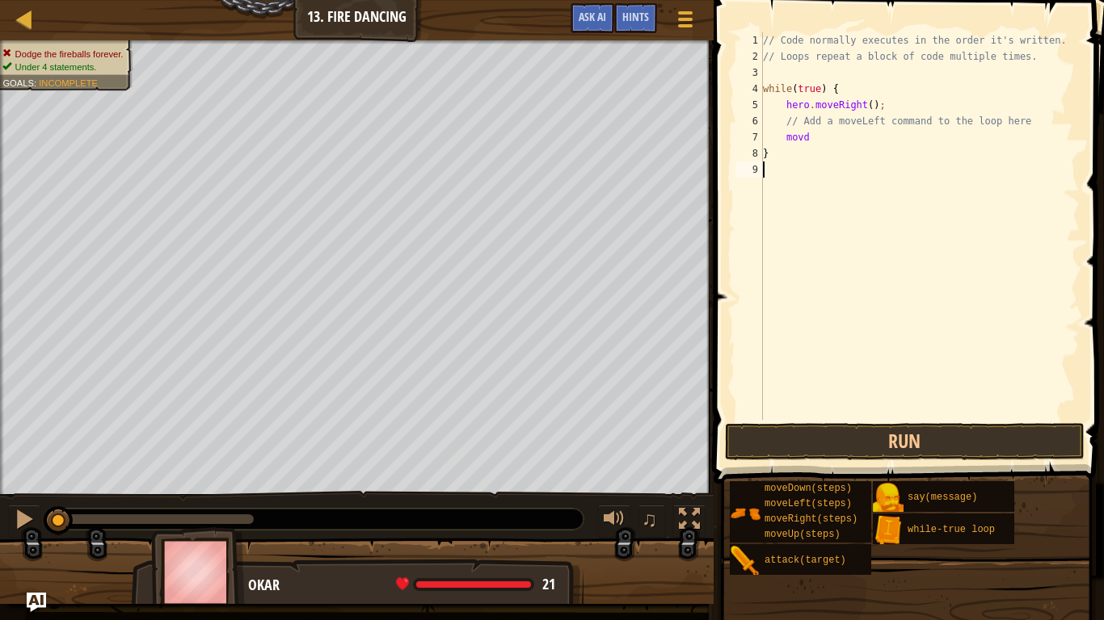
type textarea "}"
type textarea "mo"
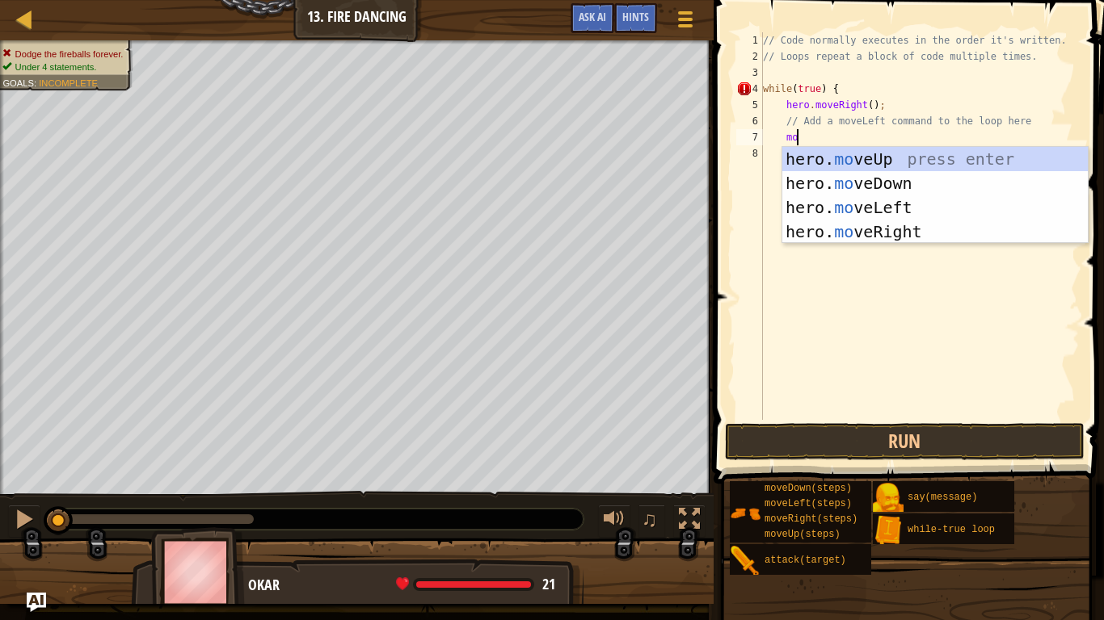
click at [855, 243] on div "// Code normally executes in the order it's written. // Loops repeat a block of…" at bounding box center [919, 242] width 320 height 420
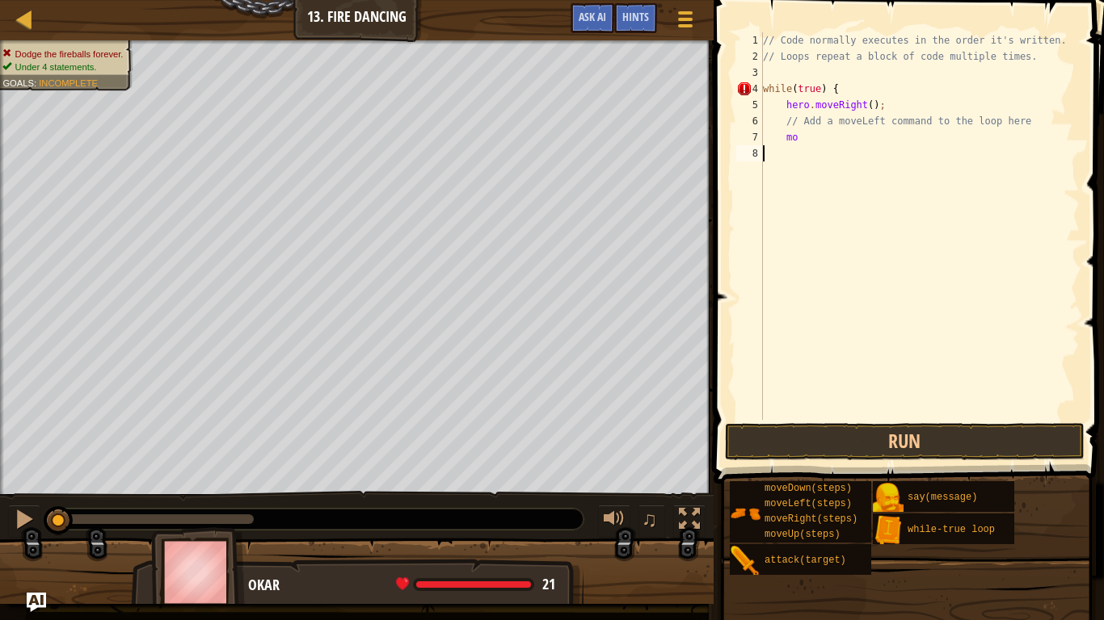
scroll to position [7, 0]
click at [851, 447] on button "Run" at bounding box center [905, 441] width 360 height 37
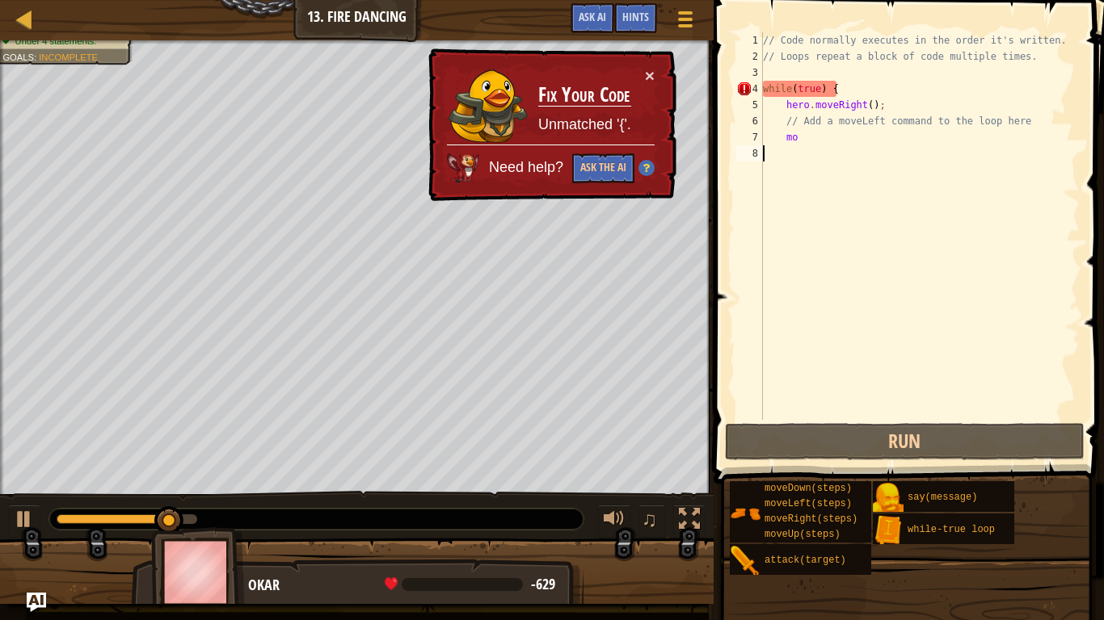
click at [655, 65] on div "× Fix Your Code Unmatched '{'. Need help? Ask the AI" at bounding box center [550, 124] width 251 height 153
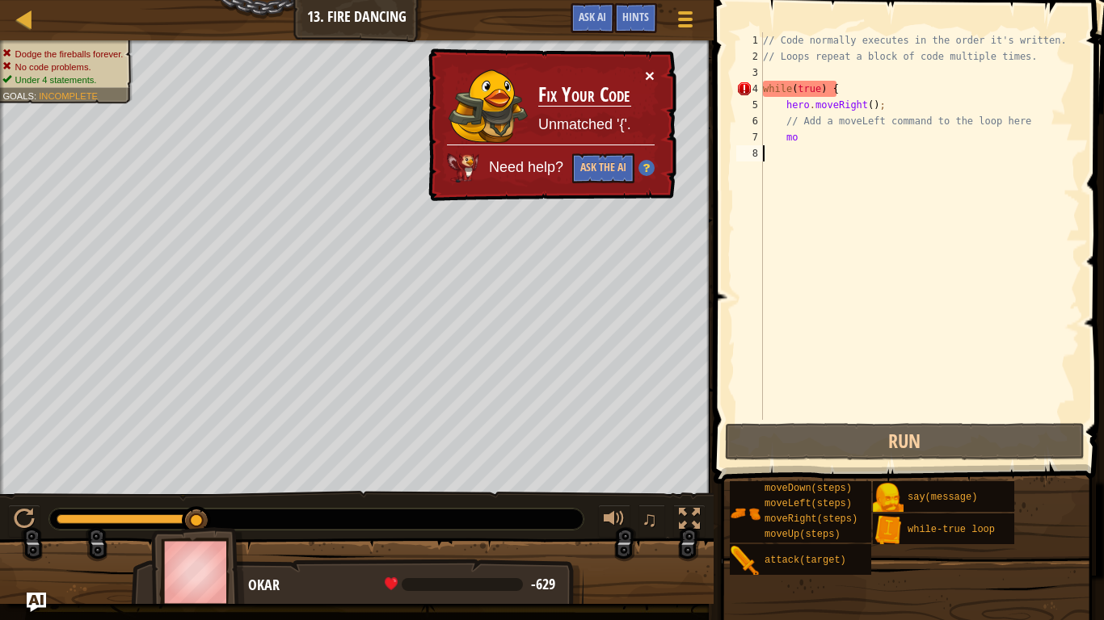
click at [653, 76] on button "×" at bounding box center [650, 75] width 10 height 17
click at [838, 98] on div "// Code normally executes in the order it's written. // Loops repeat a block of…" at bounding box center [919, 242] width 320 height 420
click at [839, 90] on div "// Code normally executes in the order it's written. // Loops repeat a block of…" at bounding box center [919, 242] width 320 height 420
click at [806, 136] on div "// Code normally executes in the order it's written. // Loops repeat a block of…" at bounding box center [919, 242] width 320 height 420
type textarea "m"
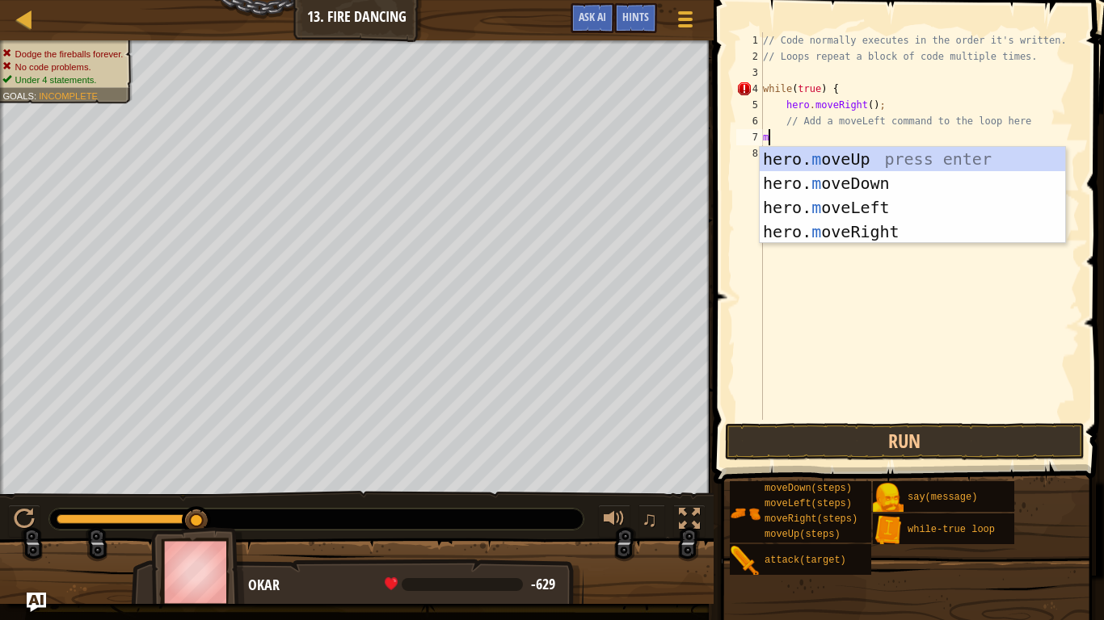
type textarea "mo"
click at [834, 240] on div "hero. mo veUp press enter hero. mo veDown press enter hero. mo veLeft press ent…" at bounding box center [911, 219] width 305 height 145
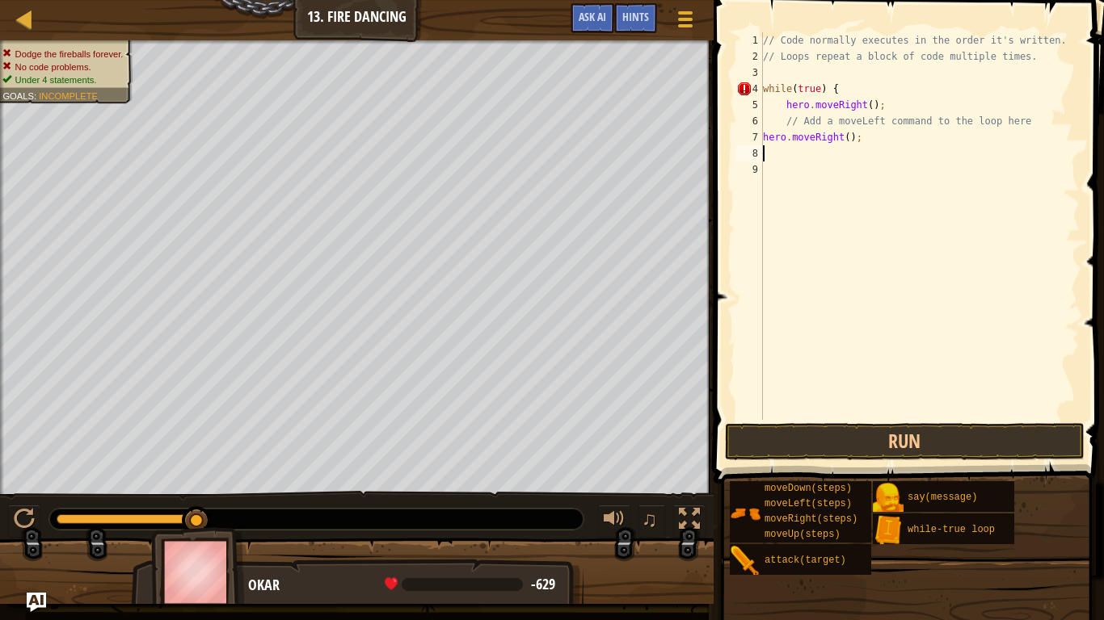
scroll to position [7, 0]
click at [821, 439] on button "Run" at bounding box center [905, 441] width 360 height 37
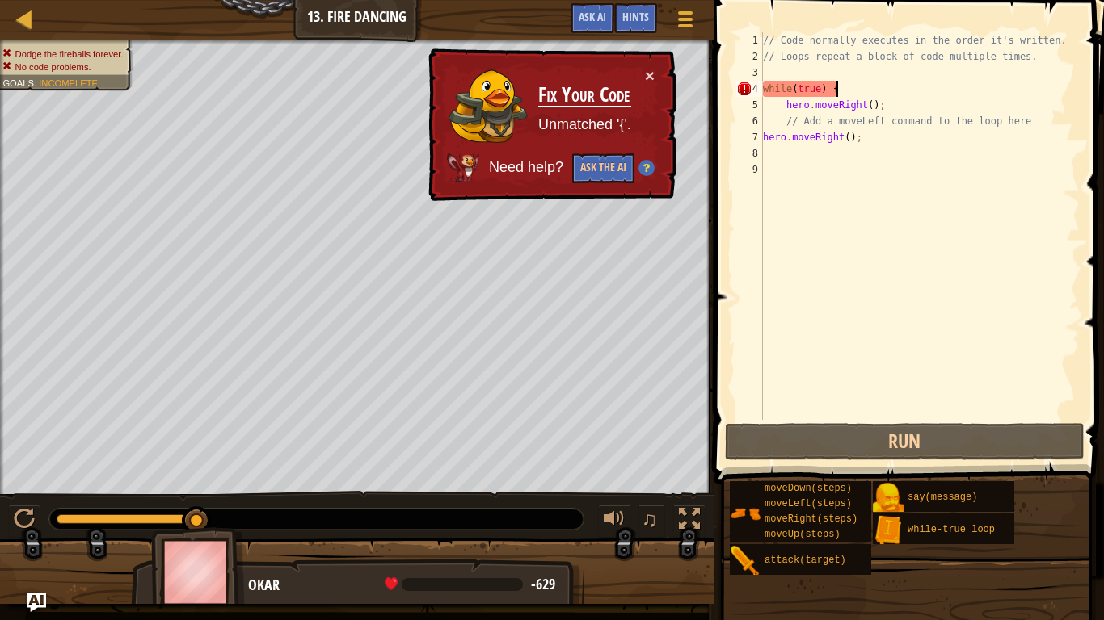
click at [841, 83] on div "// Code normally executes in the order it's written. // Loops repeat a block of…" at bounding box center [919, 242] width 320 height 420
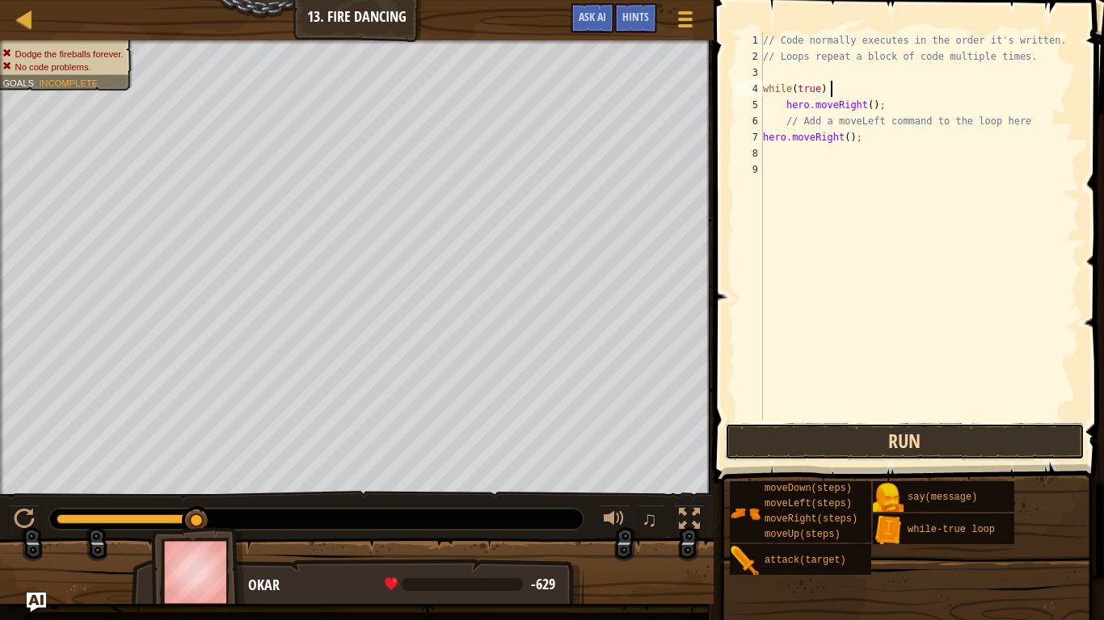
click at [871, 423] on button "Run" at bounding box center [905, 441] width 360 height 37
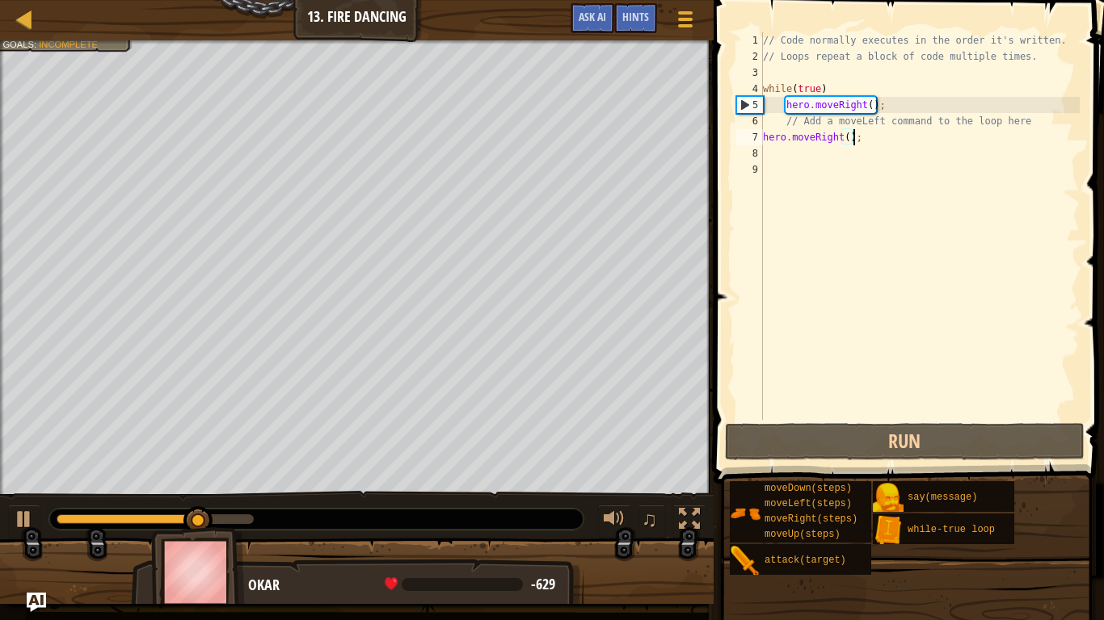
click at [855, 139] on div "// Code normally executes in the order it's written. // Loops repeat a block of…" at bounding box center [919, 242] width 320 height 420
drag, startPoint x: 855, startPoint y: 139, endPoint x: 793, endPoint y: 141, distance: 62.2
click at [793, 141] on div "// Code normally executes in the order it's written. // Loops repeat a block of…" at bounding box center [919, 242] width 320 height 420
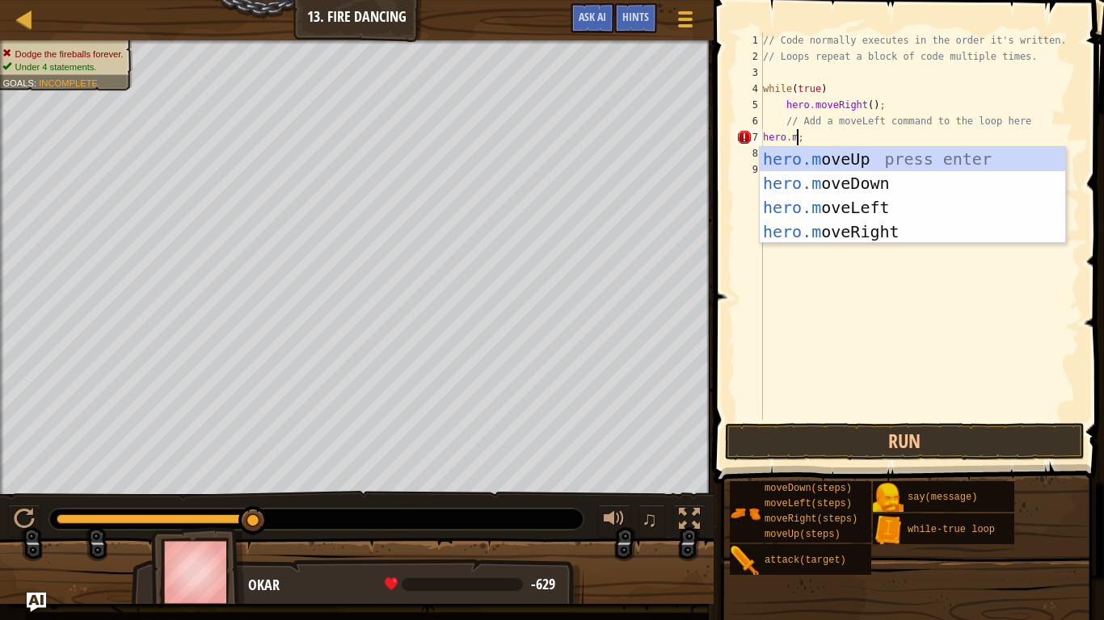
scroll to position [7, 5]
click at [824, 237] on div "hero.m oveUp press enter hero.m oveDown press enter hero.m oveLeft press enter …" at bounding box center [911, 219] width 305 height 145
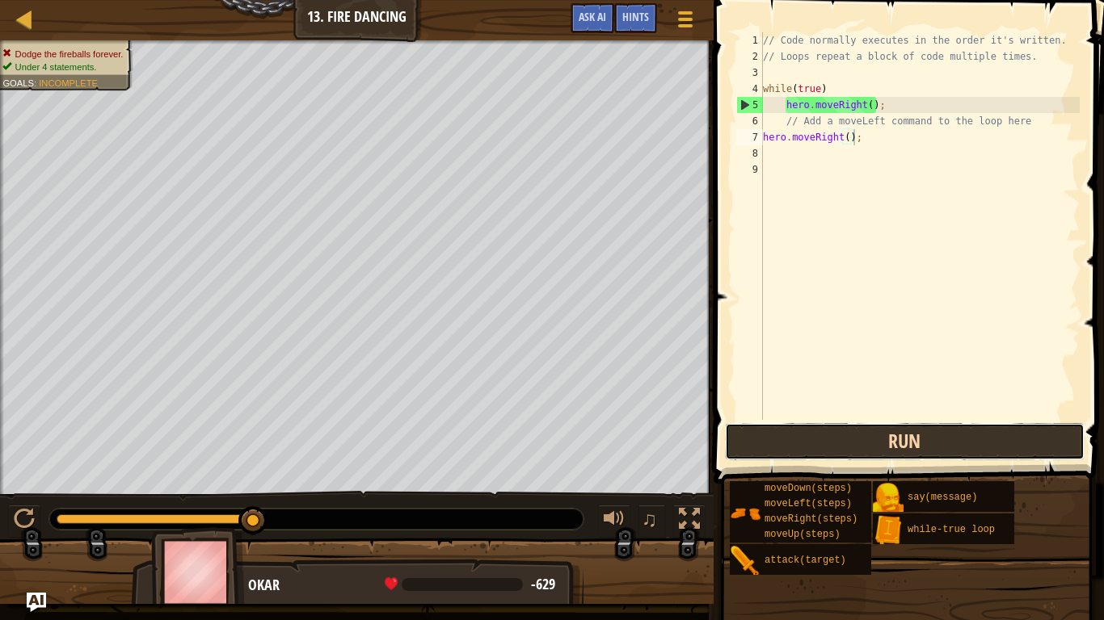
click at [857, 429] on button "Run" at bounding box center [905, 441] width 360 height 37
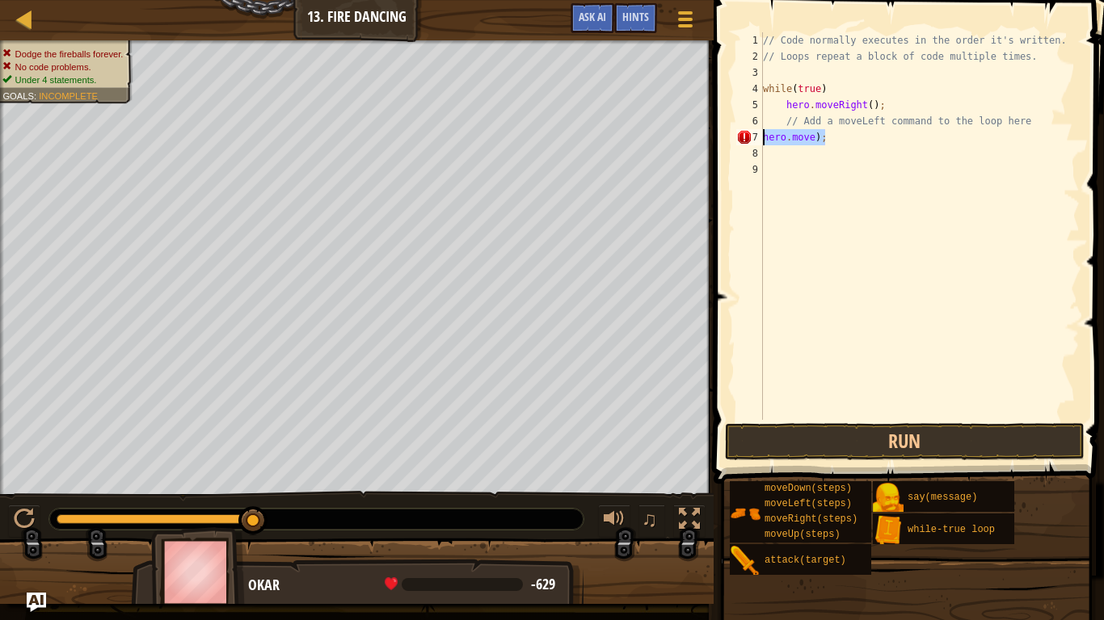
drag, startPoint x: 831, startPoint y: 141, endPoint x: 763, endPoint y: 140, distance: 68.7
click at [763, 140] on div "// Code normally executes in the order it's written. // Loops repeat a block of…" at bounding box center [919, 242] width 320 height 420
type textarea "]"
type textarea "m"
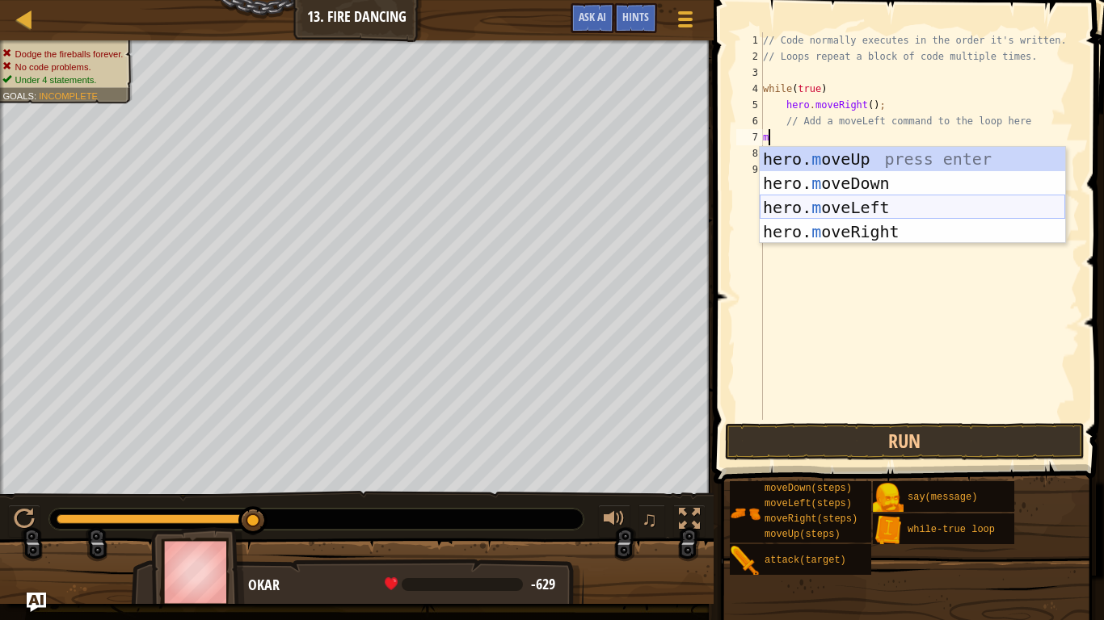
click at [800, 200] on div "hero. m oveUp press enter hero. m oveDown press enter hero. m oveLeft press ent…" at bounding box center [911, 219] width 305 height 145
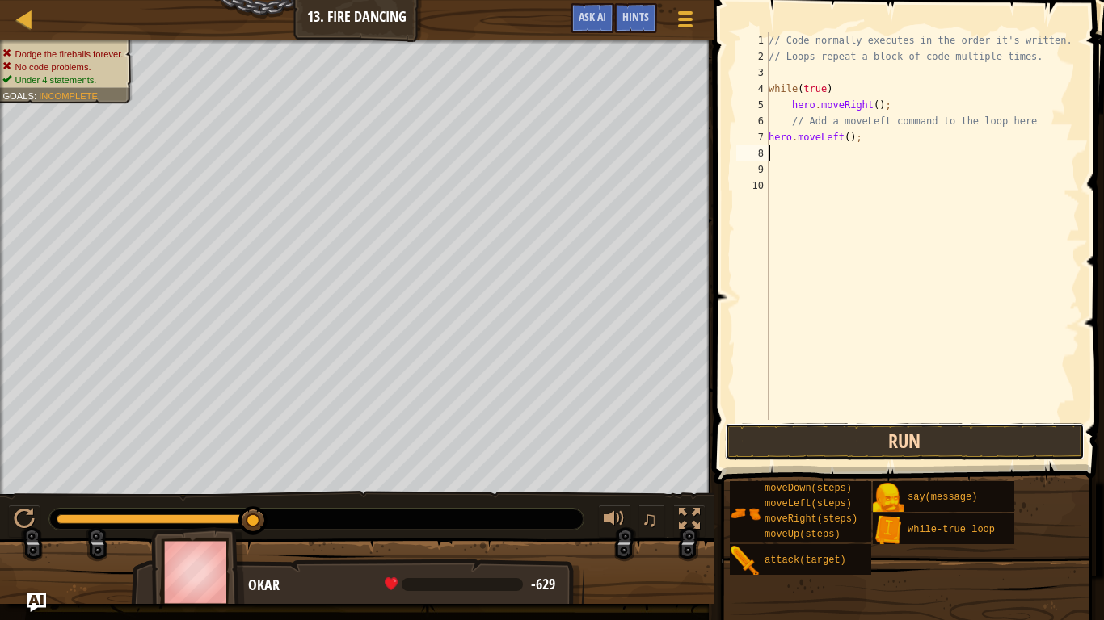
click at [832, 439] on button "Run" at bounding box center [905, 441] width 360 height 37
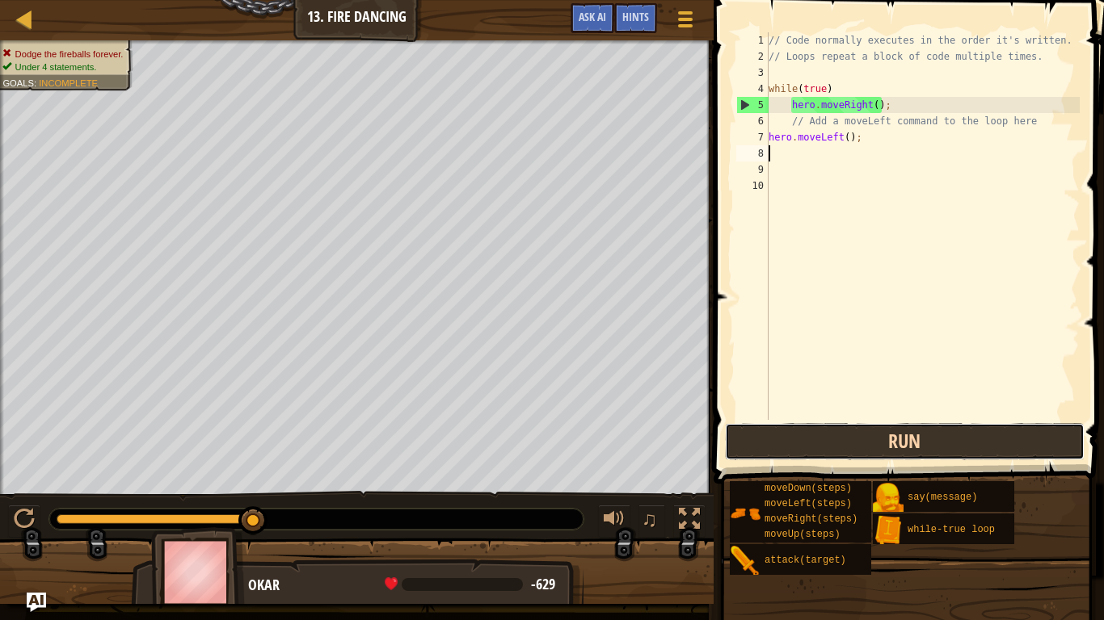
click at [874, 439] on button "Run" at bounding box center [905, 441] width 360 height 37
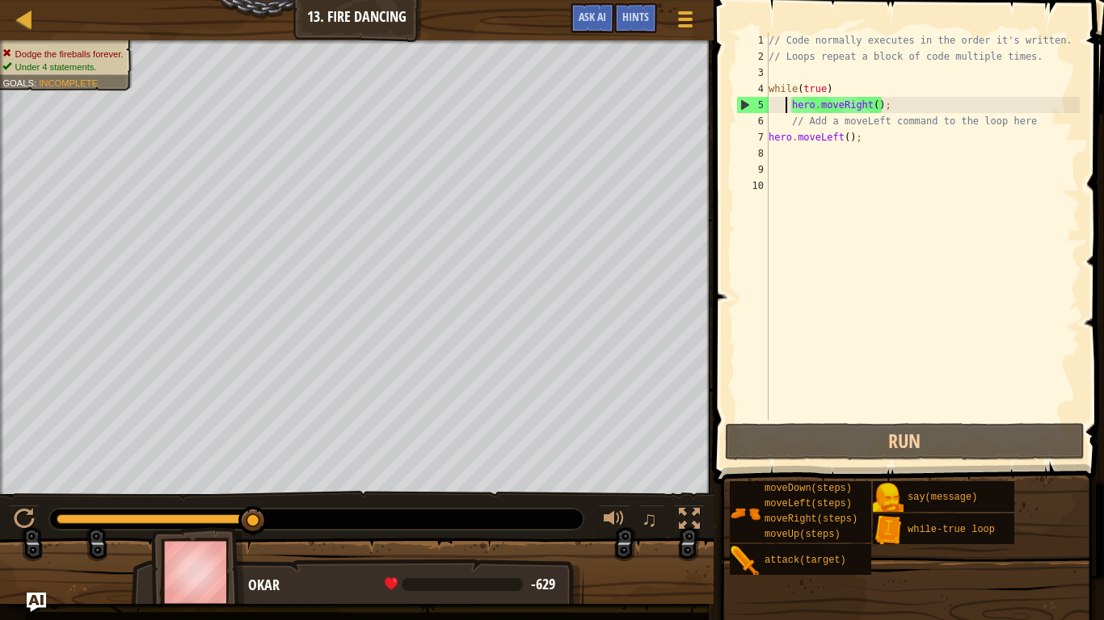
click at [788, 107] on div "// Code normally executes in the order it's written. // Loops repeat a block of…" at bounding box center [922, 242] width 314 height 420
click at [793, 116] on div "// Code normally executes in the order it's written. // Loops repeat a block of…" at bounding box center [922, 242] width 314 height 420
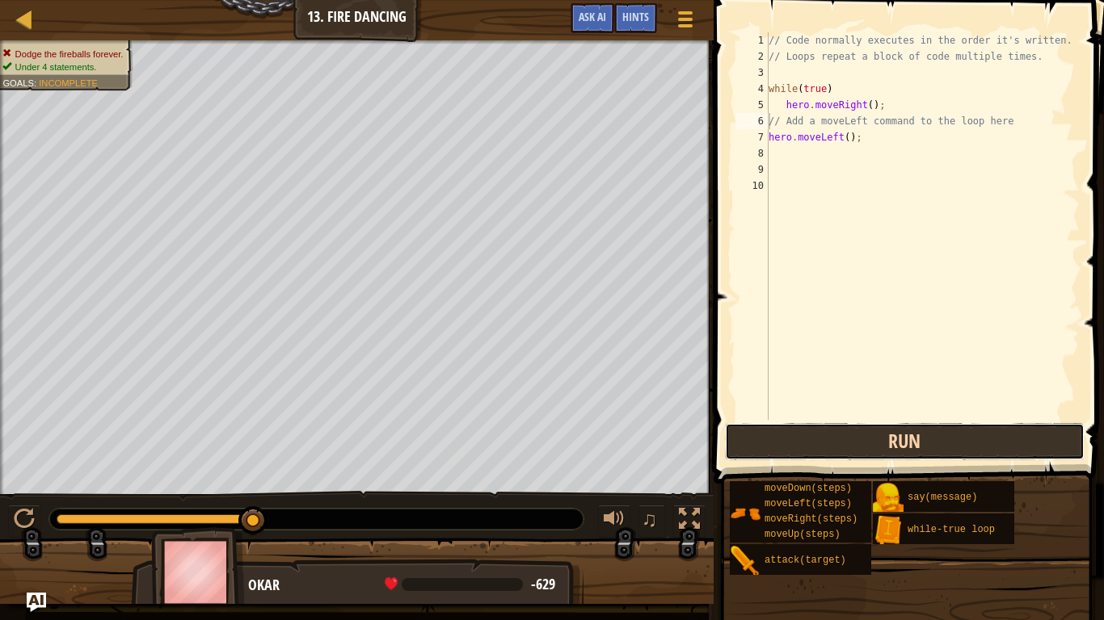
click at [824, 433] on button "Run" at bounding box center [905, 441] width 360 height 37
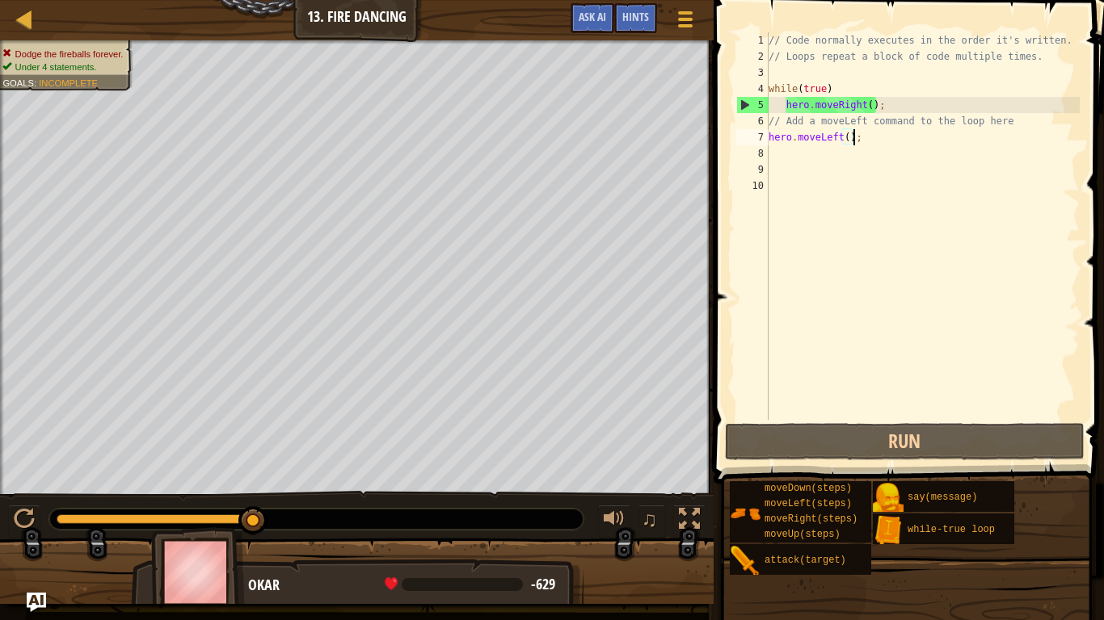
click at [852, 138] on div "// Code normally executes in the order it's written. // Loops repeat a block of…" at bounding box center [922, 242] width 314 height 420
click at [854, 91] on div "// Code normally executes in the order it's written. // Loops repeat a block of…" at bounding box center [922, 242] width 314 height 420
type textarea "while(true) {"
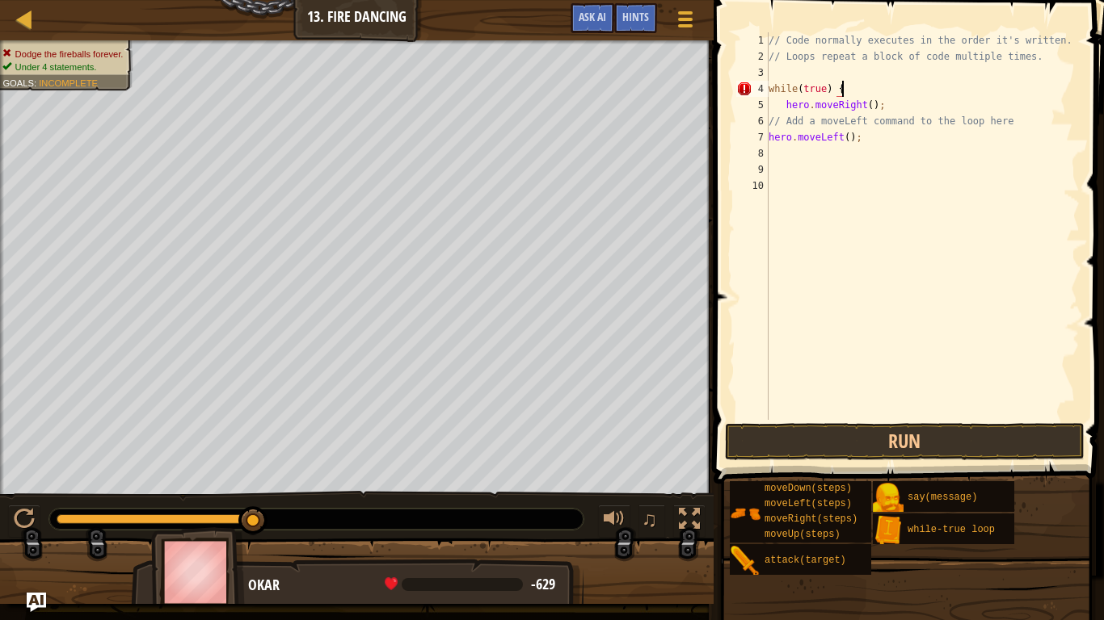
click at [803, 175] on div "// Code normally executes in the order it's written. // Loops repeat a block of…" at bounding box center [922, 242] width 314 height 420
type textarea "}"
click at [858, 459] on button "Run" at bounding box center [905, 441] width 360 height 37
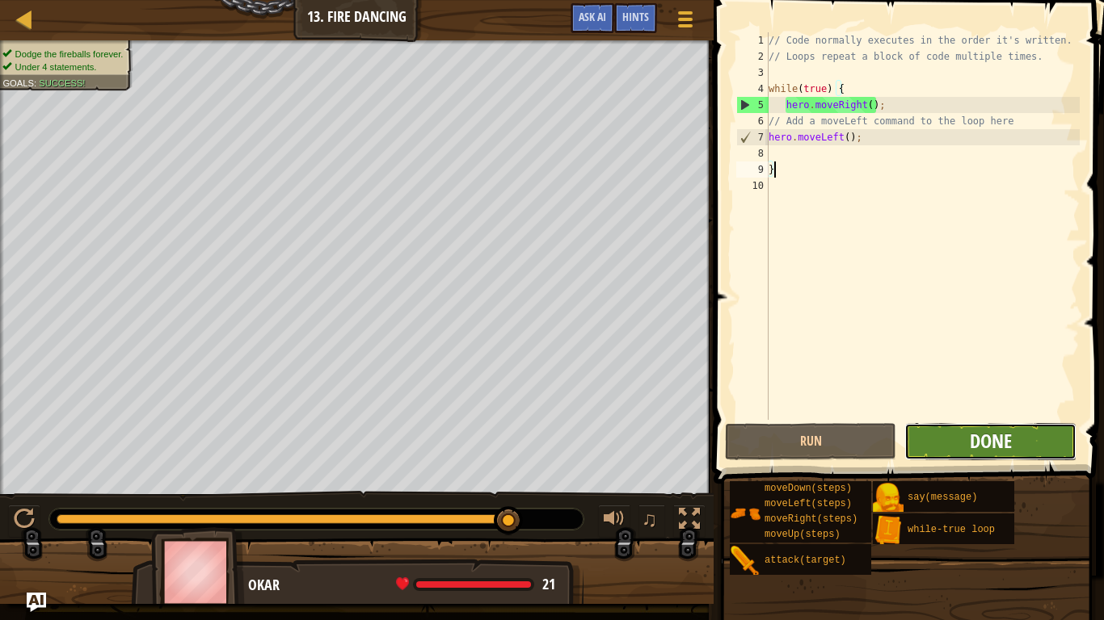
click at [982, 442] on span "Done" at bounding box center [990, 441] width 42 height 26
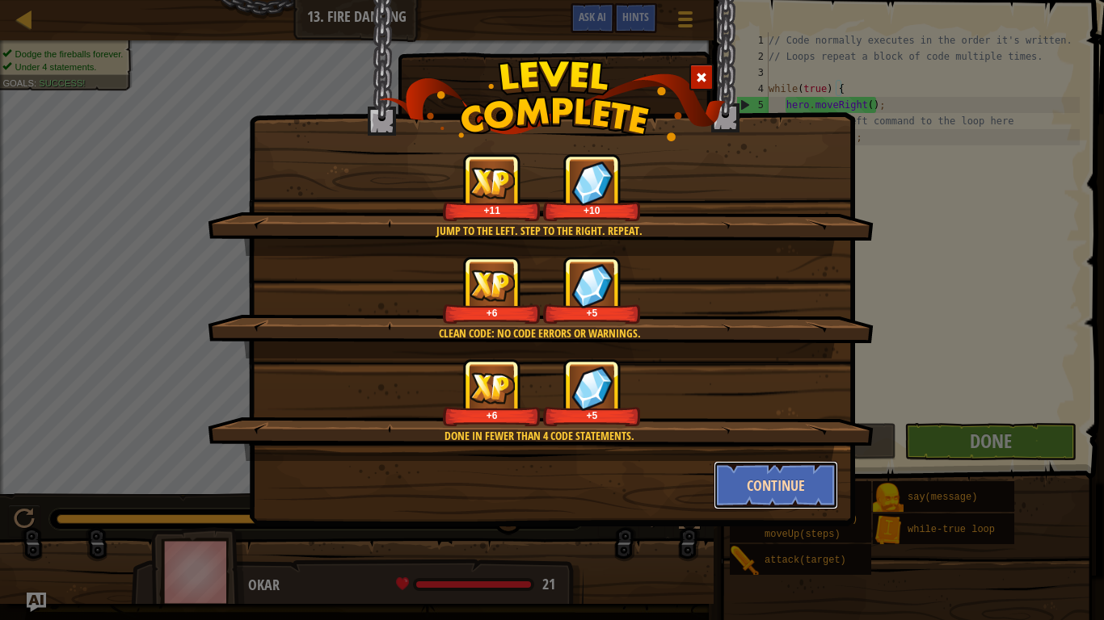
click at [759, 476] on button "Continue" at bounding box center [775, 485] width 125 height 48
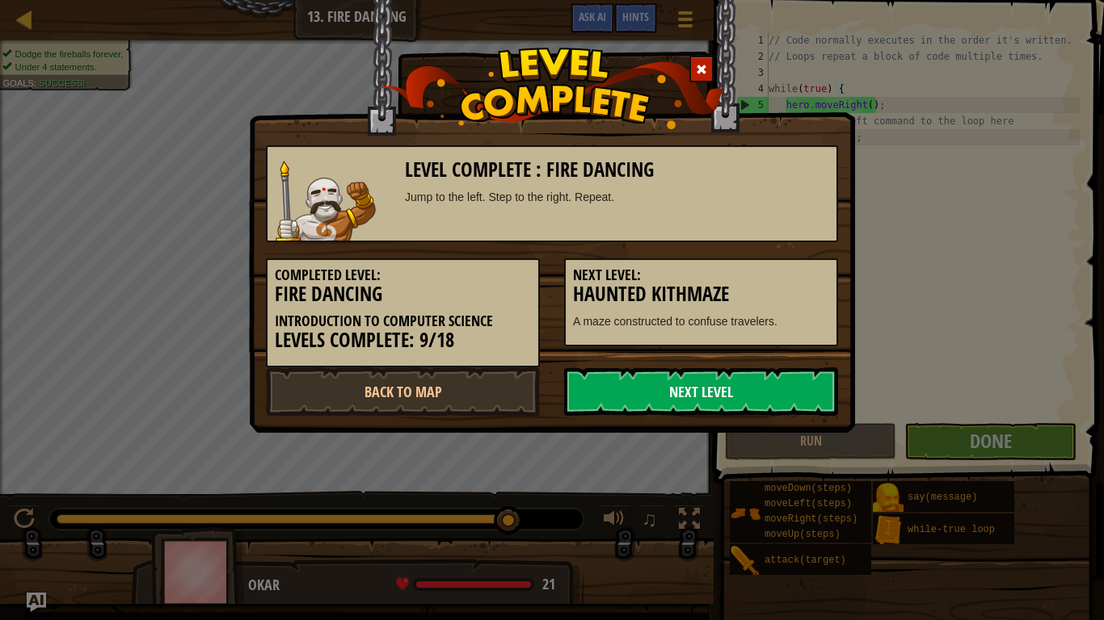
click at [788, 396] on link "Next Level" at bounding box center [701, 392] width 274 height 48
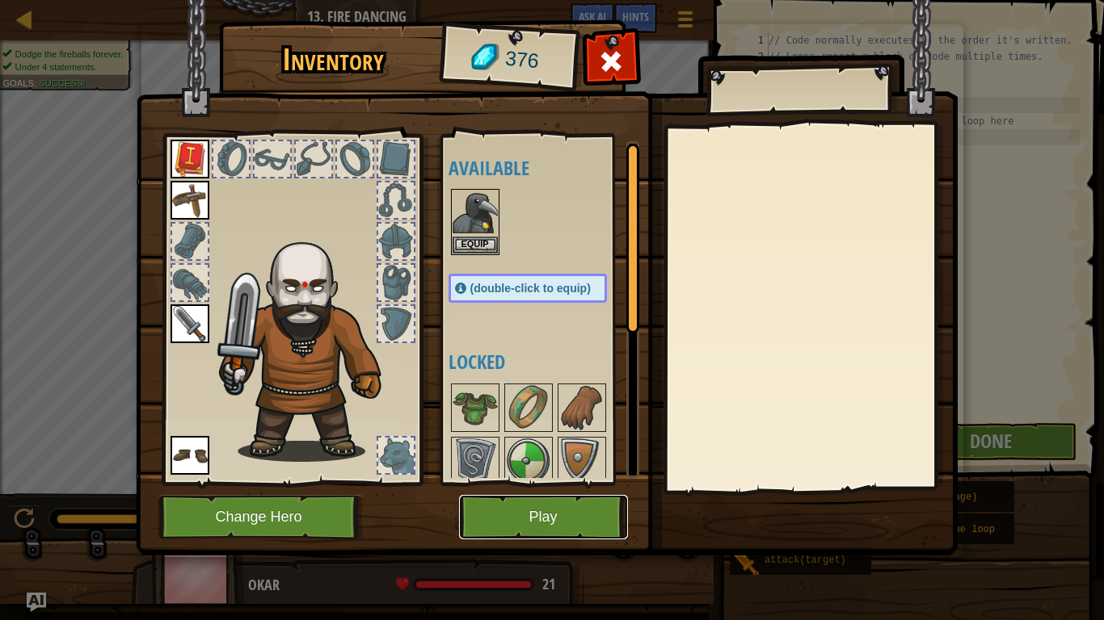
click at [554, 506] on button "Play" at bounding box center [543, 517] width 169 height 44
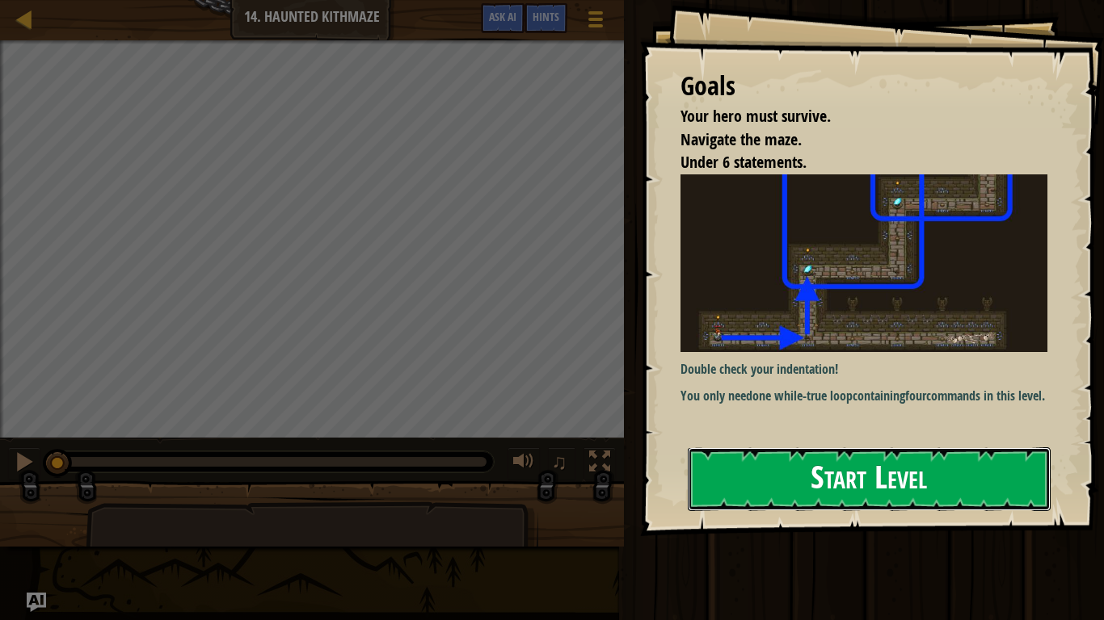
click at [937, 460] on button "Start Level" at bounding box center [869, 480] width 363 height 64
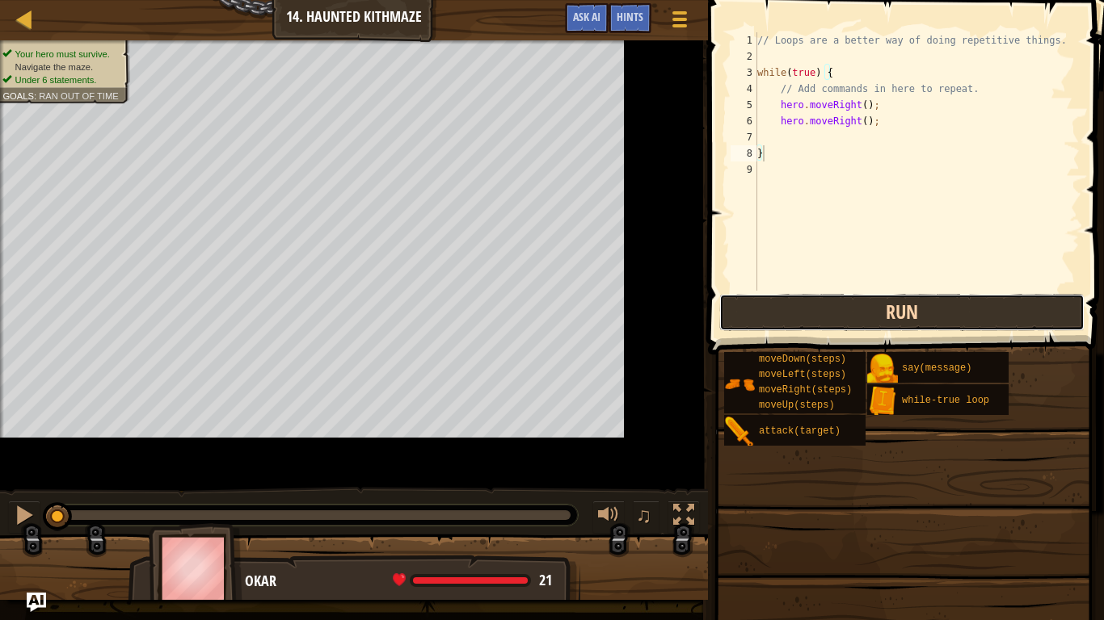
click at [974, 317] on button "Run" at bounding box center [901, 312] width 365 height 37
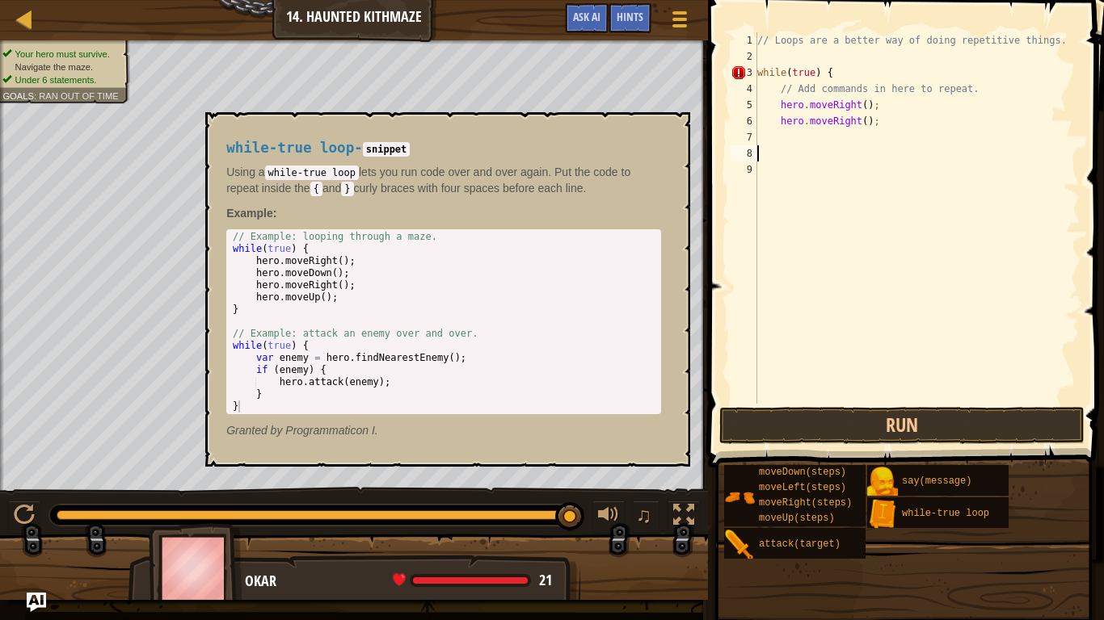
click at [810, 74] on div "// Loops are a better way of doing repetitive things. while ( true ) { // Add c…" at bounding box center [917, 234] width 326 height 404
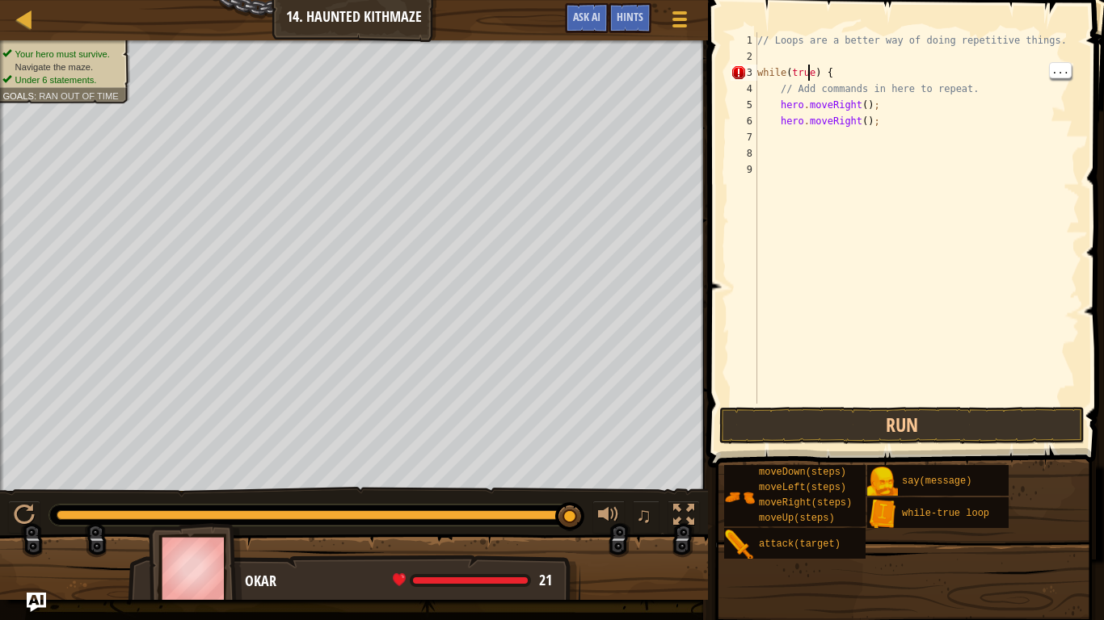
click at [839, 72] on div "// Loops are a better way of doing repetitive things. while ( true ) { // Add c…" at bounding box center [917, 234] width 326 height 404
type textarea "w"
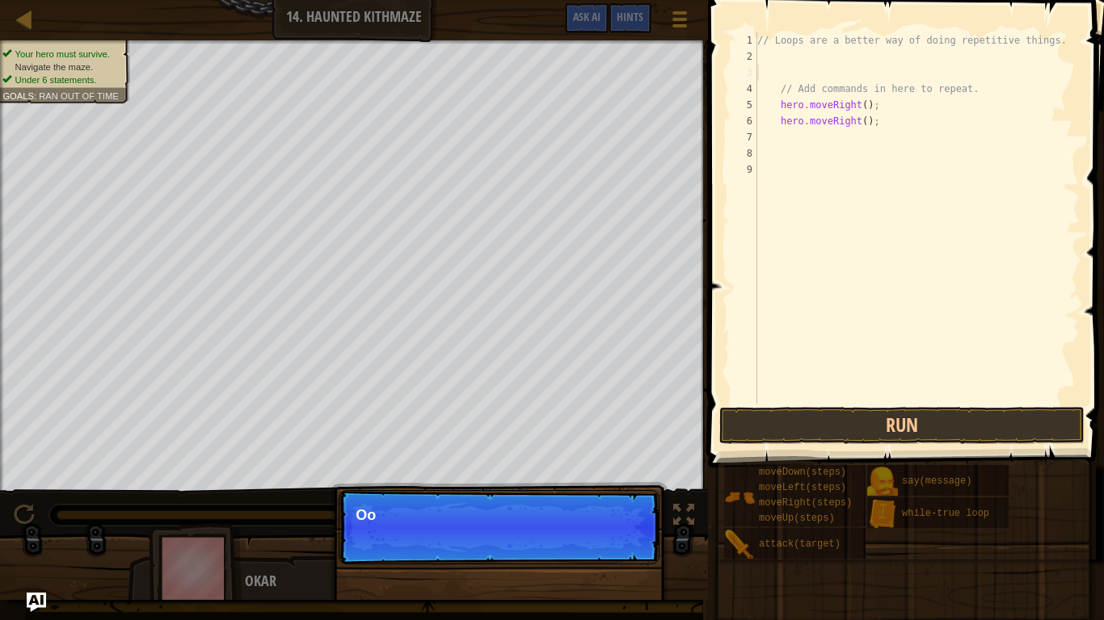
click at [966, 100] on div "// Loops are a better way of doing repetitive things. // Add commands in here t…" at bounding box center [917, 234] width 326 height 404
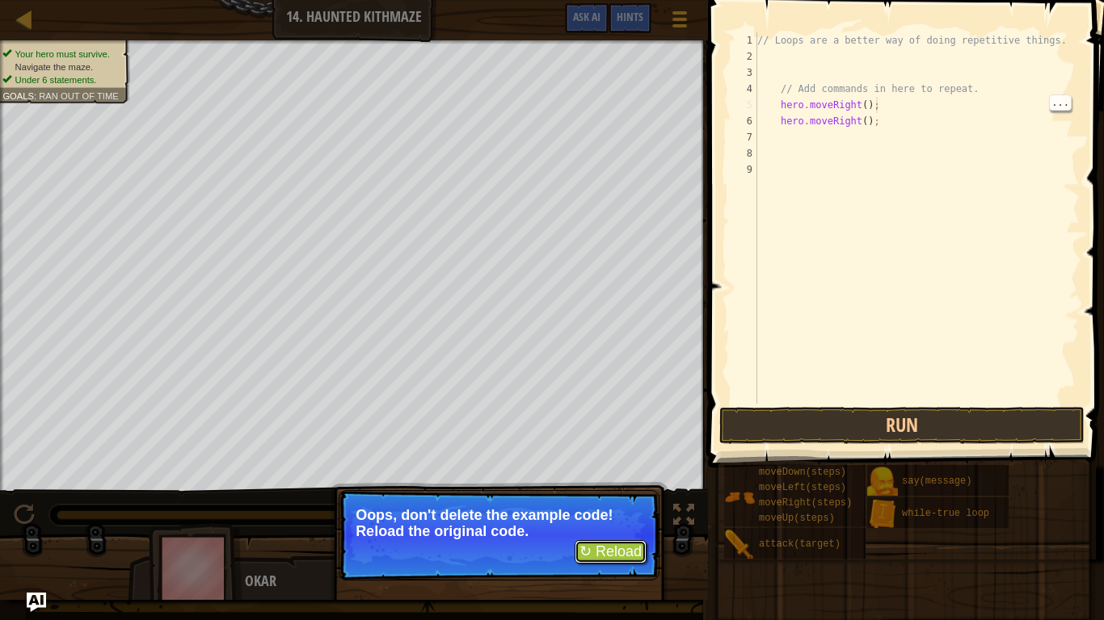
click at [588, 511] on button "↻ Reload" at bounding box center [610, 552] width 72 height 24
click at [600, 511] on button "↻ Reload" at bounding box center [610, 552] width 72 height 24
type textarea "}"
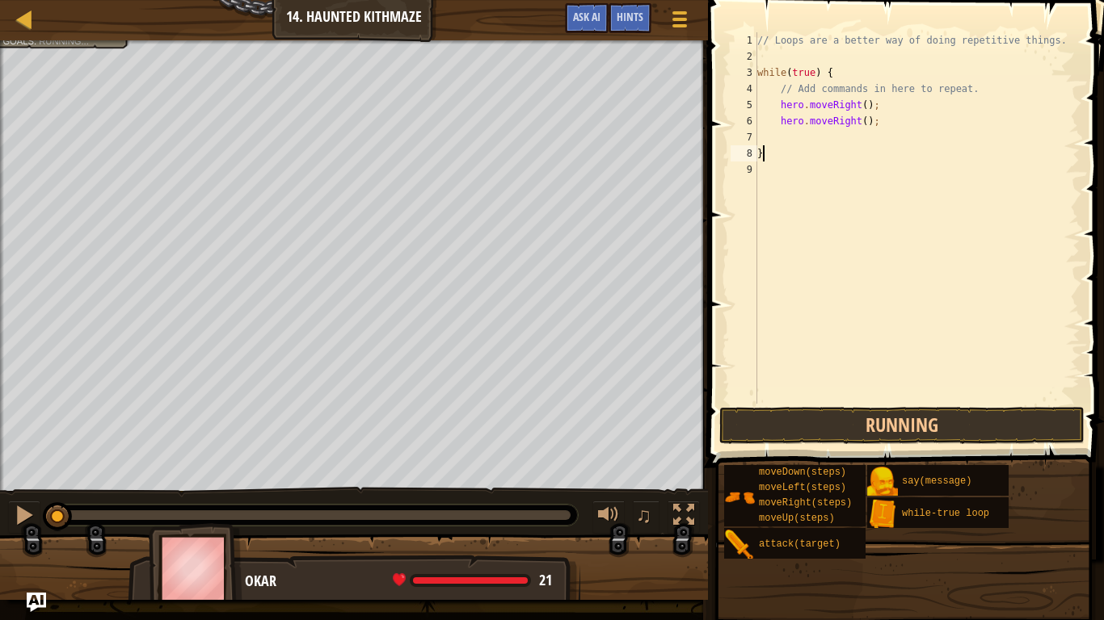
scroll to position [7, 0]
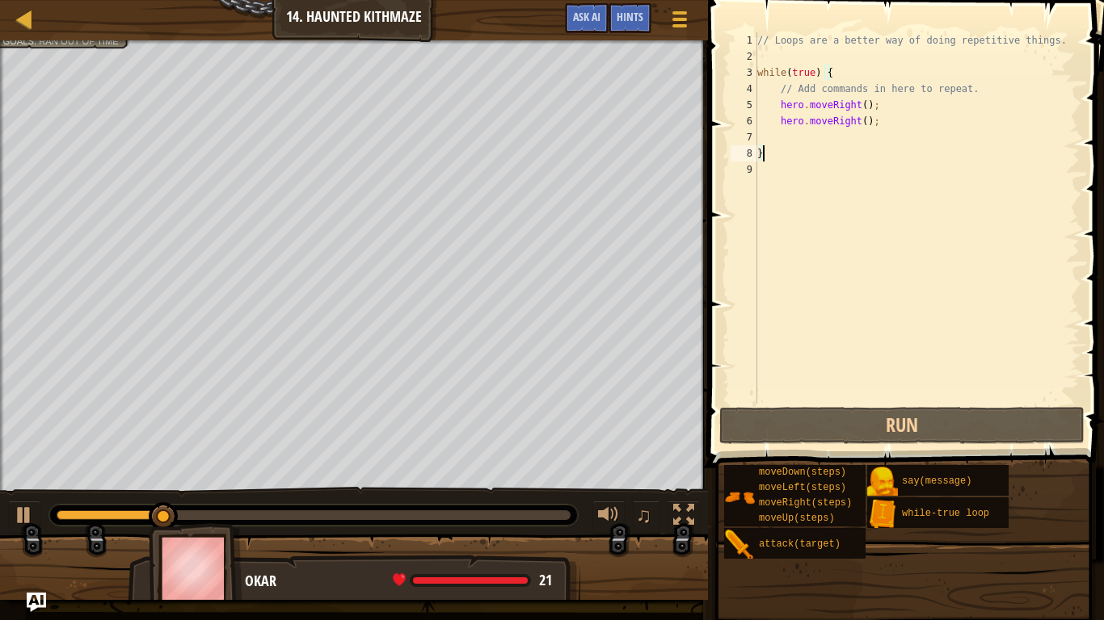
click at [878, 143] on div "// Loops are a better way of doing repetitive things. while ( true ) { // Add c…" at bounding box center [917, 234] width 326 height 404
type textarea "u"
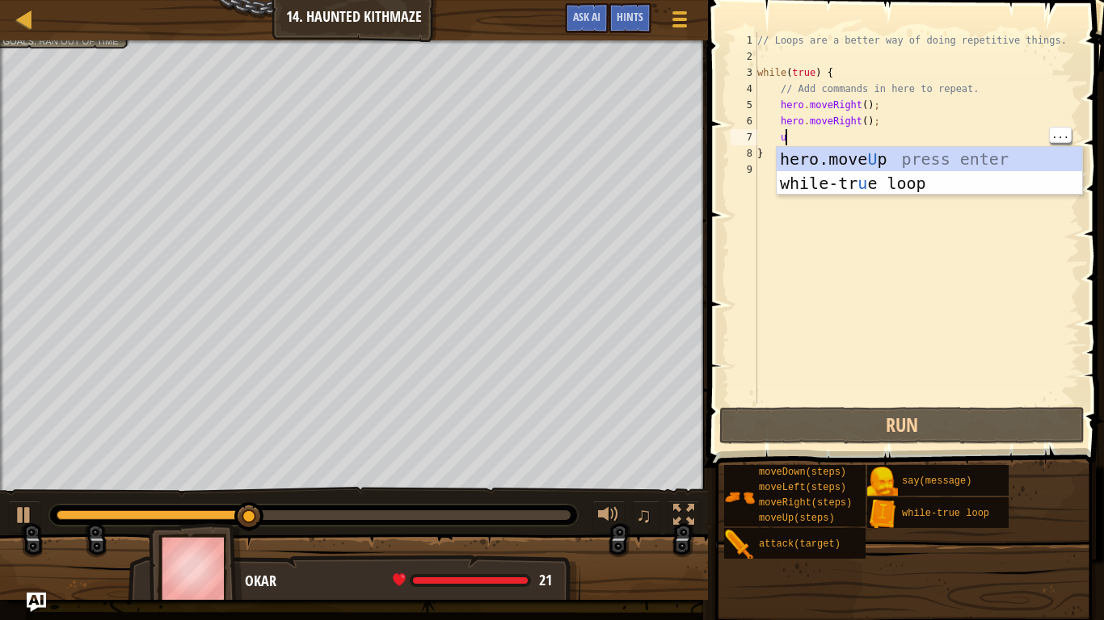
scroll to position [7, 3]
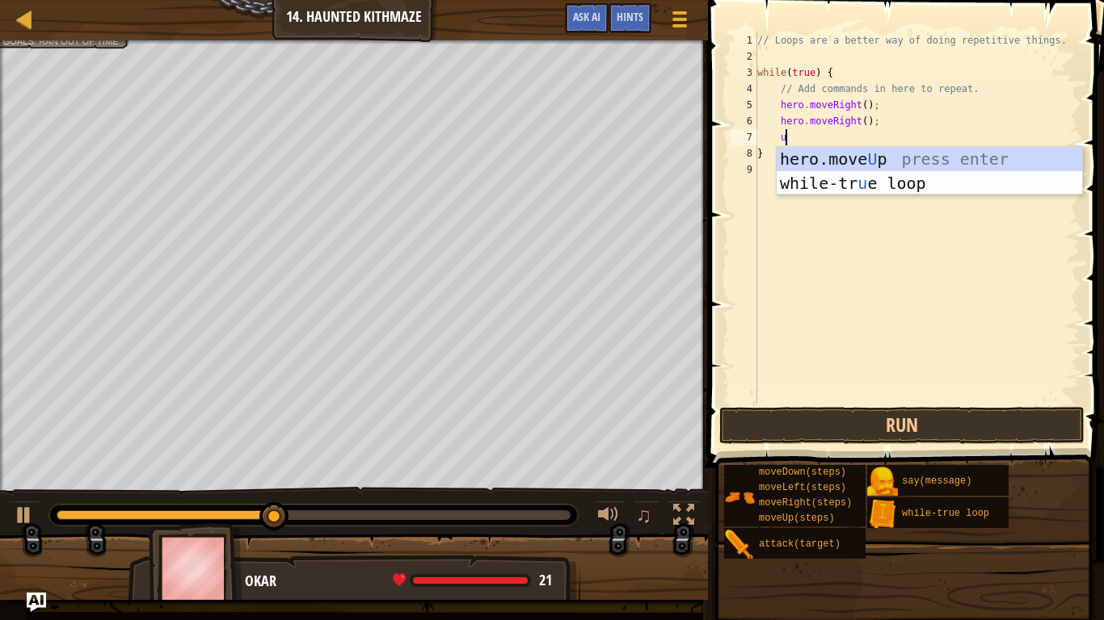
click at [994, 158] on div "hero.move U p press enter while-tr u e loop press enter" at bounding box center [928, 195] width 305 height 97
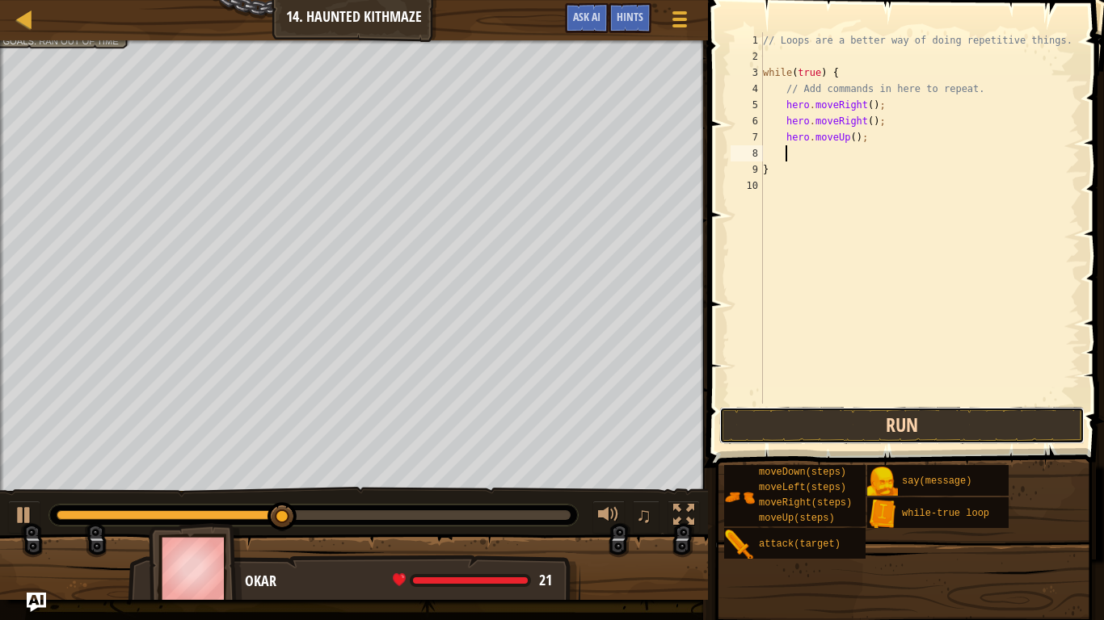
click at [923, 422] on button "Run" at bounding box center [901, 425] width 365 height 37
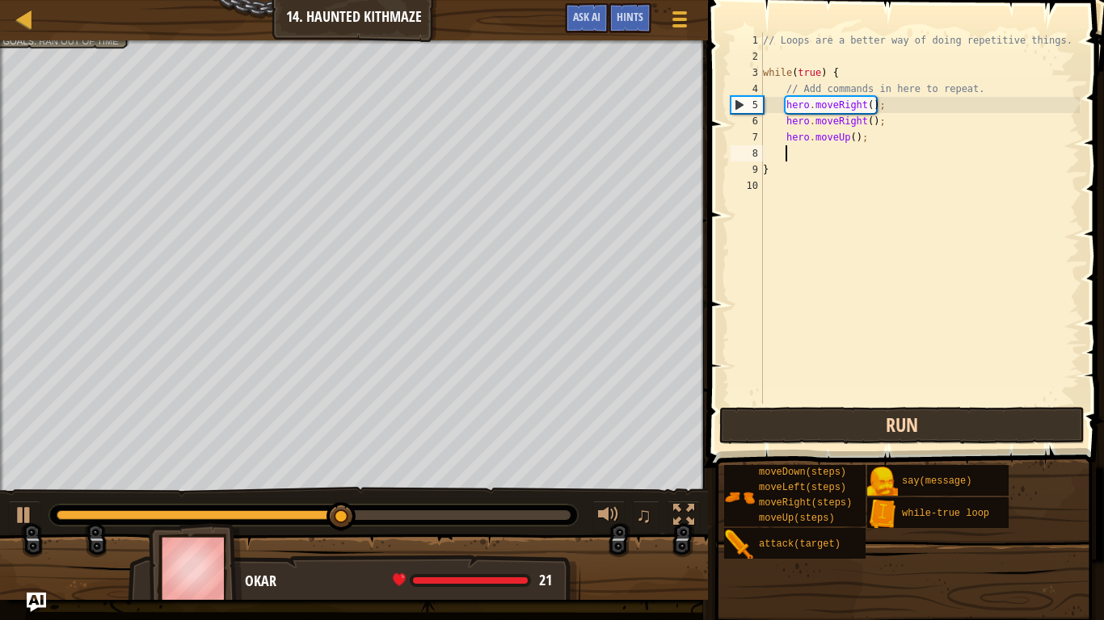
type textarea "u"
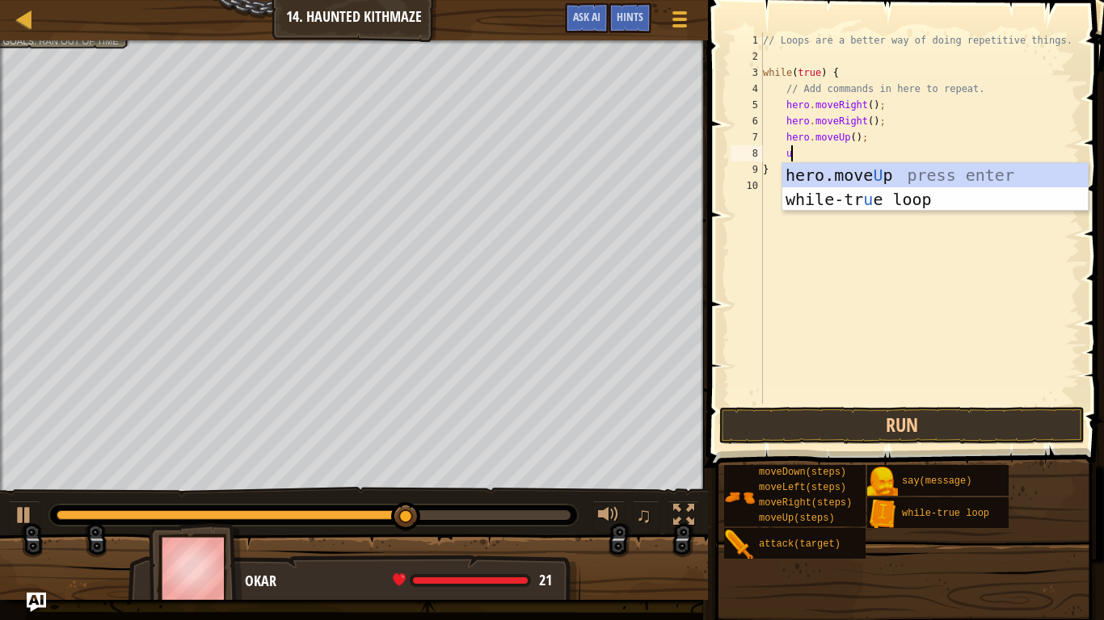
click at [1019, 175] on div "hero.move U p press enter while-tr u e loop press enter" at bounding box center [934, 211] width 305 height 97
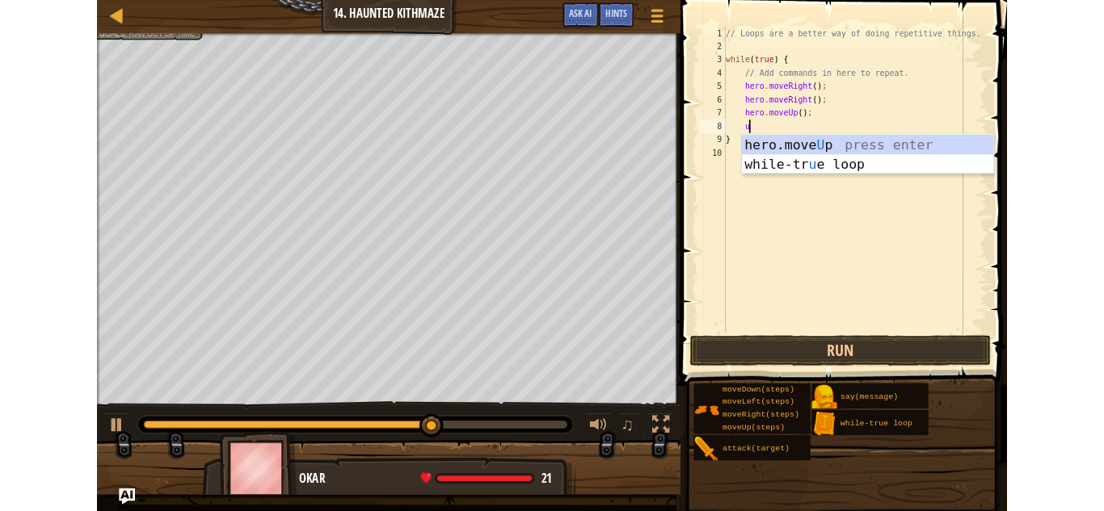
scroll to position [7, 2]
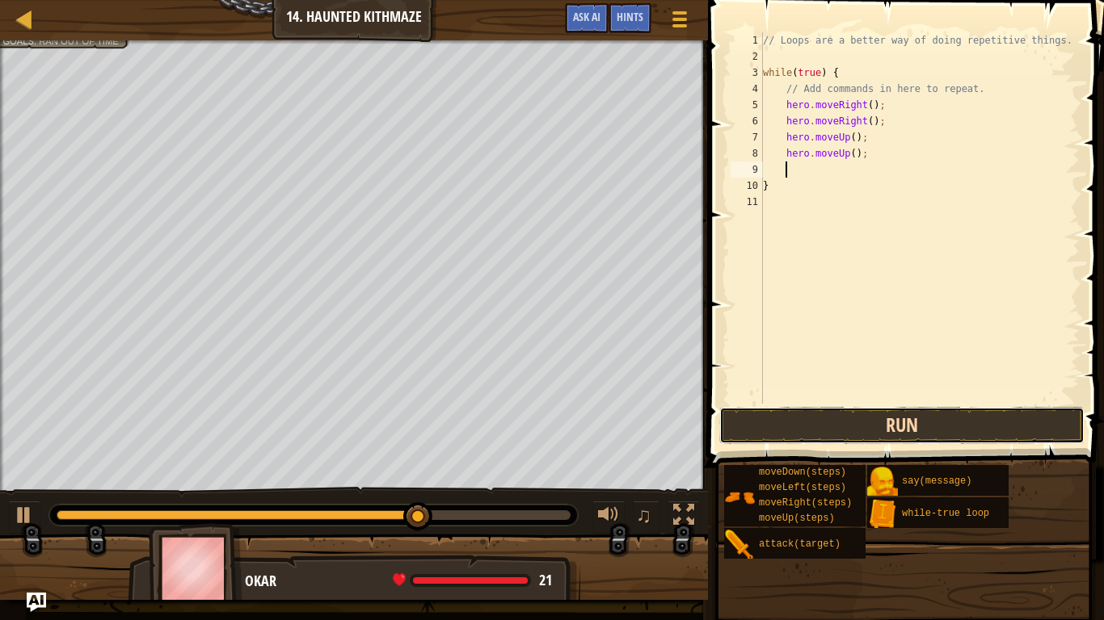
click at [927, 416] on button "Run" at bounding box center [901, 425] width 365 height 37
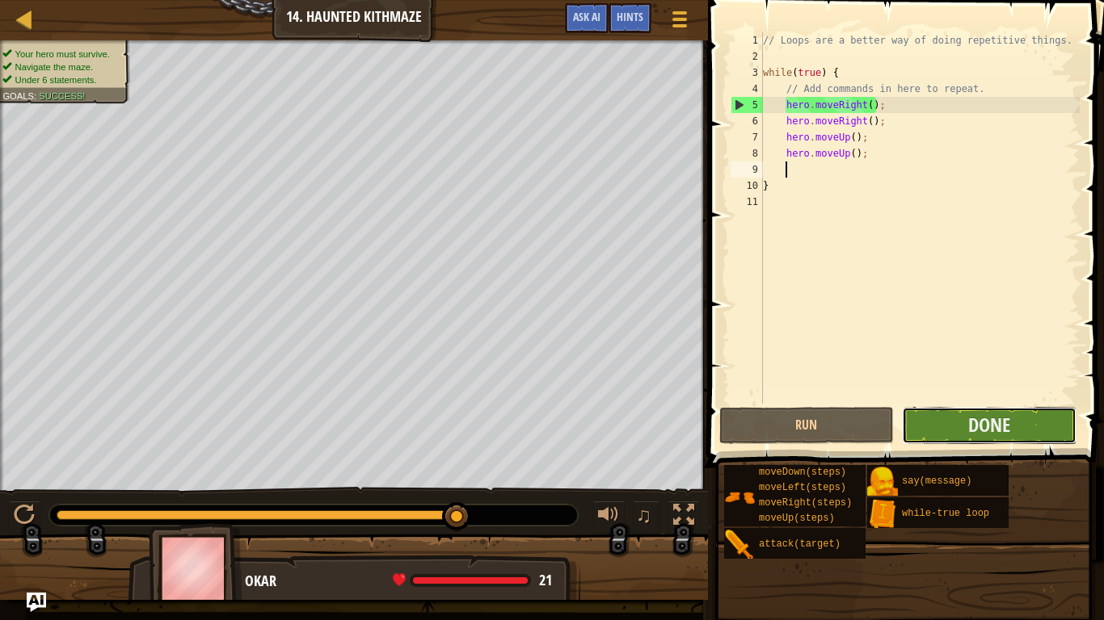
click at [1049, 430] on button "Done" at bounding box center [989, 425] width 175 height 37
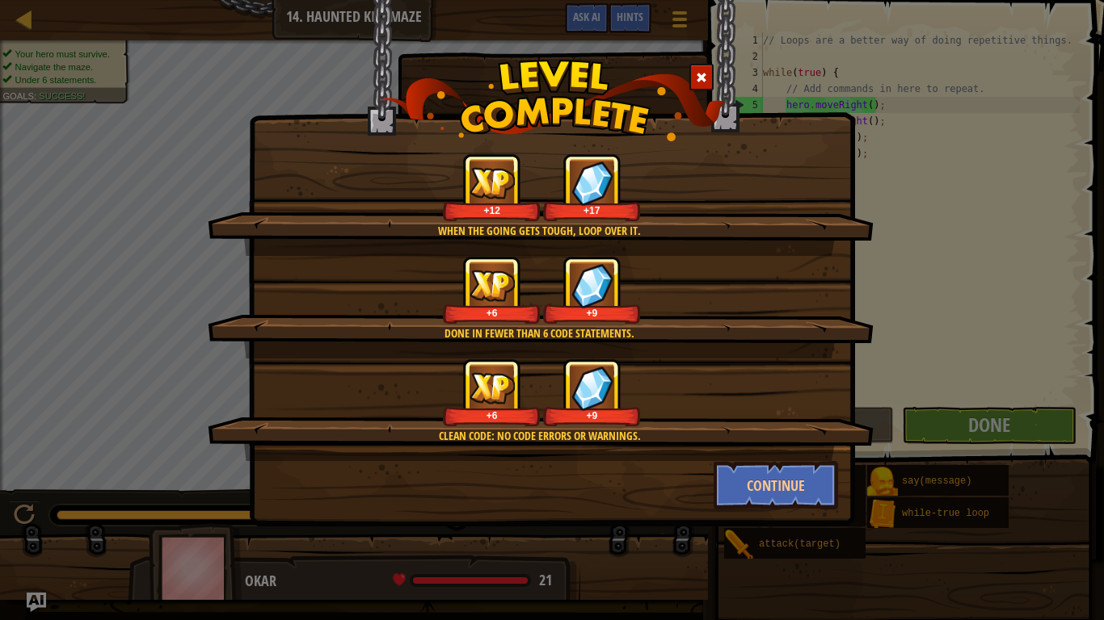
click at [996, 511] on div "When the going gets tough, loop over it. +12 +17 Done in fewer than 6 code stat…" at bounding box center [552, 310] width 1104 height 620
click at [747, 507] on button "Continue" at bounding box center [775, 485] width 125 height 48
